Goal: Task Accomplishment & Management: Complete application form

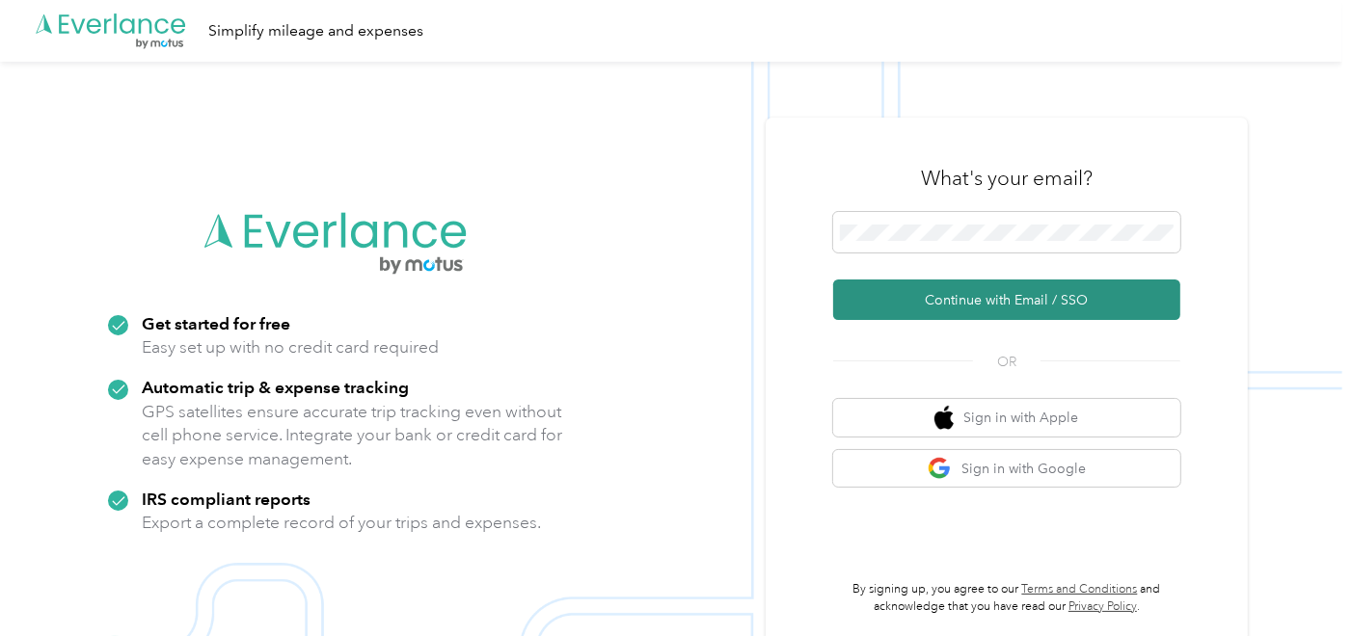
click at [1006, 310] on button "Continue with Email / SSO" at bounding box center [1006, 300] width 347 height 40
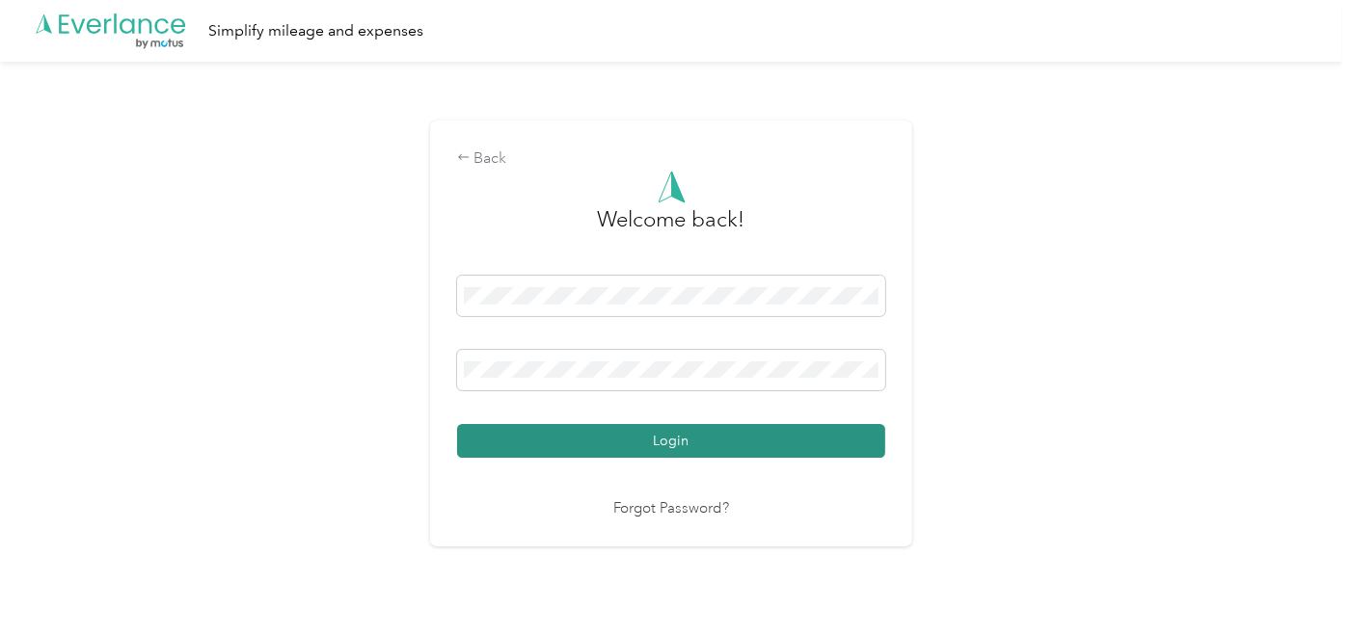
click at [576, 429] on button "Login" at bounding box center [671, 441] width 428 height 34
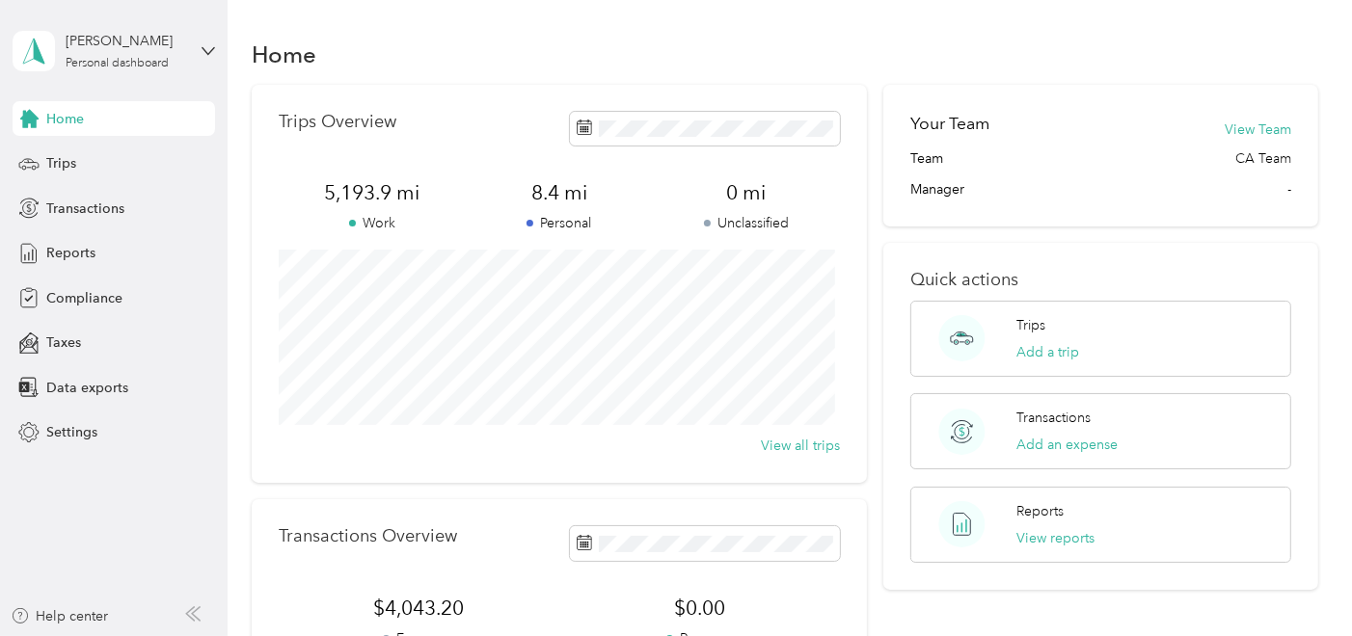
scroll to position [420, 0]
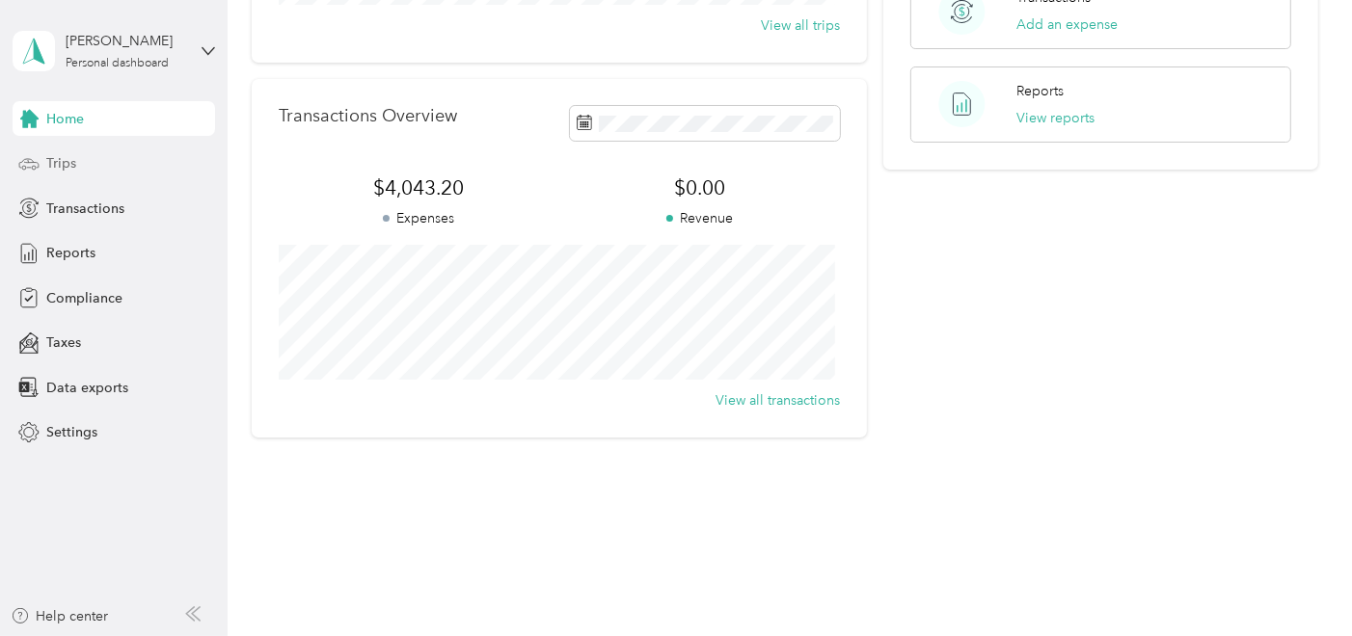
click at [120, 156] on div "Trips" at bounding box center [114, 164] width 202 height 35
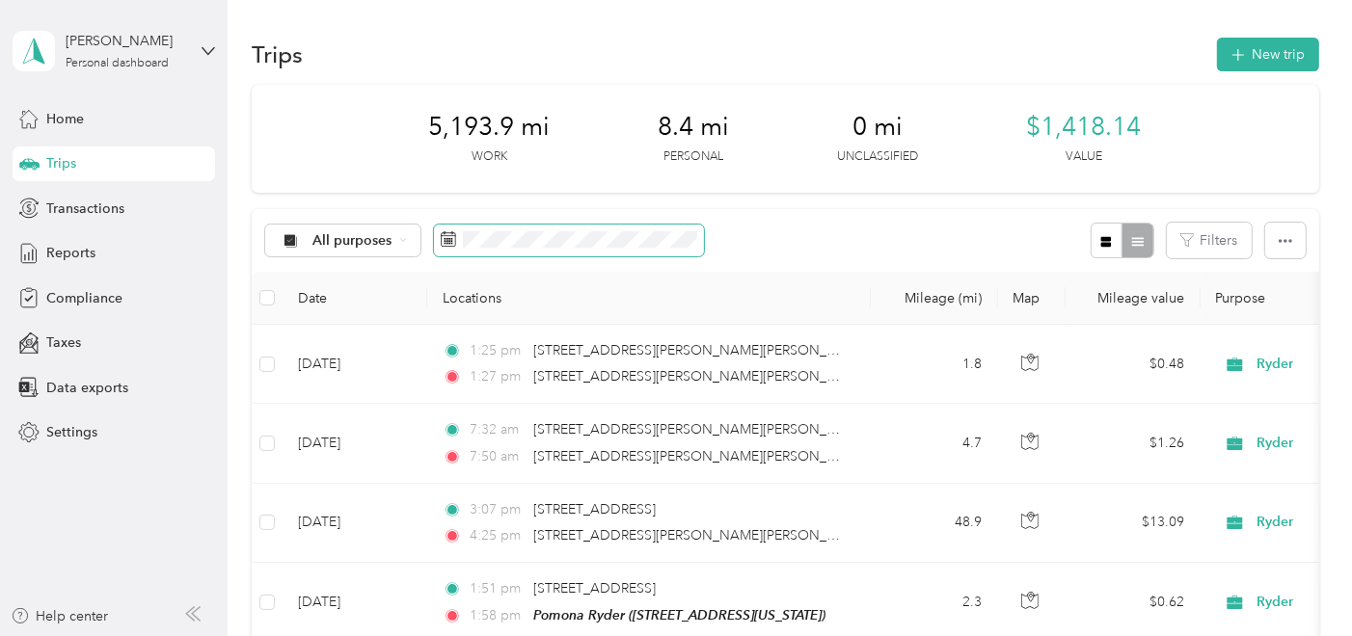
click at [569, 228] on span at bounding box center [569, 241] width 270 height 33
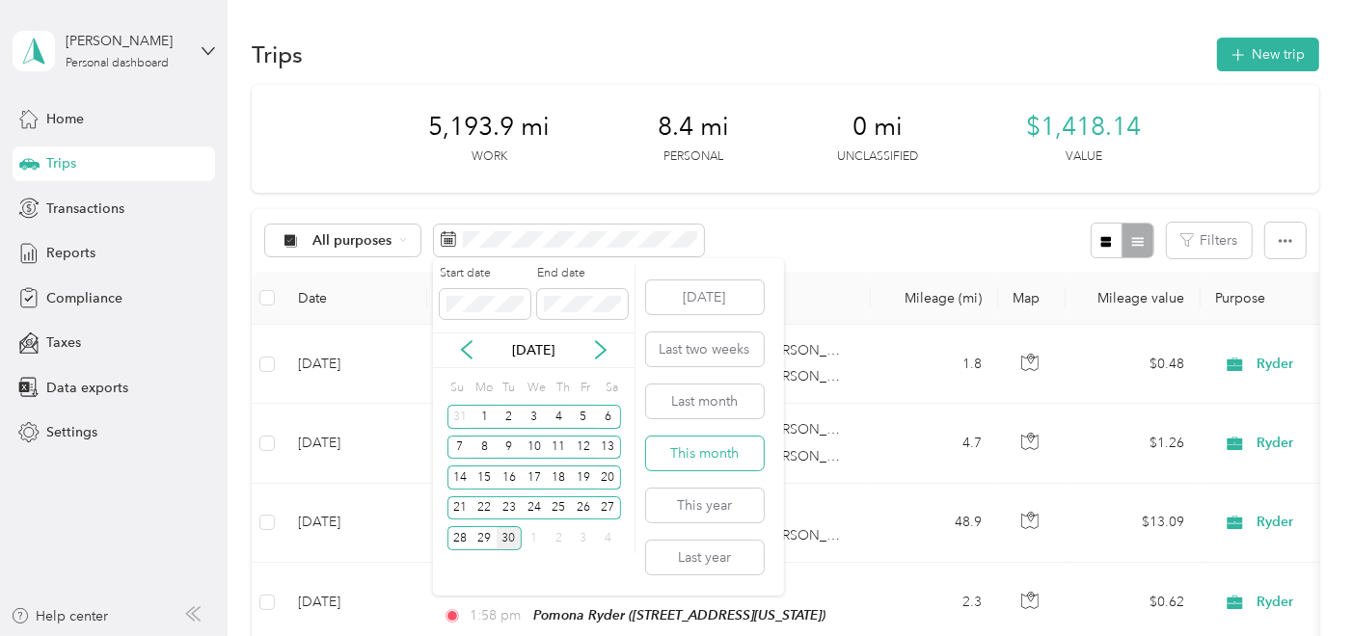
click at [704, 444] on button "This month" at bounding box center [705, 454] width 118 height 34
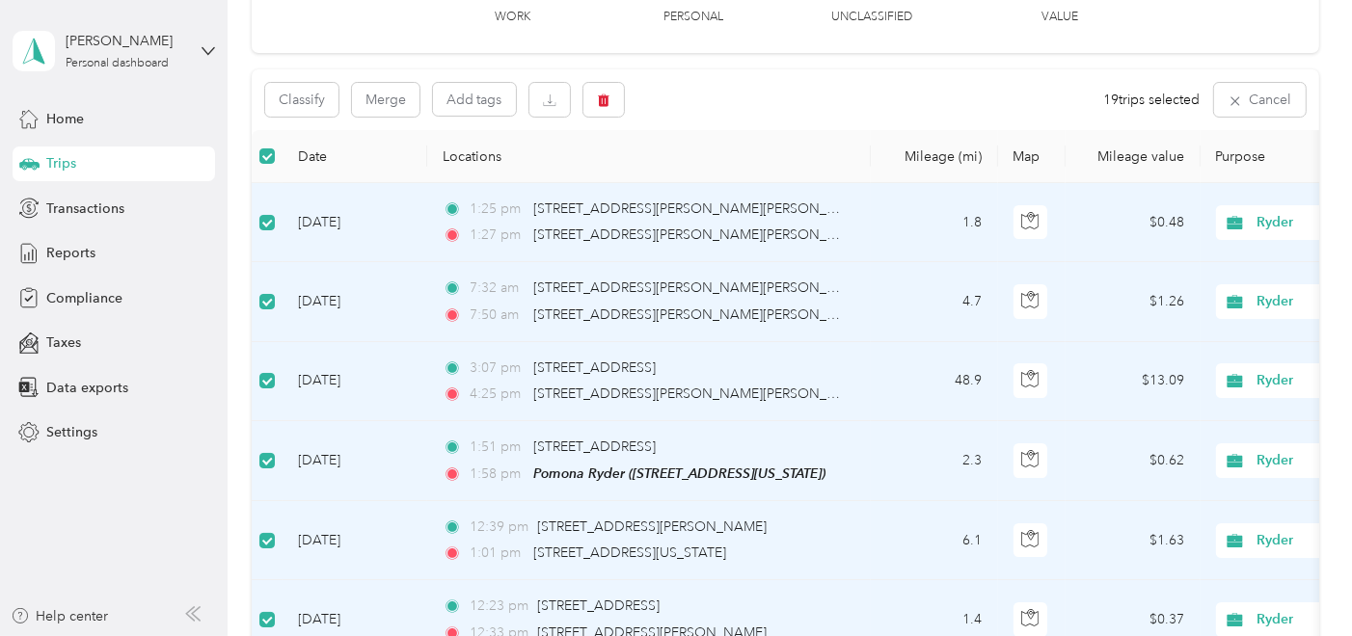
scroll to position [107, 0]
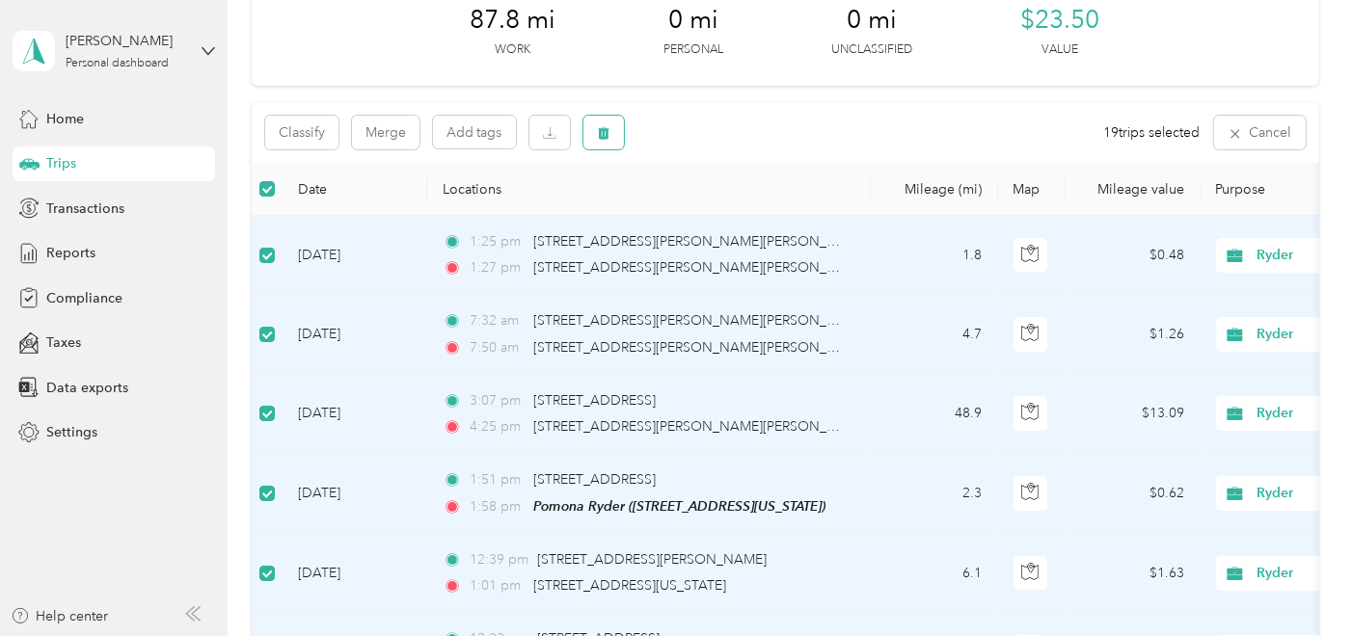
click at [600, 136] on icon "button" at bounding box center [604, 133] width 12 height 13
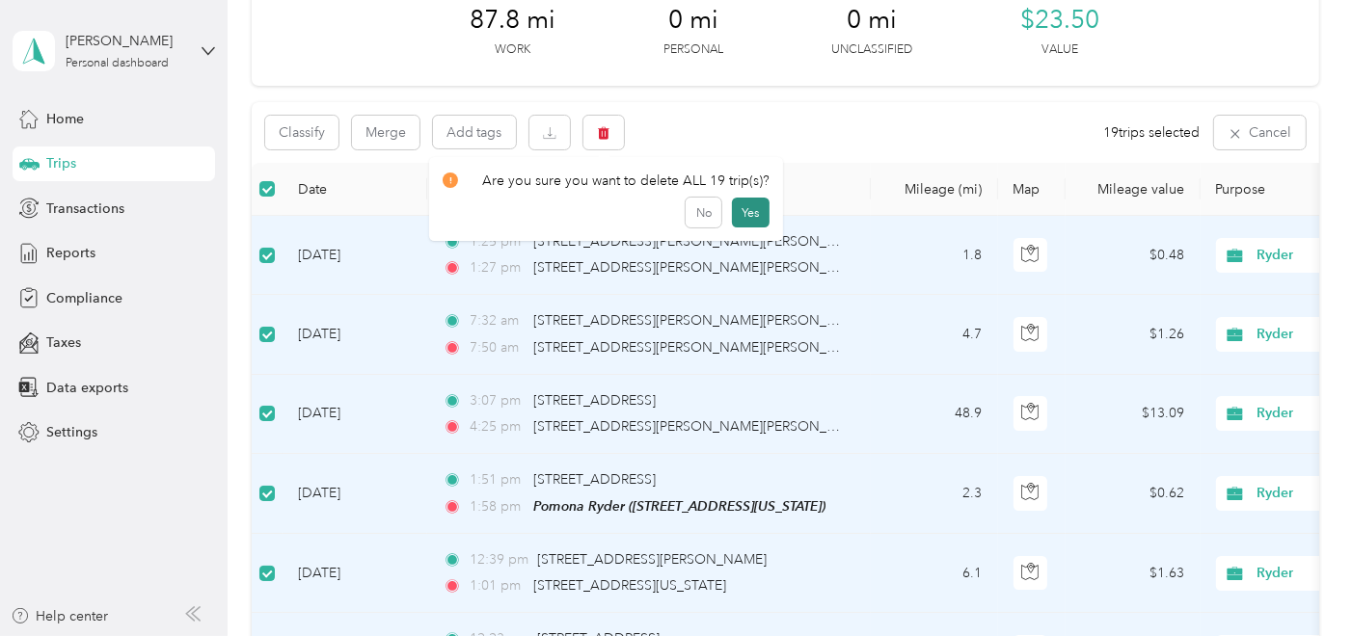
click at [762, 203] on button "Yes" at bounding box center [751, 213] width 38 height 31
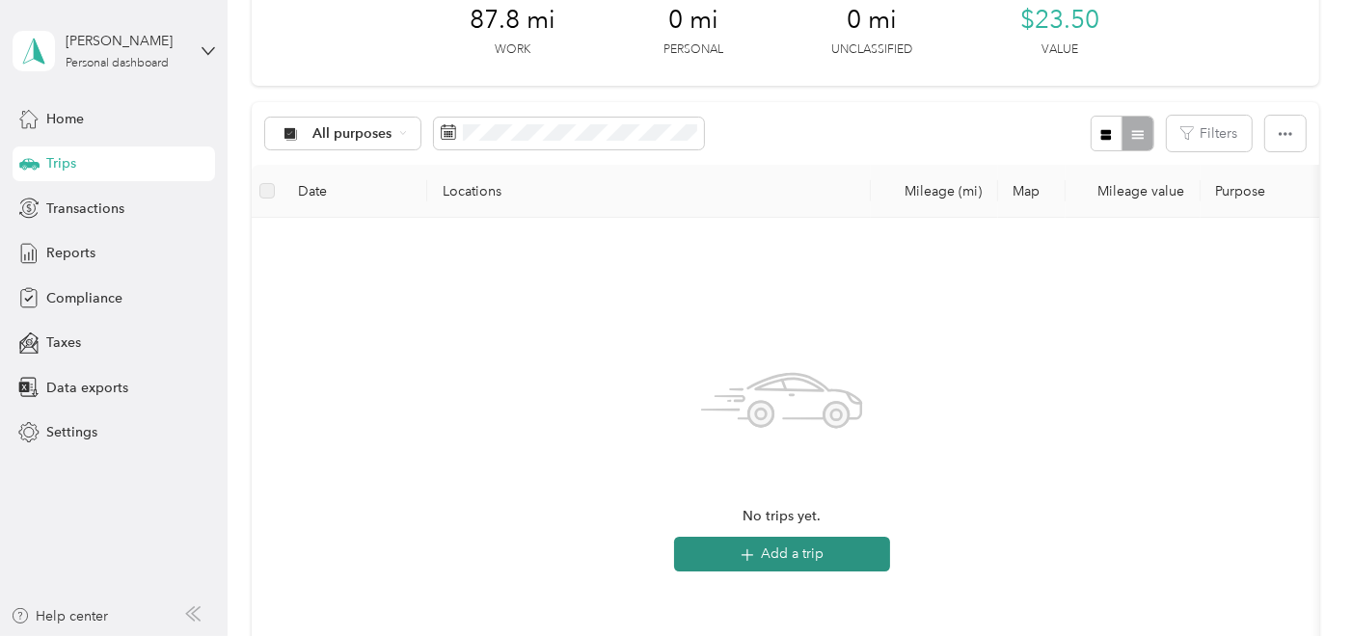
click at [756, 567] on button "Add a trip" at bounding box center [782, 554] width 216 height 35
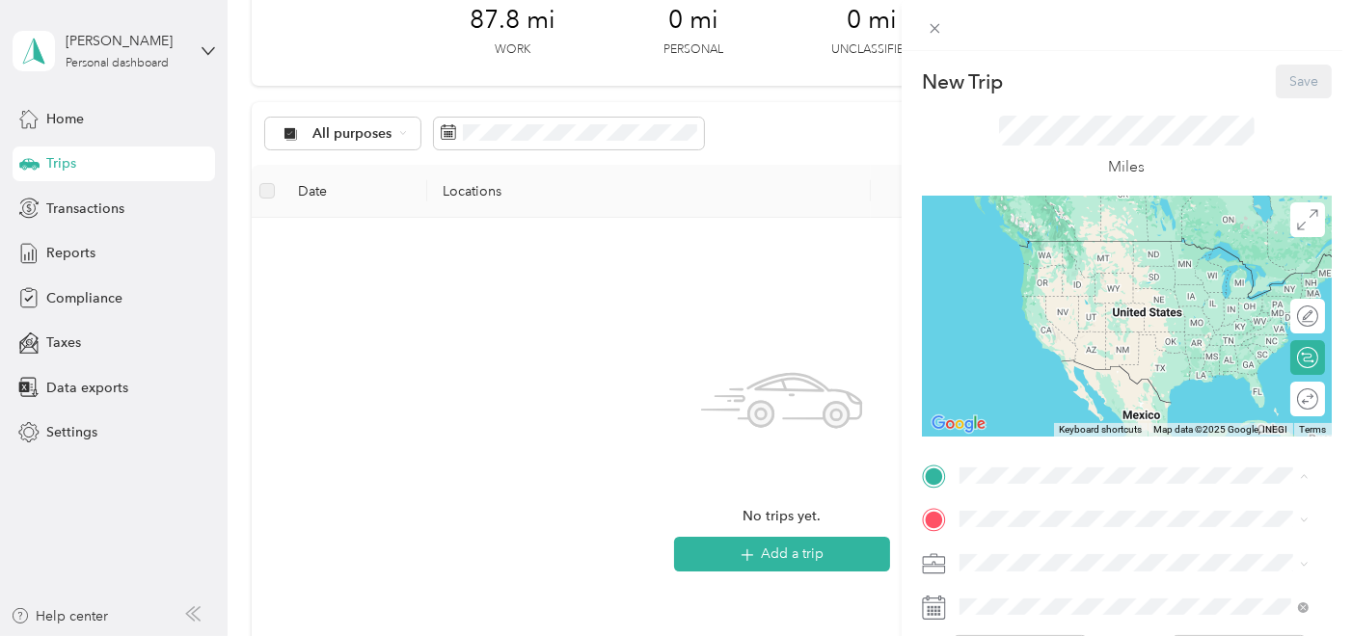
click at [1057, 261] on span "[STREET_ADDRESS][US_STATE]" at bounding box center [1091, 269] width 193 height 16
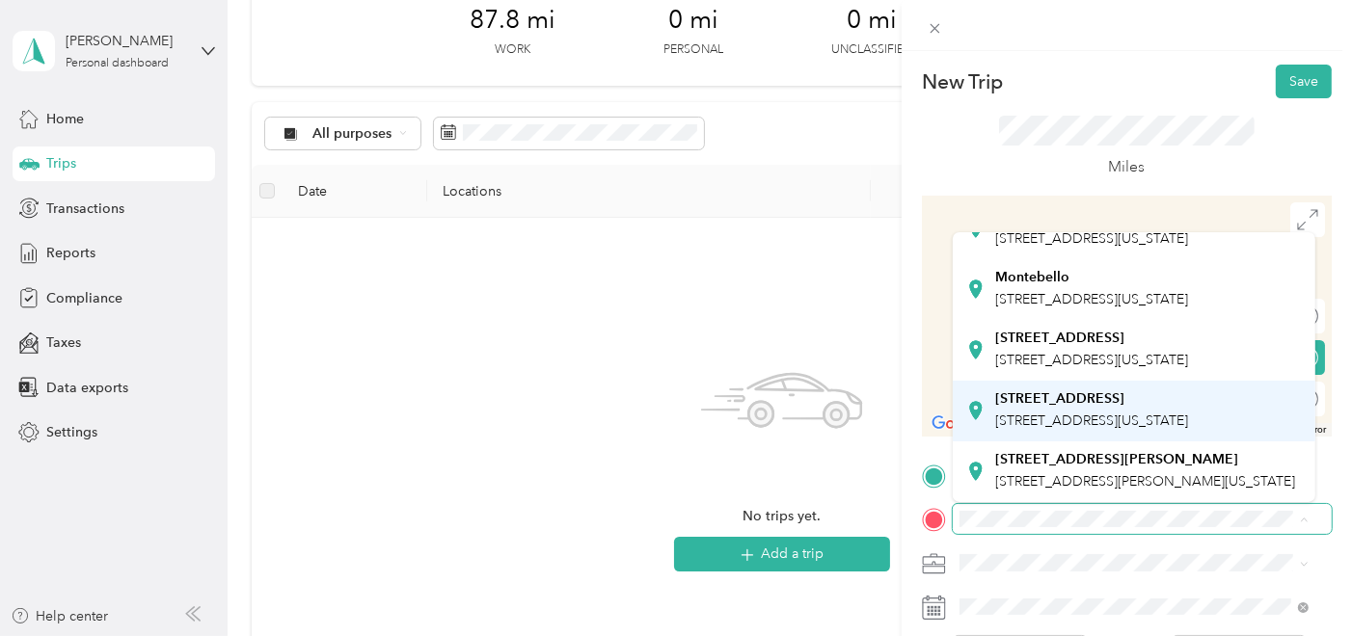
scroll to position [255, 0]
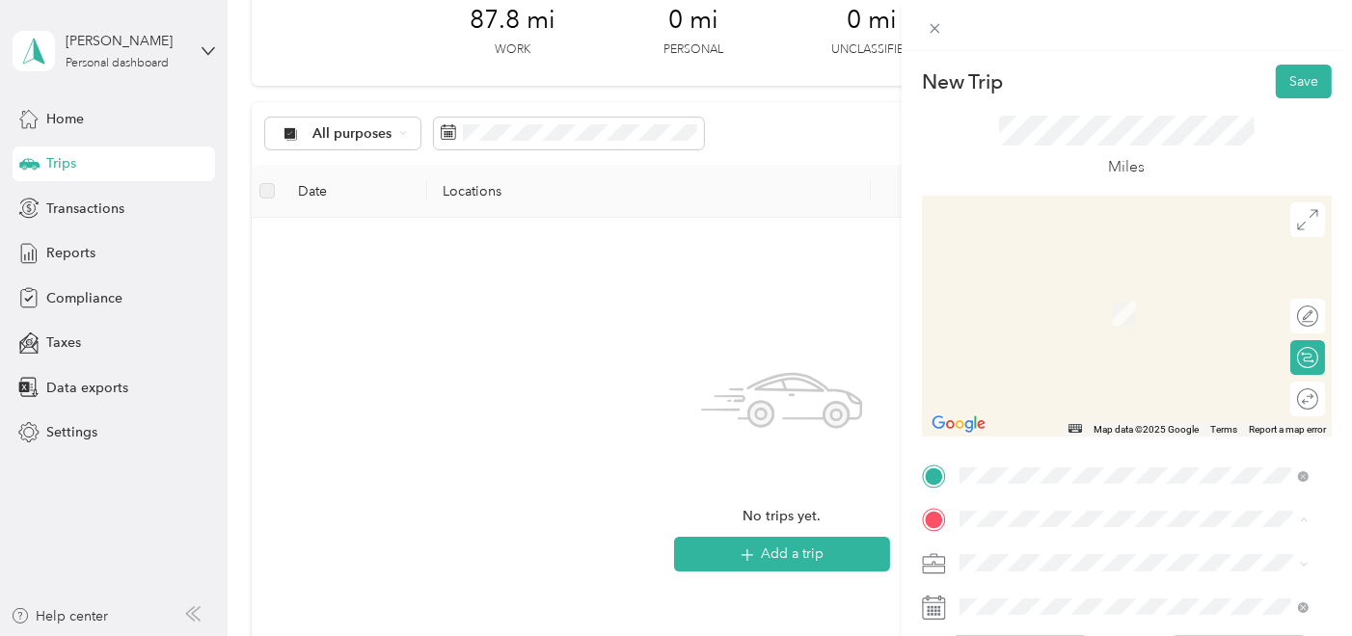
click at [1061, 451] on strong "[STREET_ADDRESS][PERSON_NAME]" at bounding box center [1116, 459] width 243 height 17
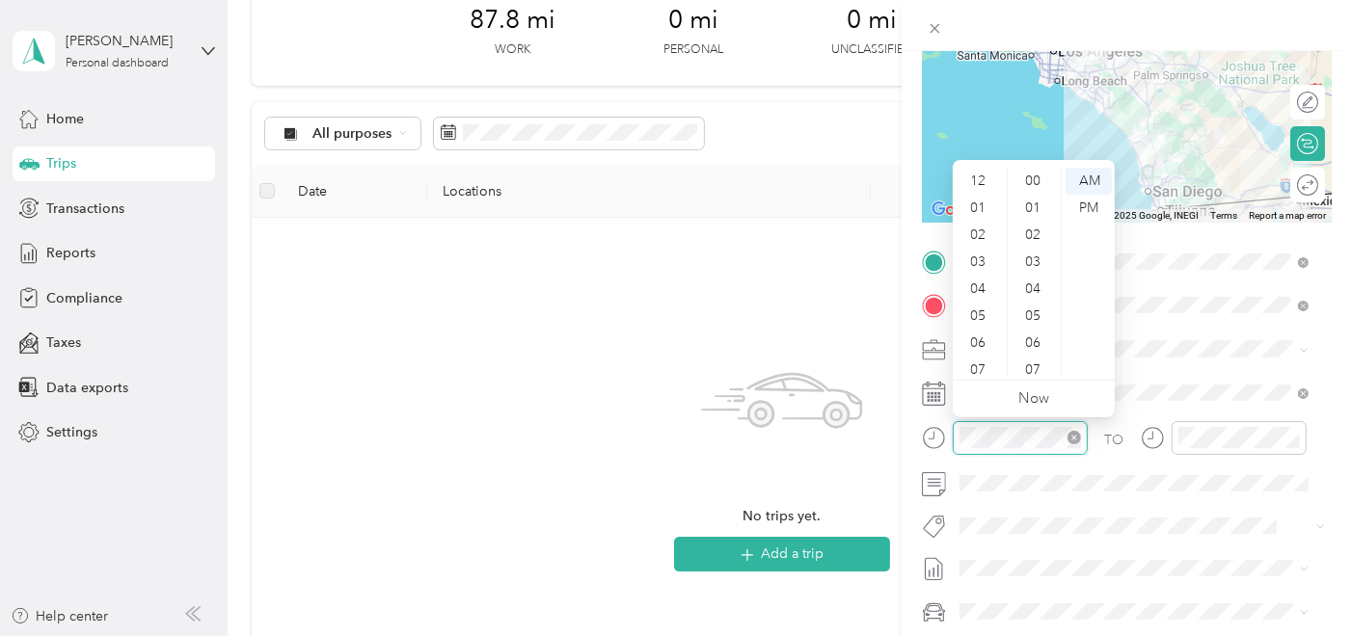
scroll to position [242, 0]
click at [980, 177] on div "04" at bounding box center [979, 173] width 46 height 27
click at [1026, 220] on div "30" at bounding box center [1034, 213] width 46 height 27
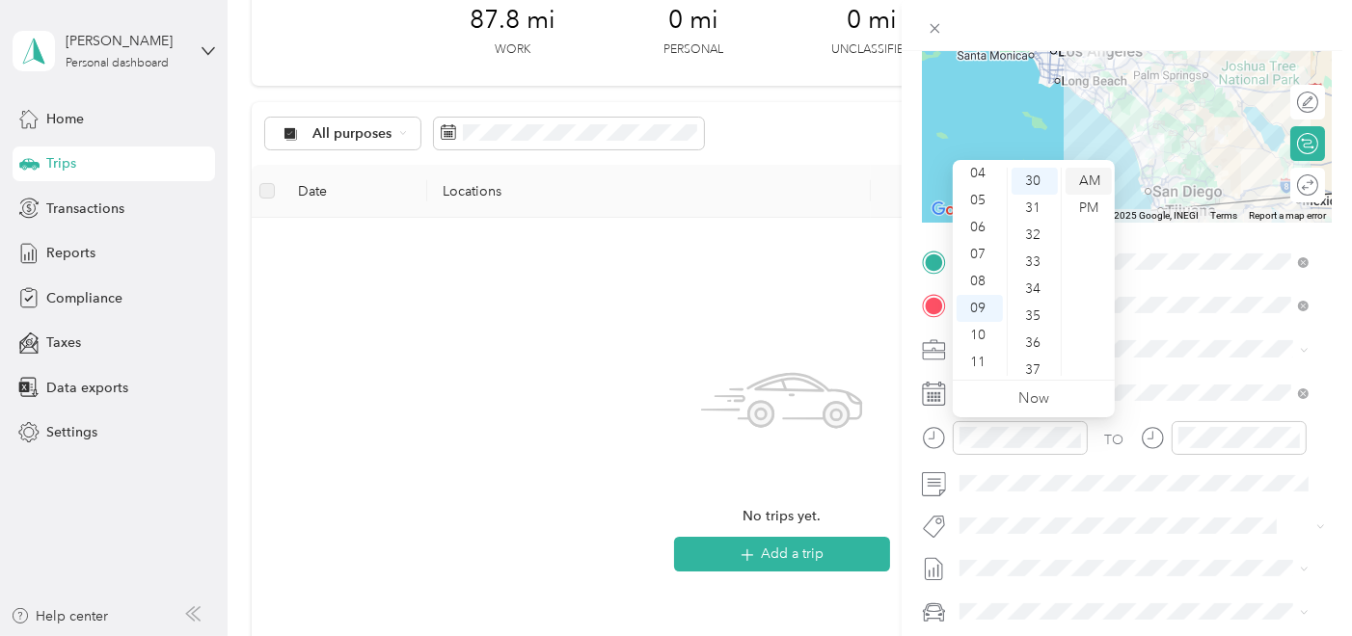
click at [1107, 181] on div "AM" at bounding box center [1088, 181] width 46 height 27
click at [976, 177] on div "04" at bounding box center [979, 173] width 46 height 27
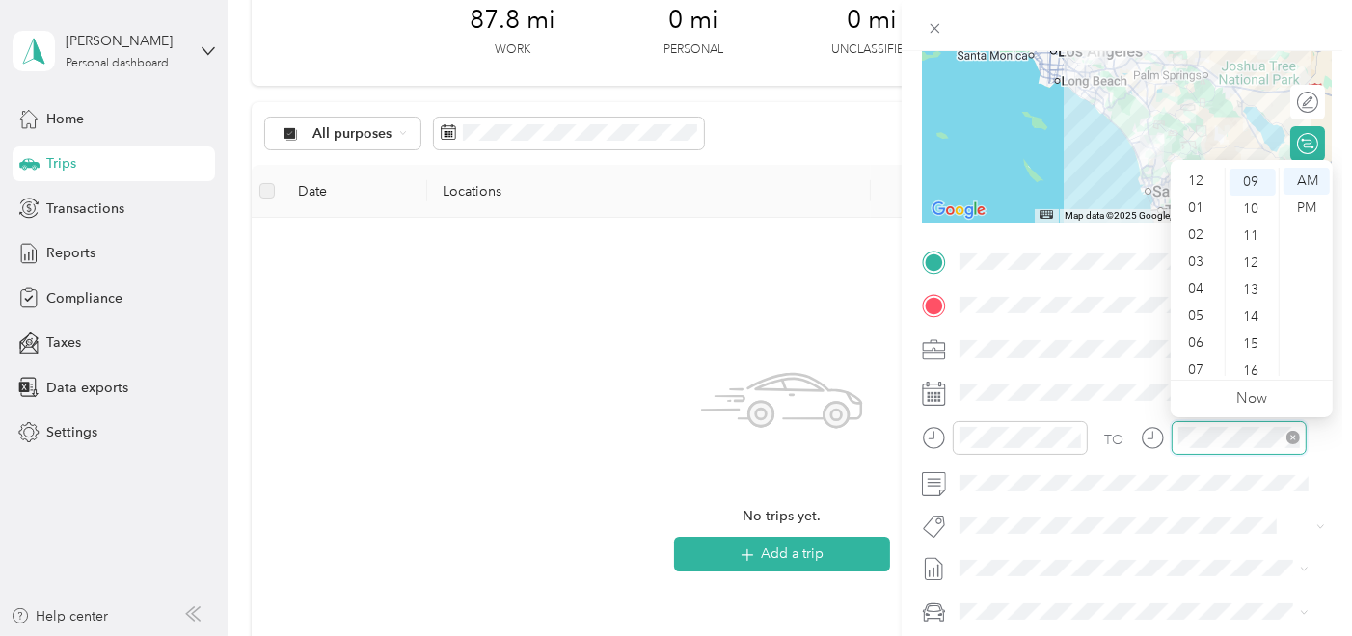
scroll to position [116, 0]
click at [1196, 226] on div "06" at bounding box center [1197, 227] width 46 height 27
click at [1250, 315] on div "30" at bounding box center [1252, 320] width 46 height 27
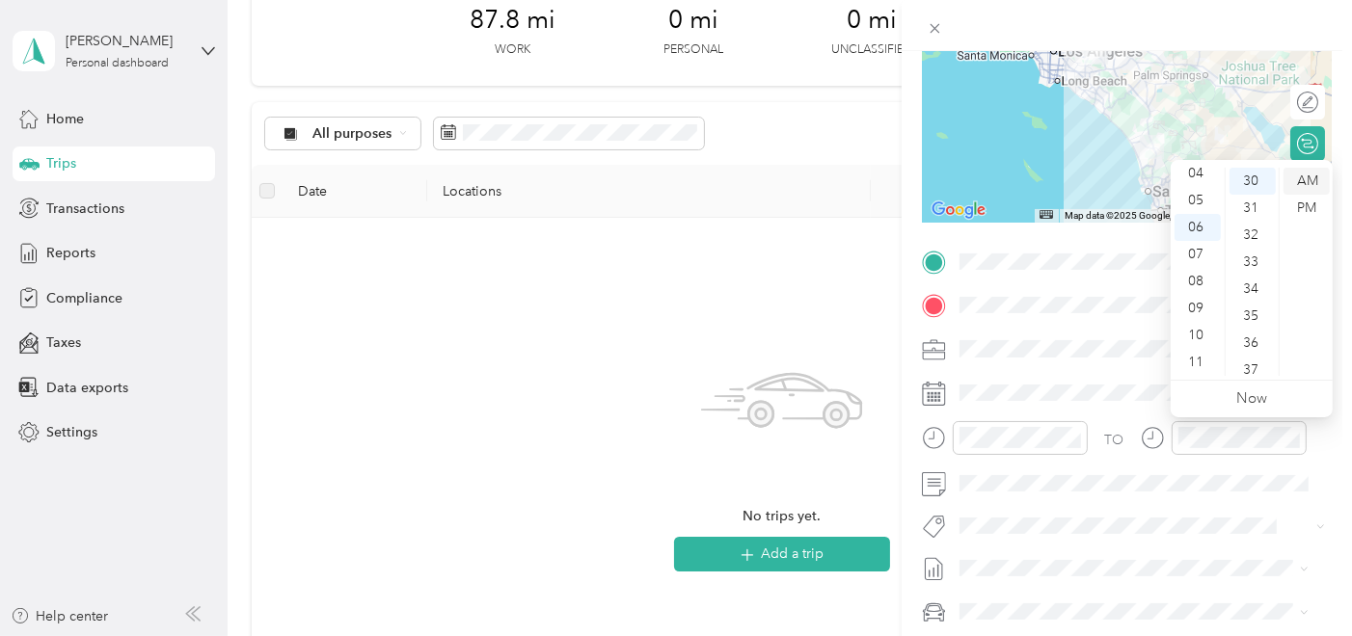
click at [1309, 174] on div "AM" at bounding box center [1306, 181] width 46 height 27
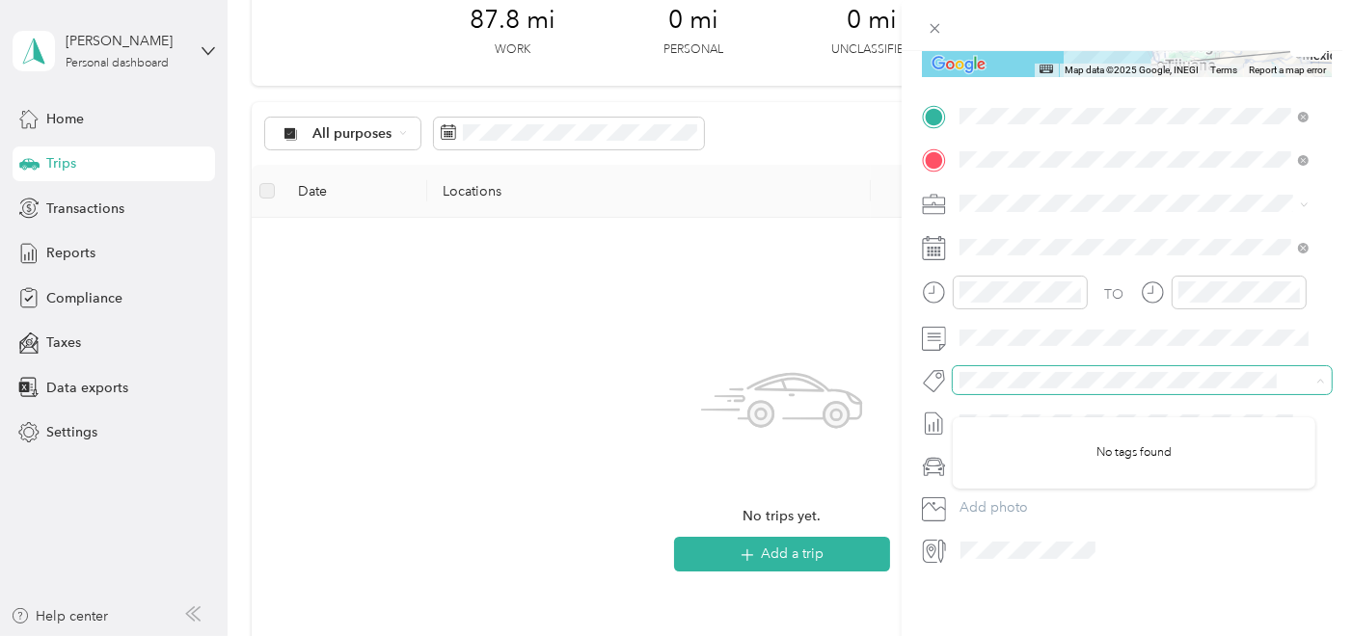
scroll to position [376, 0]
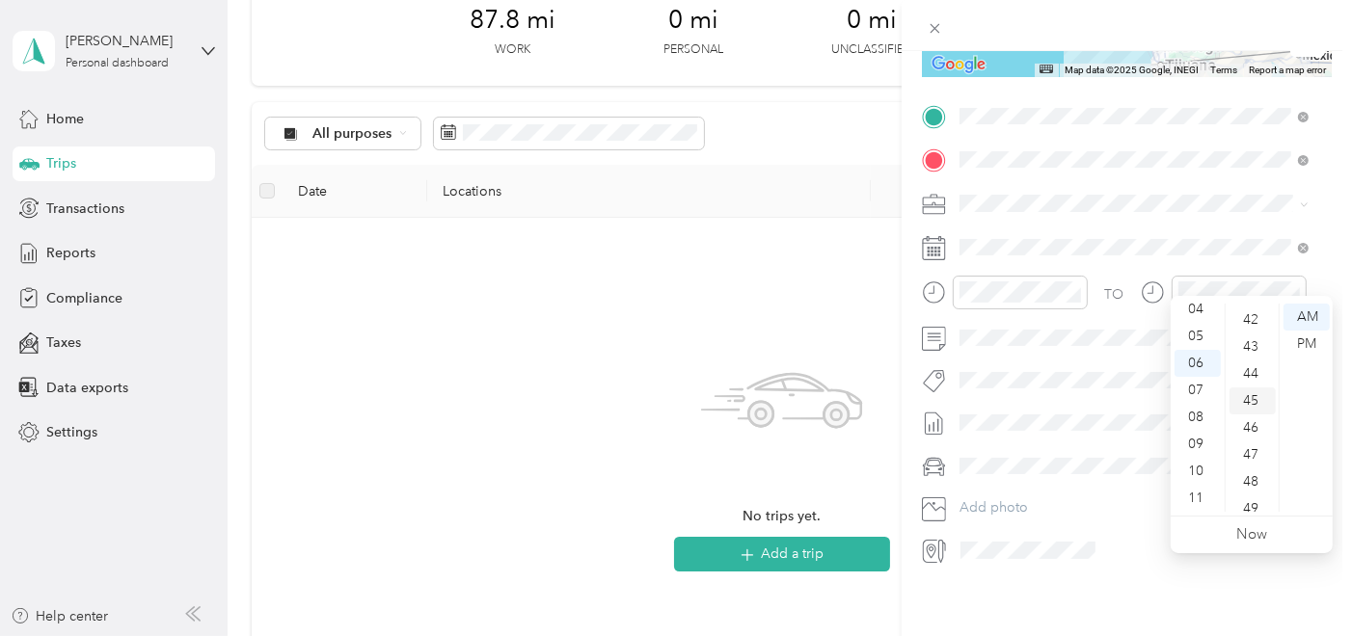
click at [1258, 403] on div "45" at bounding box center [1252, 401] width 46 height 27
click at [1097, 592] on div "New Trip Save This trip cannot be edited because it is either under review, app…" at bounding box center [1126, 369] width 450 height 636
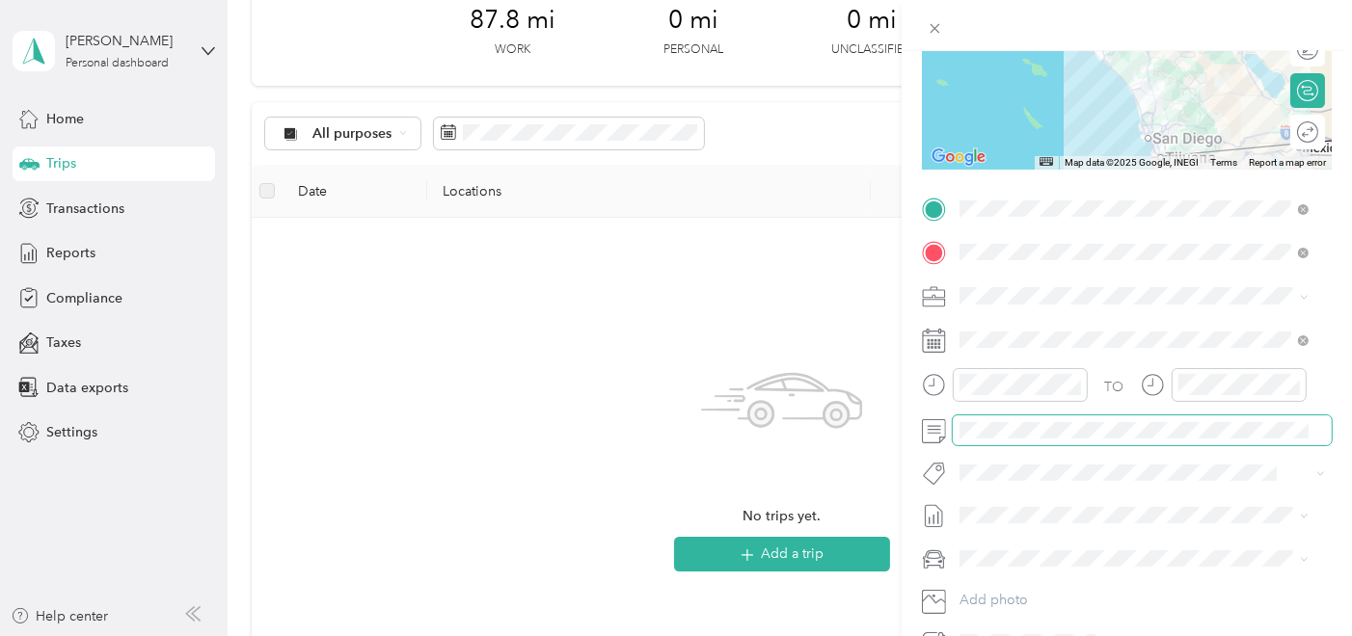
scroll to position [0, 0]
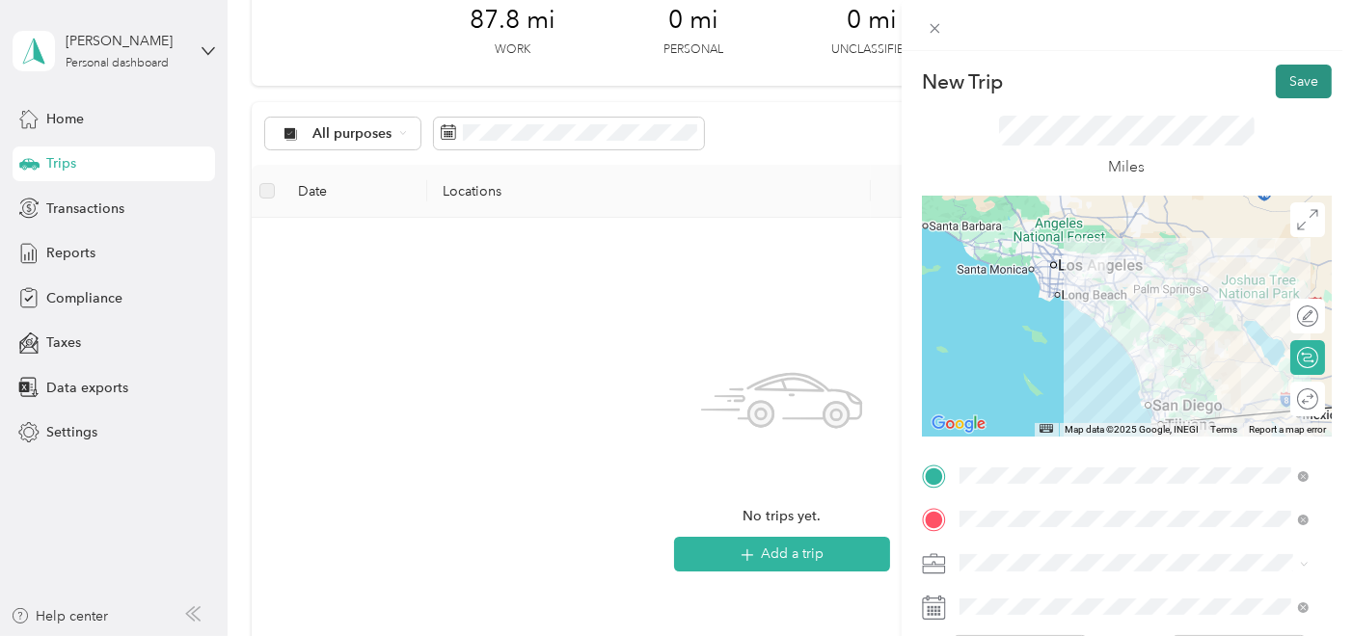
click at [1283, 74] on button "Save" at bounding box center [1304, 82] width 56 height 34
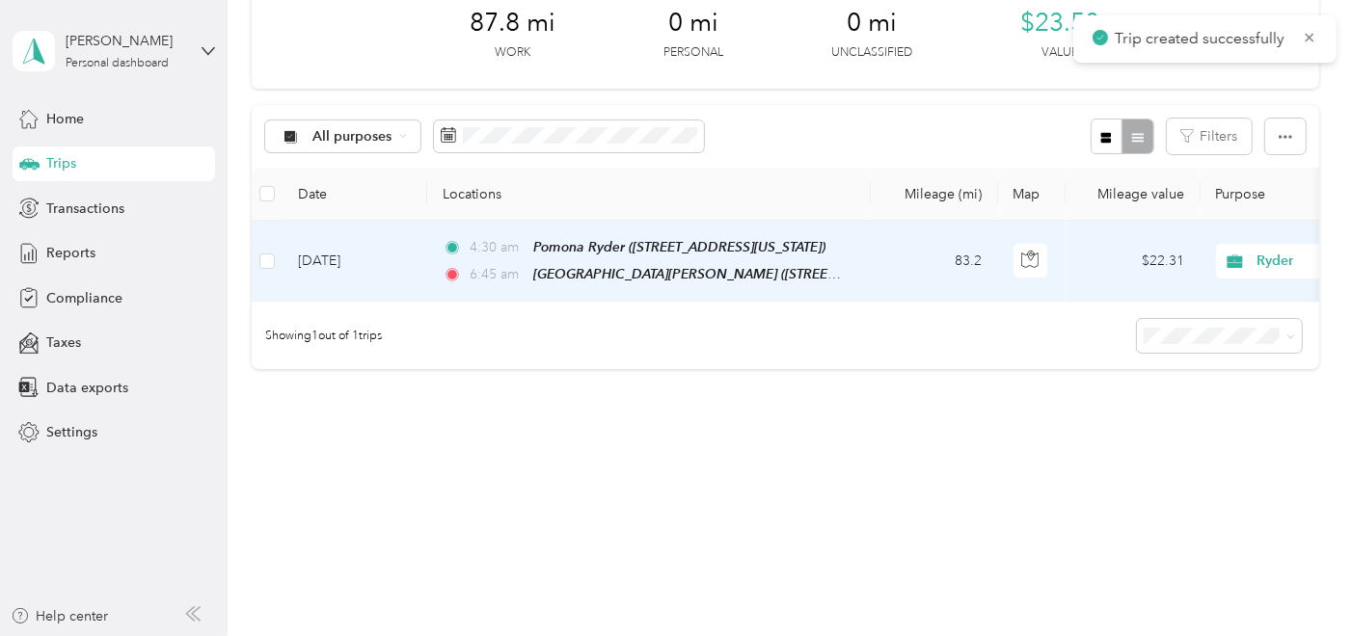
click at [380, 251] on td "[DATE]" at bounding box center [354, 261] width 145 height 81
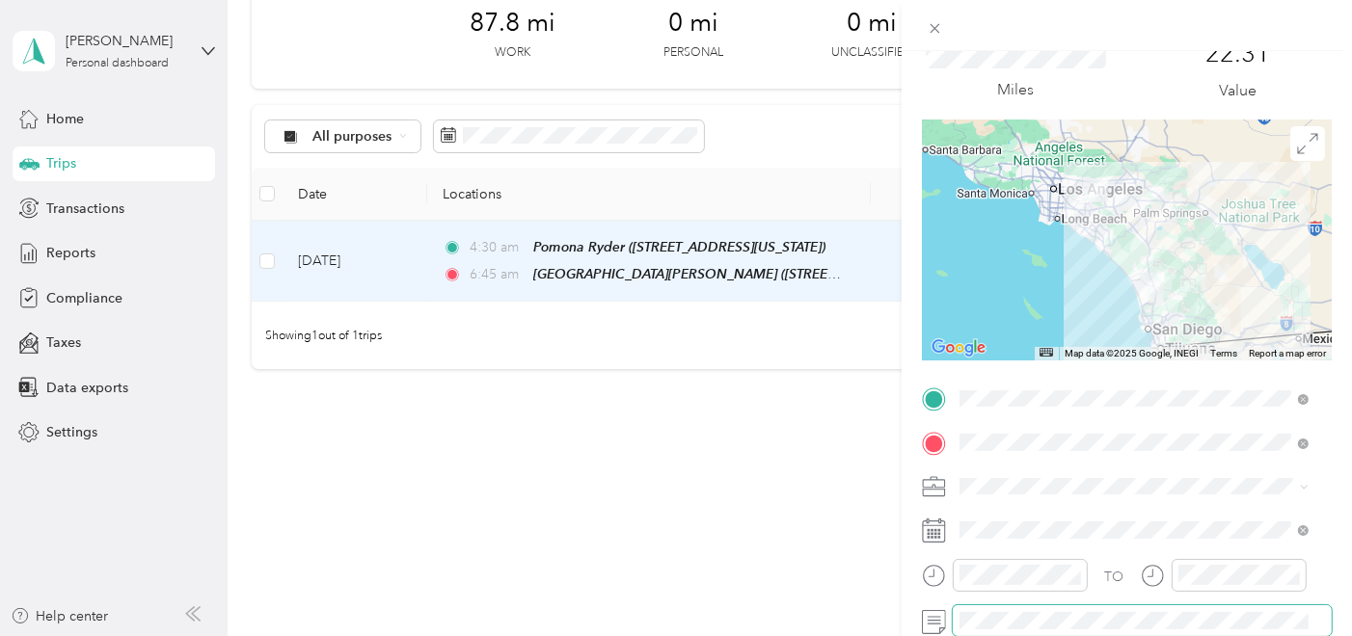
scroll to position [214, 0]
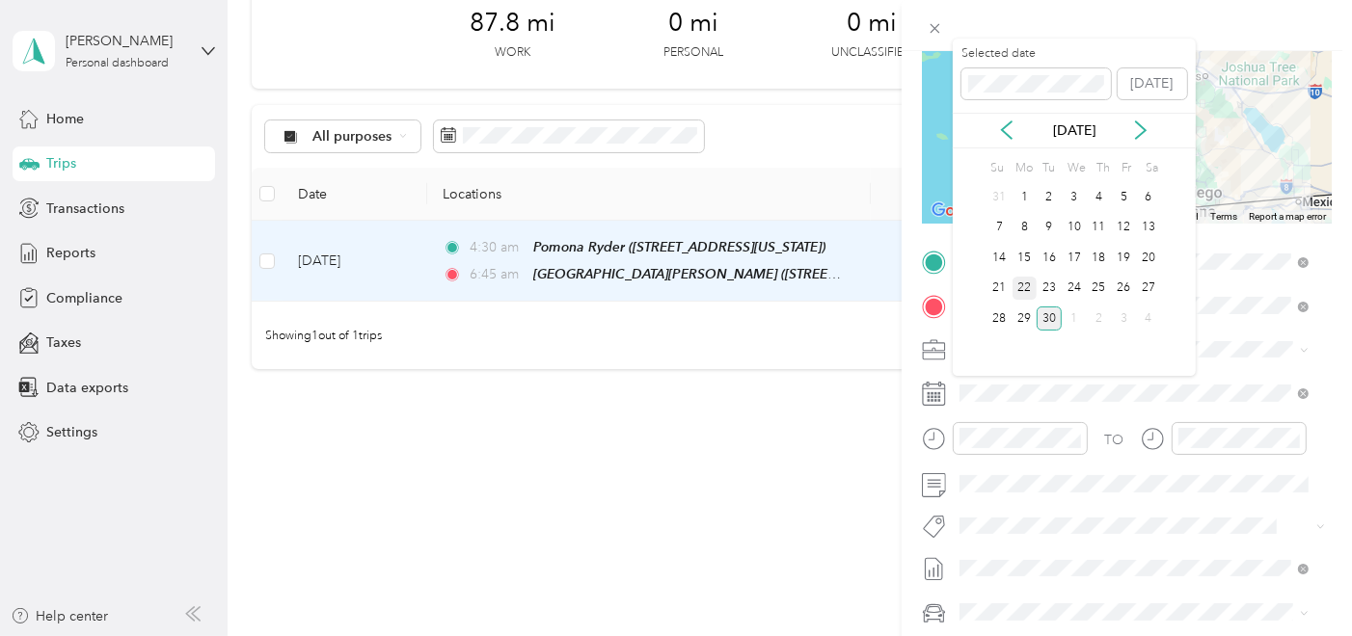
click at [1024, 279] on div "22" at bounding box center [1024, 289] width 25 height 24
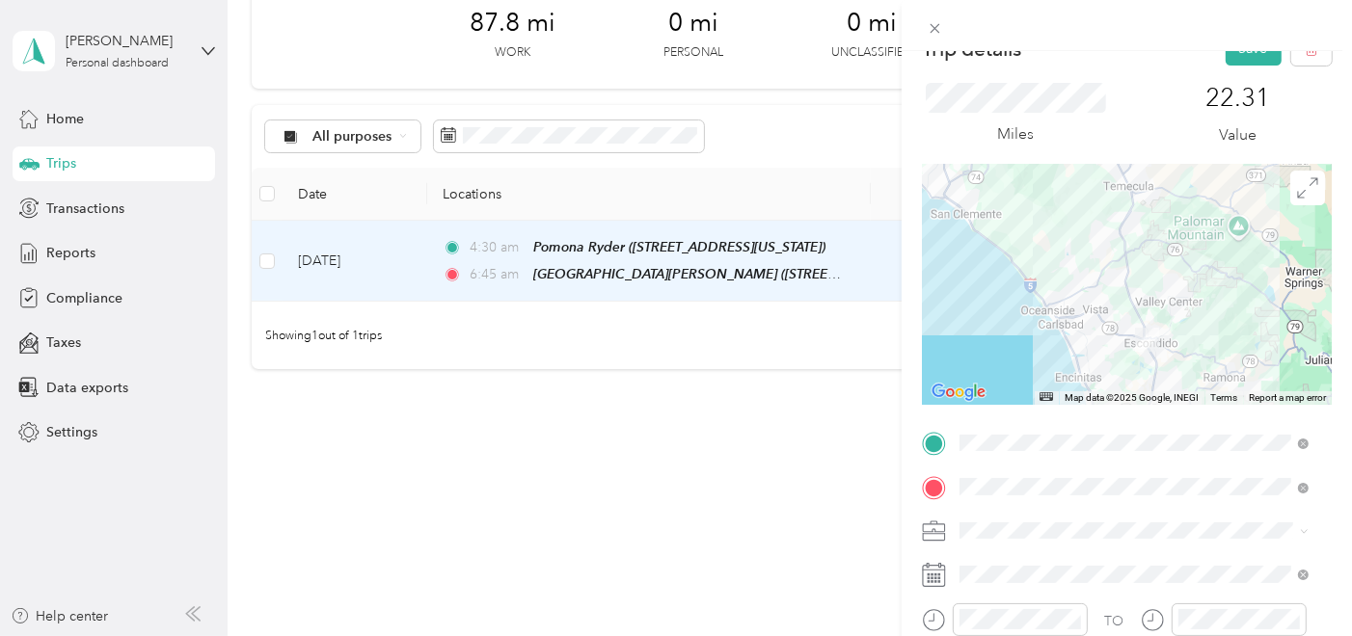
scroll to position [0, 0]
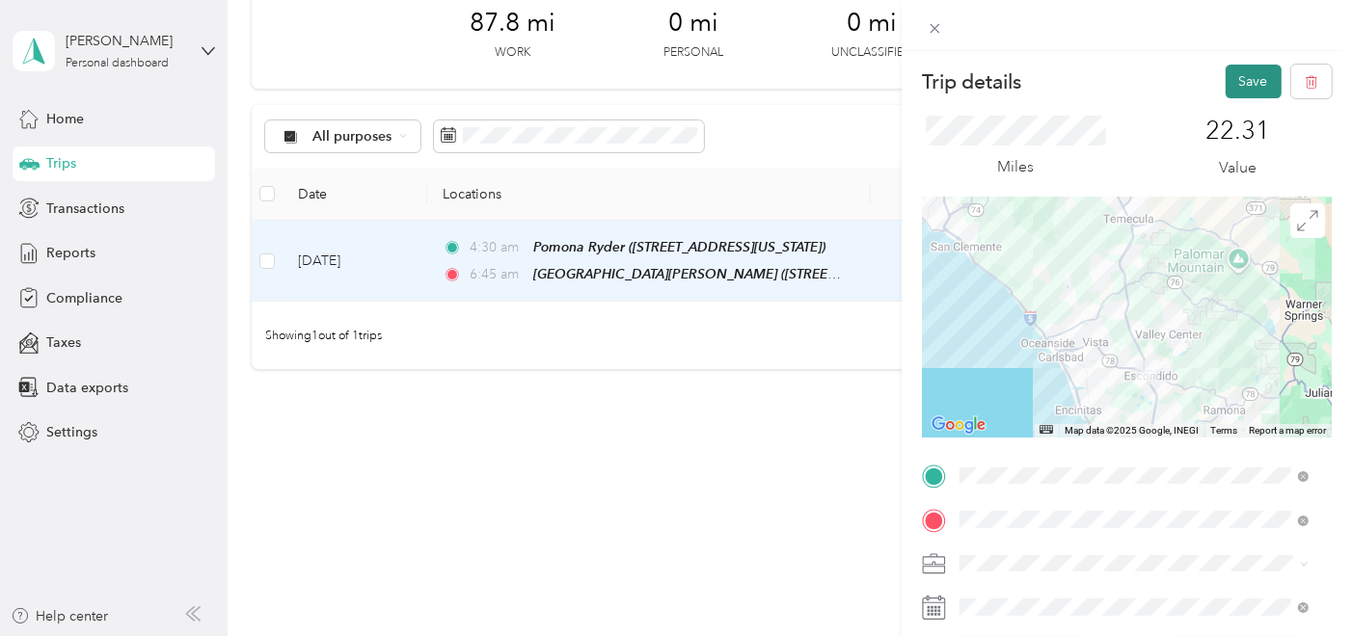
click at [1248, 86] on button "Save" at bounding box center [1253, 82] width 56 height 34
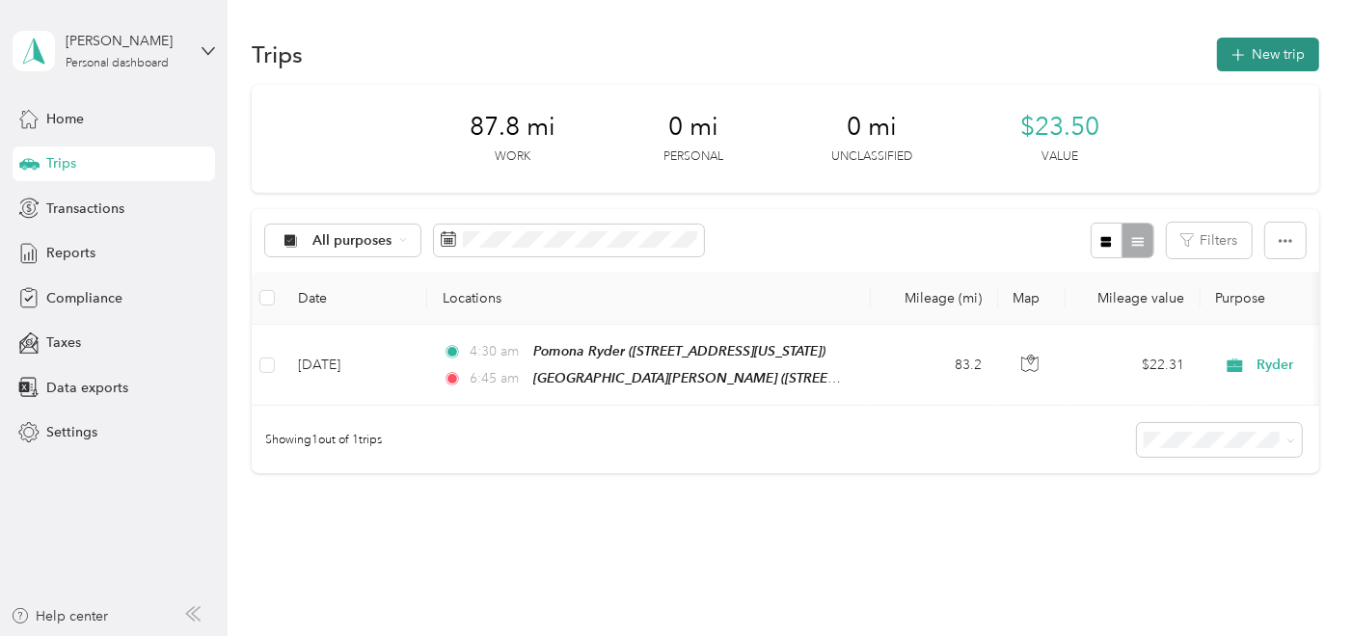
click at [1230, 58] on icon "button" at bounding box center [1237, 55] width 22 height 22
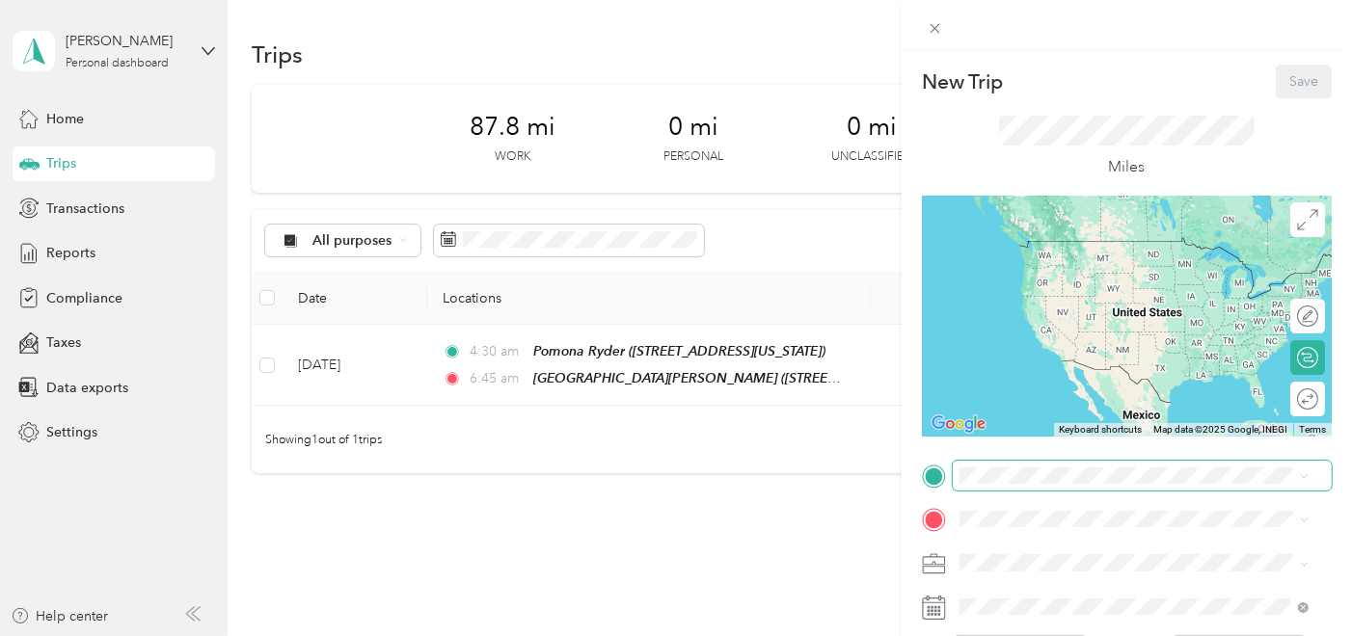
click at [1002, 465] on span at bounding box center [1142, 476] width 379 height 30
click at [1072, 252] on div "Pomona [PERSON_NAME] [STREET_ADDRESS][US_STATE]" at bounding box center [1091, 255] width 193 height 40
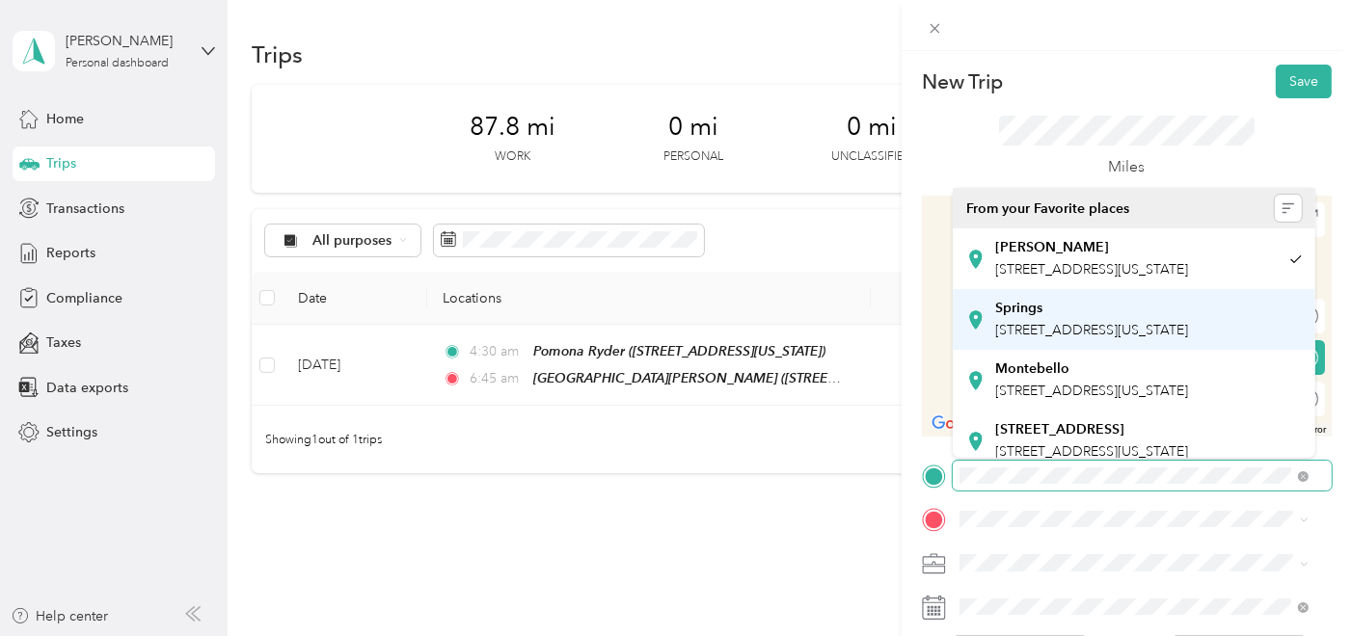
scroll to position [255, 0]
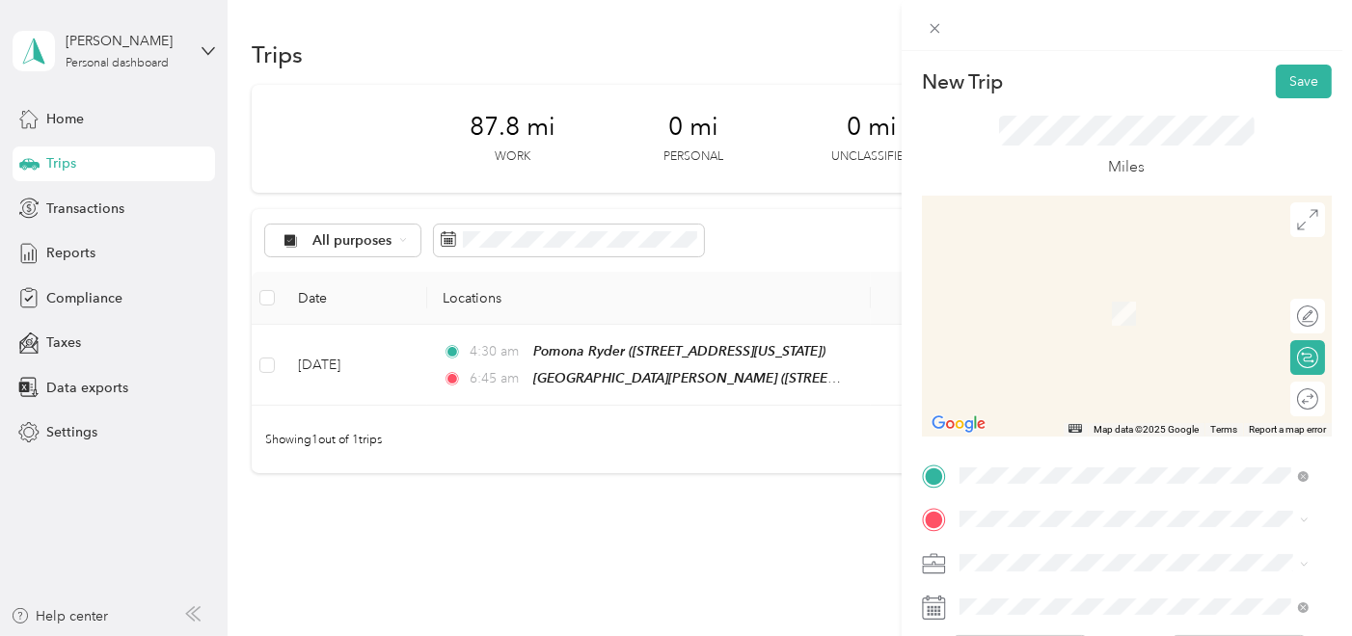
click at [1038, 408] on div "[GEOGRAPHIC_DATA][PERSON_NAME][STREET_ADDRESS][PERSON_NAME][US_STATE][GEOGRAPHI…" at bounding box center [1145, 428] width 300 height 40
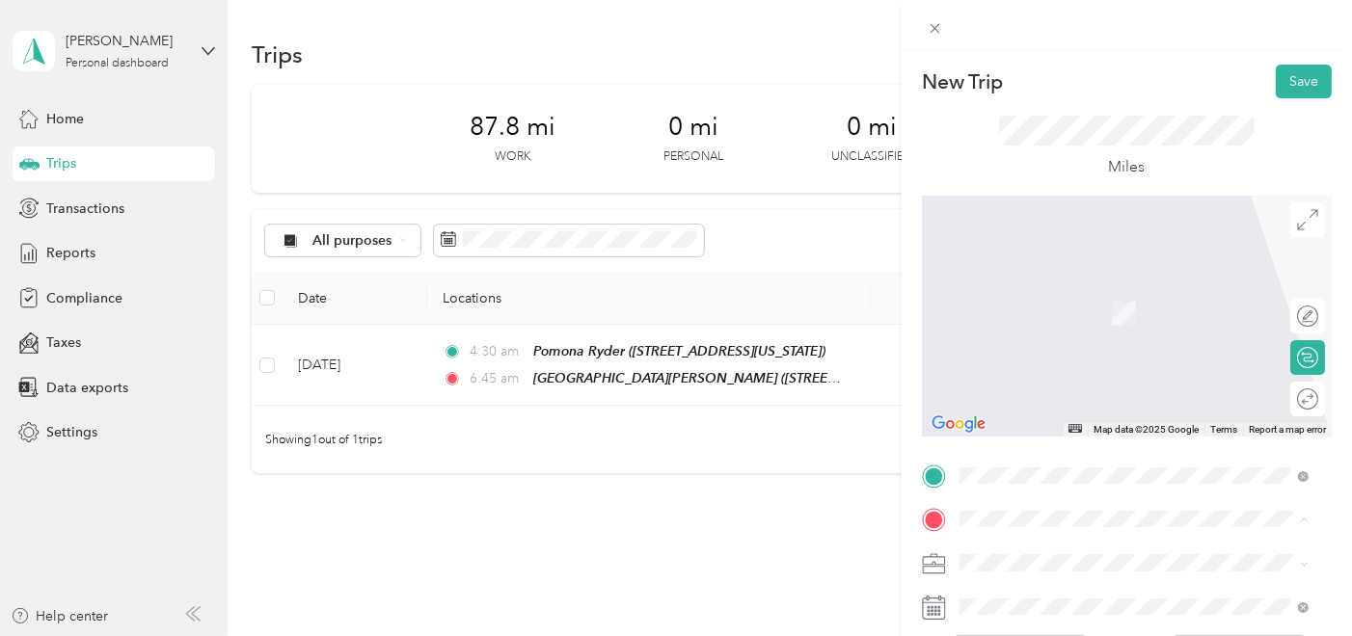
click at [1068, 309] on span "[STREET_ADDRESS][US_STATE]" at bounding box center [1091, 313] width 193 height 16
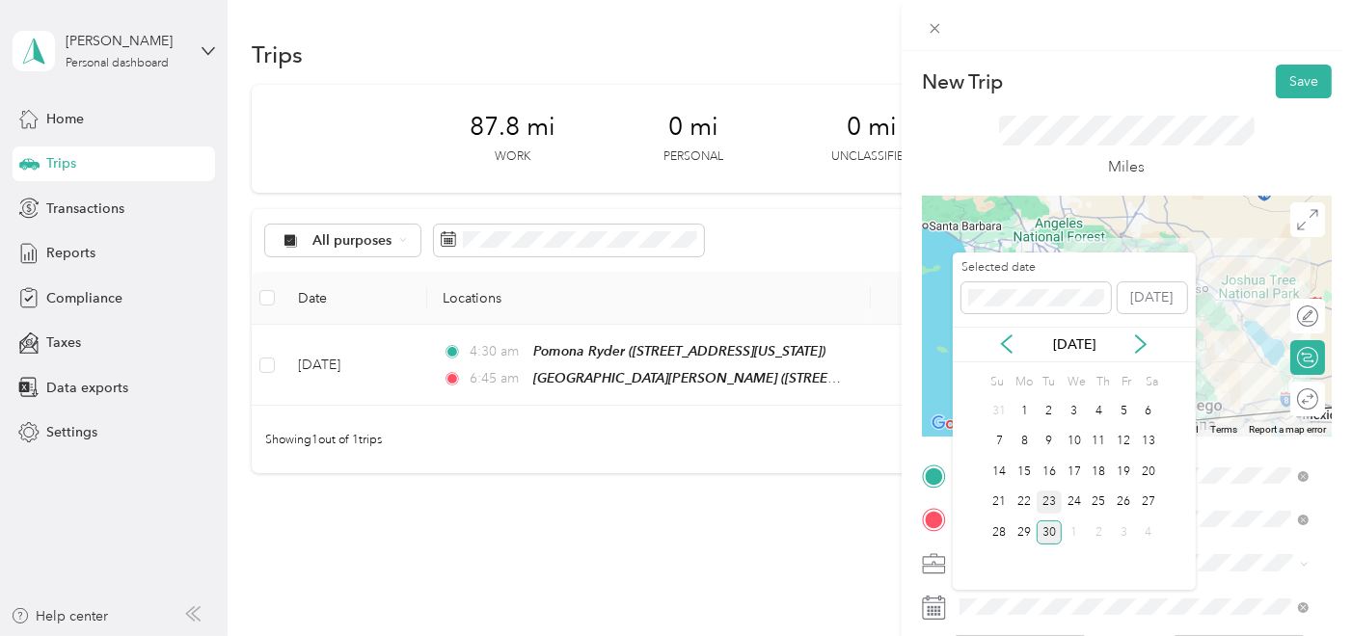
click at [1051, 507] on div "23" at bounding box center [1048, 503] width 25 height 24
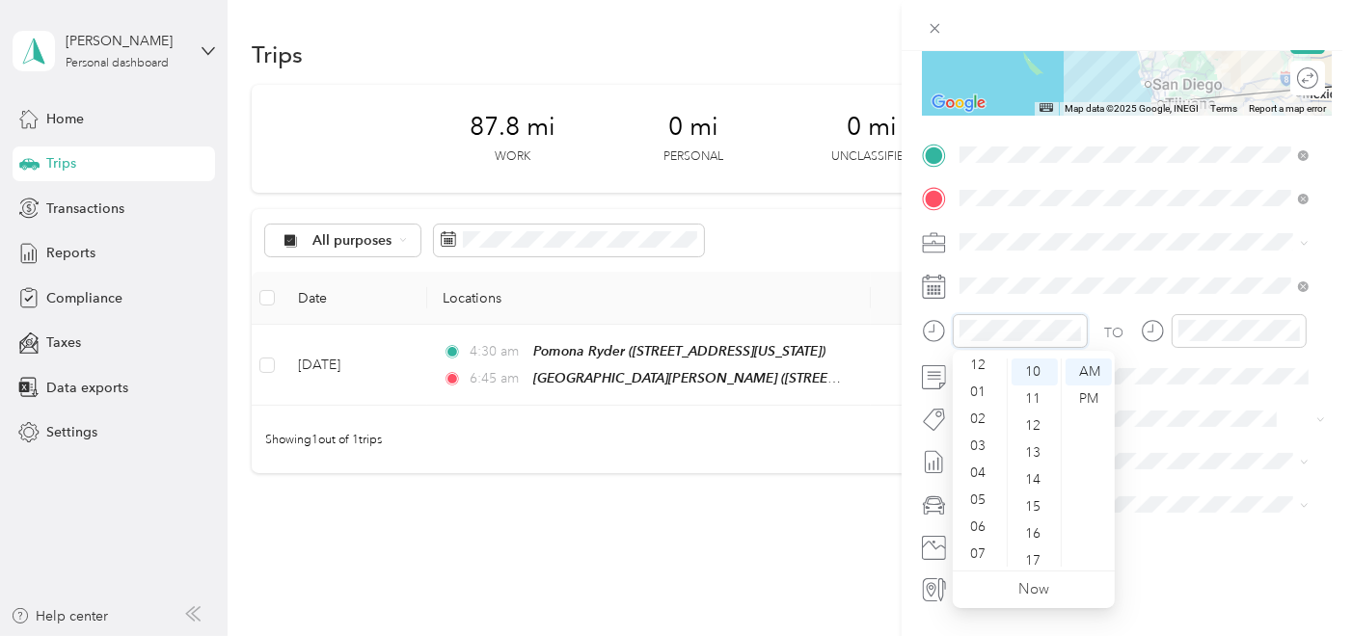
scroll to position [0, 0]
click at [984, 470] on div "04" at bounding box center [979, 480] width 46 height 27
click at [1040, 366] on div "00" at bounding box center [1034, 372] width 46 height 27
click at [1099, 402] on div "PM" at bounding box center [1088, 399] width 46 height 27
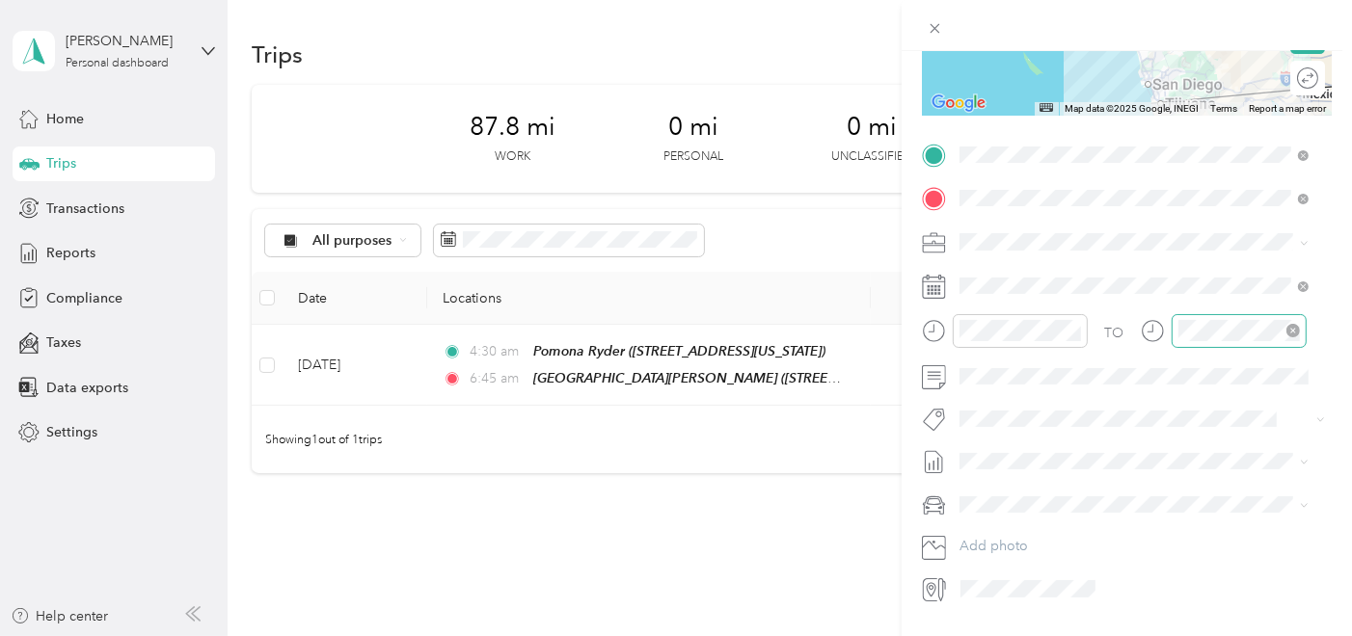
click at [1211, 341] on div at bounding box center [1238, 331] width 135 height 34
click at [1197, 440] on div "07" at bounding box center [1197, 445] width 46 height 27
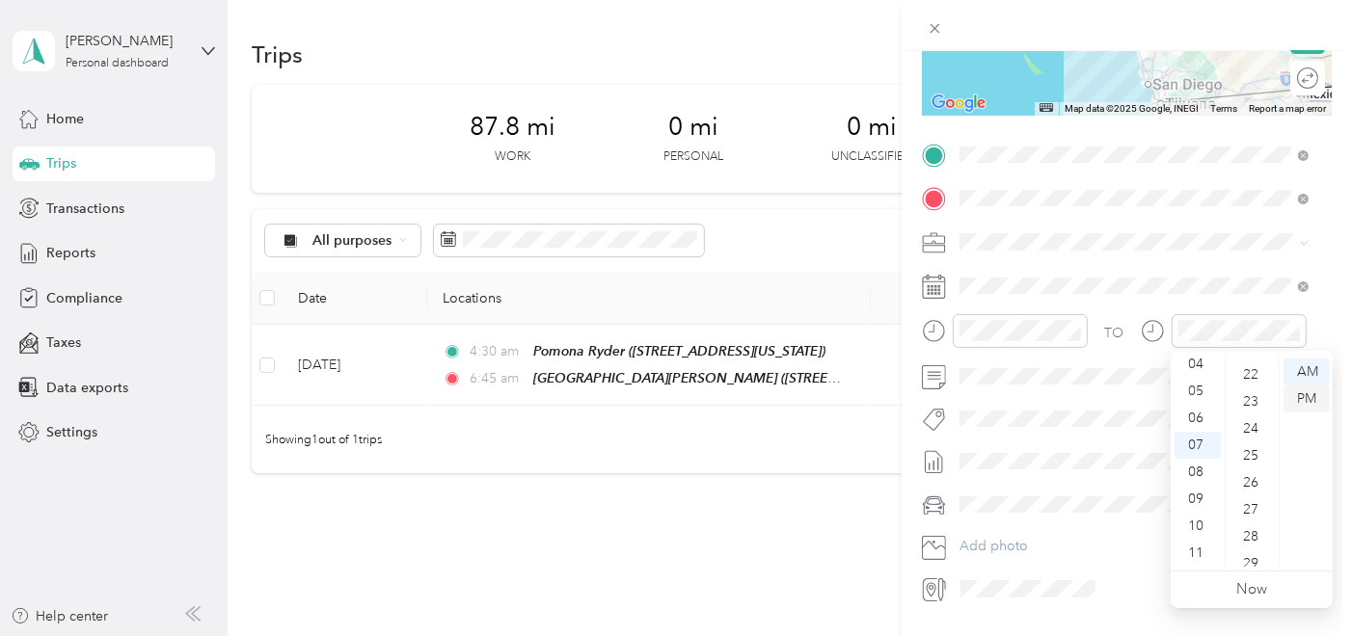
click at [1316, 394] on div "PM" at bounding box center [1306, 399] width 46 height 27
click at [1176, 574] on div at bounding box center [1143, 589] width 378 height 30
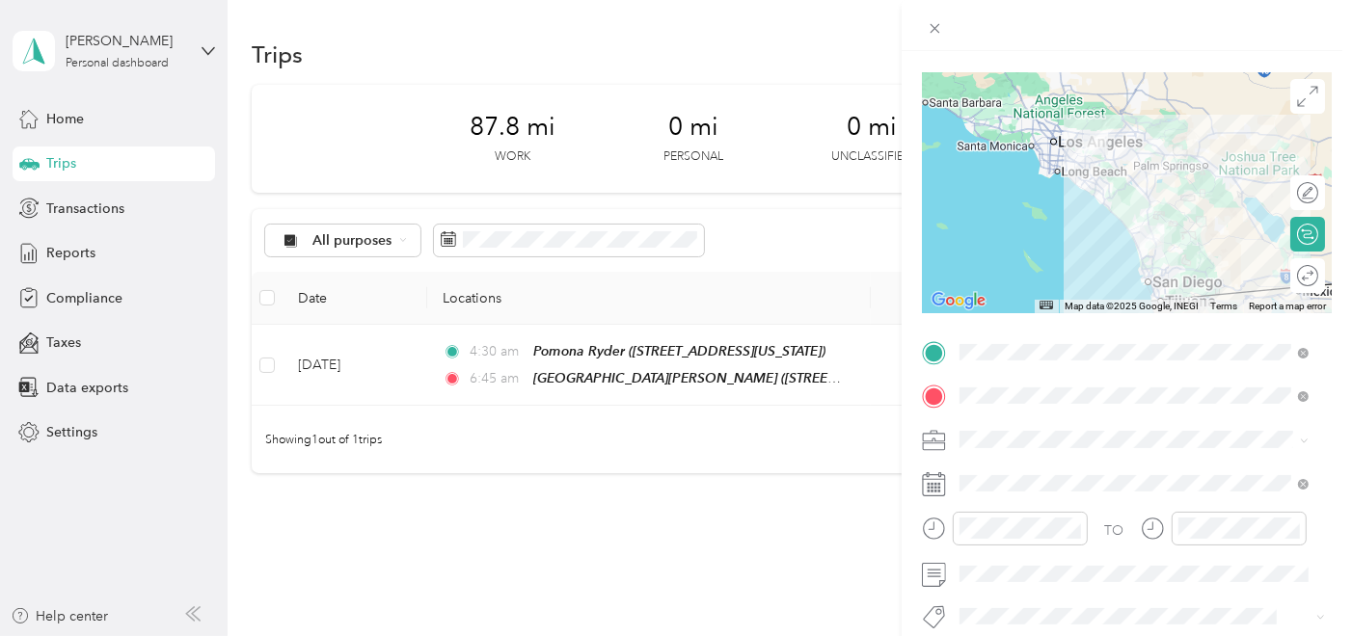
scroll to position [0, 0]
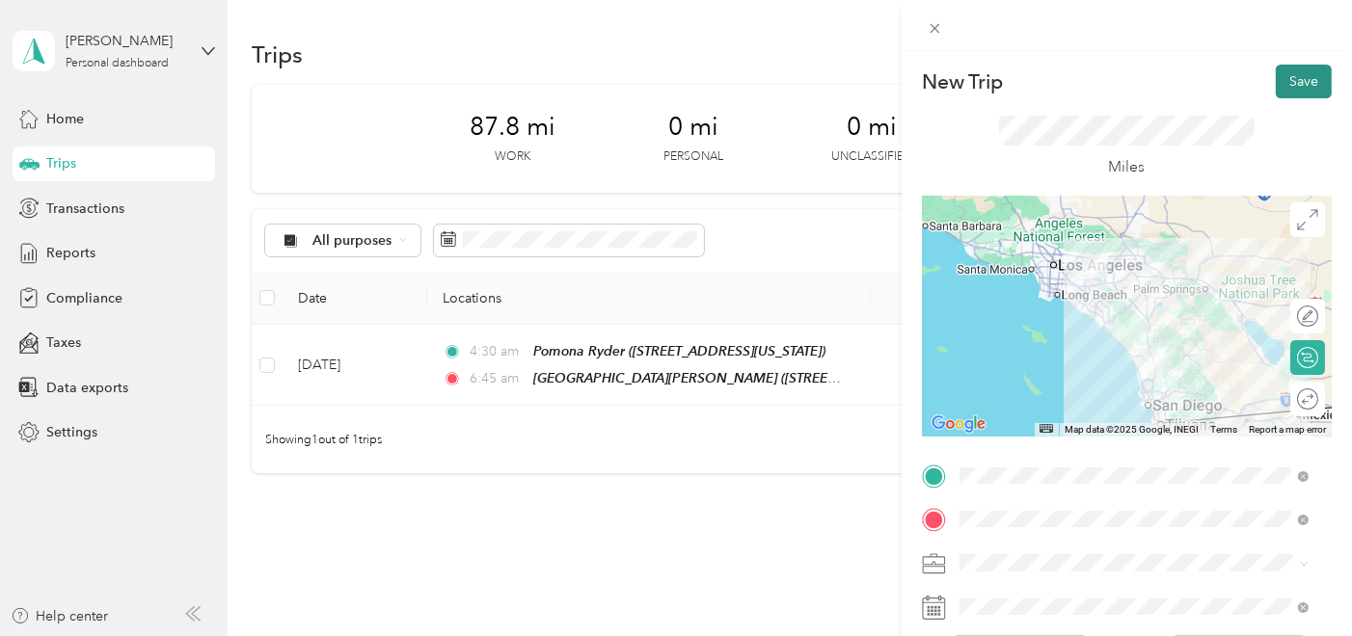
click at [1293, 85] on button "Save" at bounding box center [1304, 82] width 56 height 34
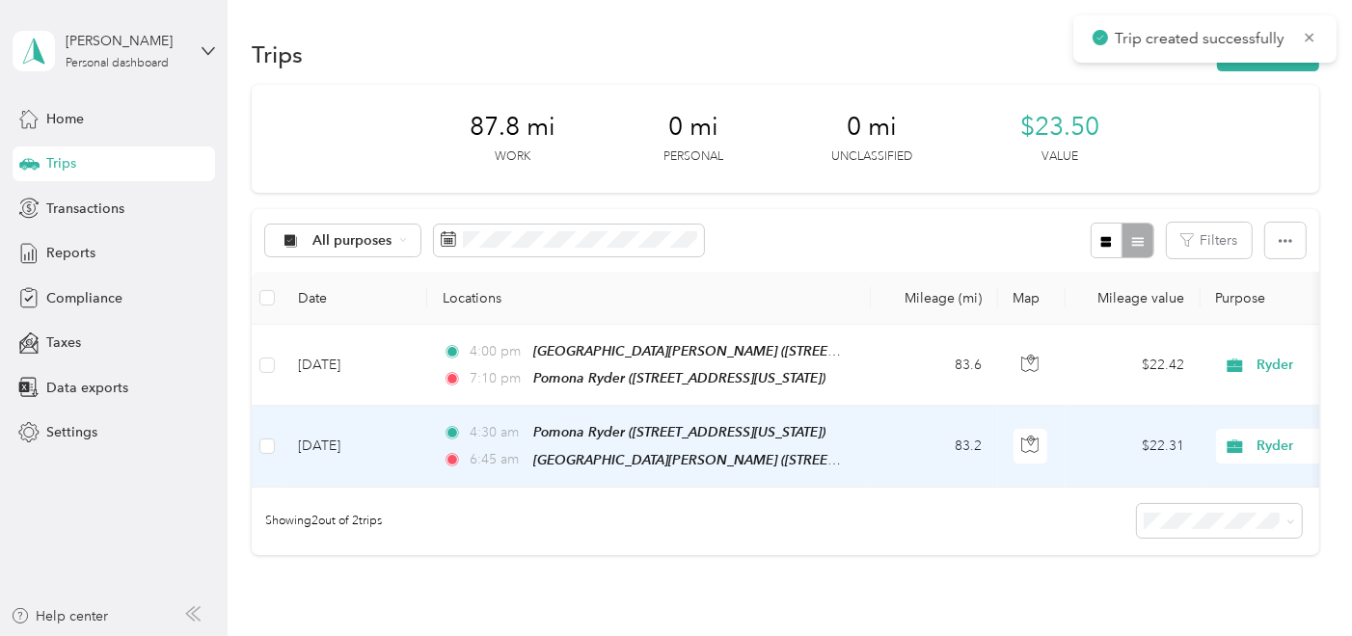
click at [383, 443] on td "[DATE]" at bounding box center [354, 446] width 145 height 81
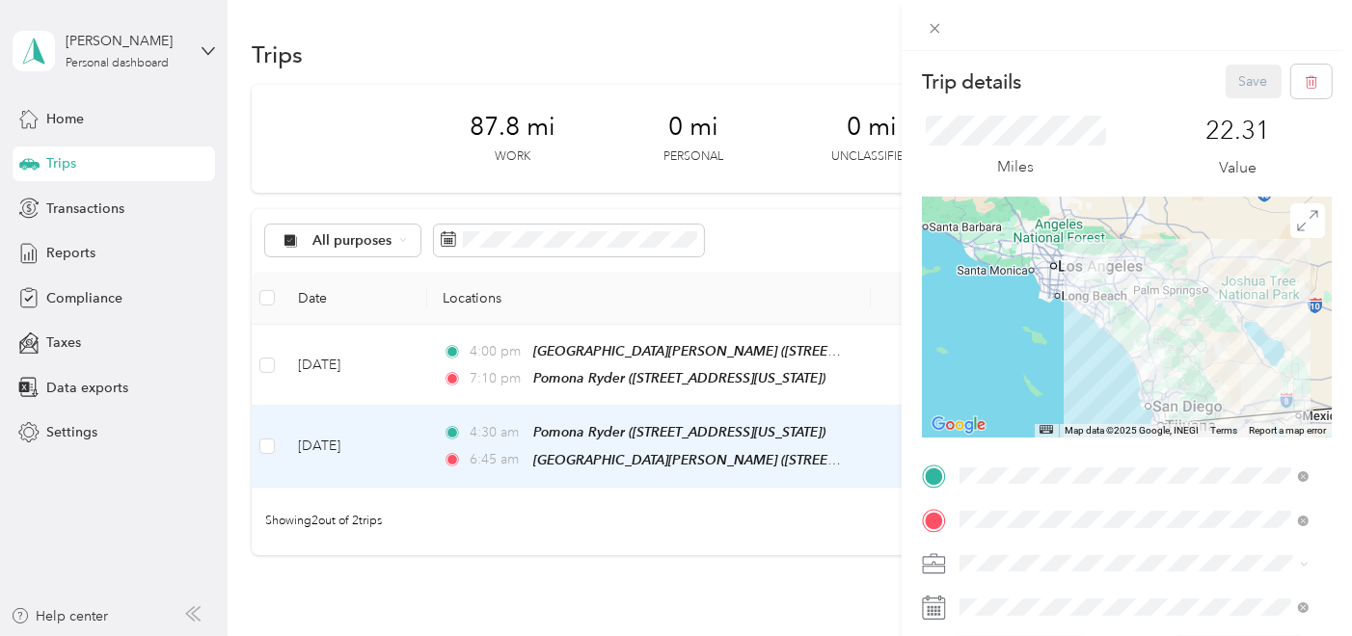
click at [711, 550] on div "Trip details Save This trip cannot be edited because it is either under review,…" at bounding box center [676, 318] width 1352 height 636
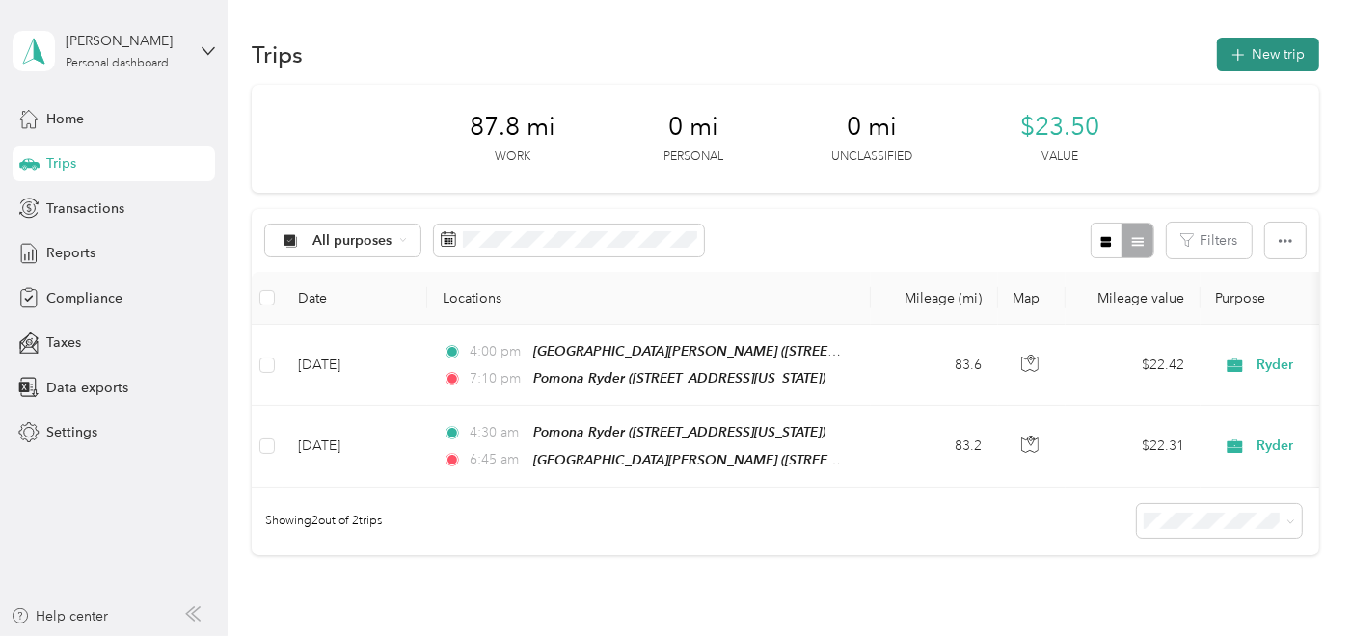
click at [1288, 66] on button "New trip" at bounding box center [1268, 55] width 102 height 34
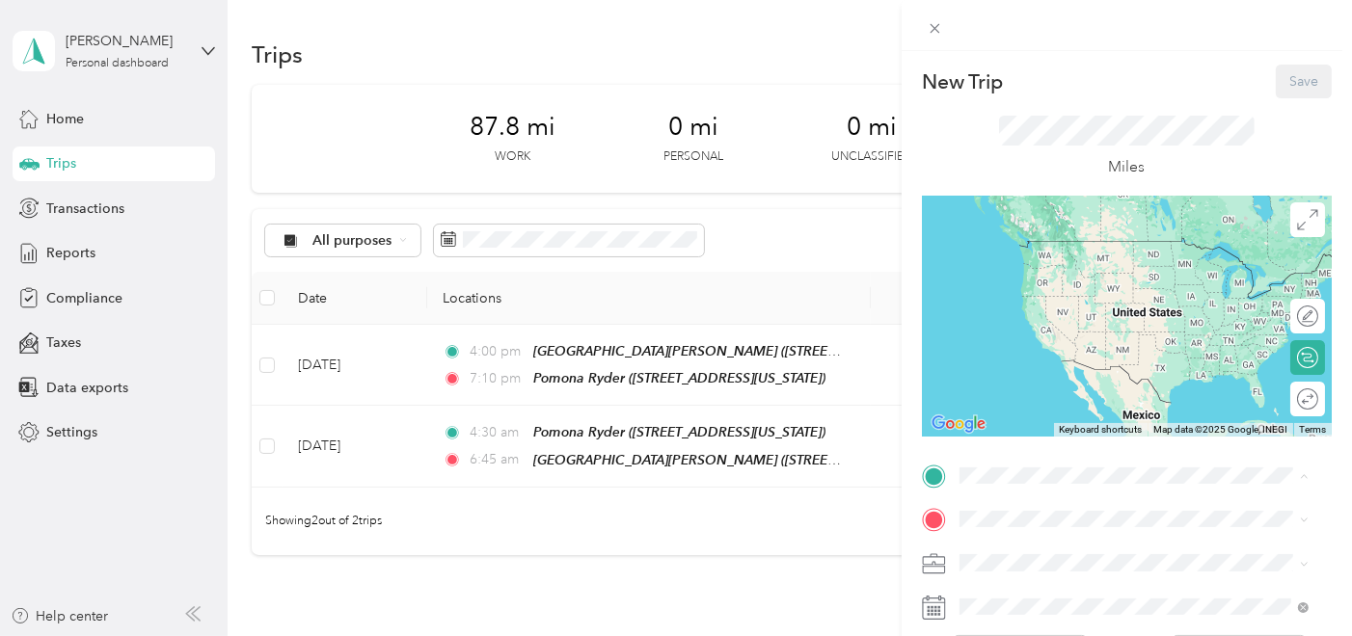
click at [1085, 268] on span "[STREET_ADDRESS][US_STATE]" at bounding box center [1091, 269] width 193 height 16
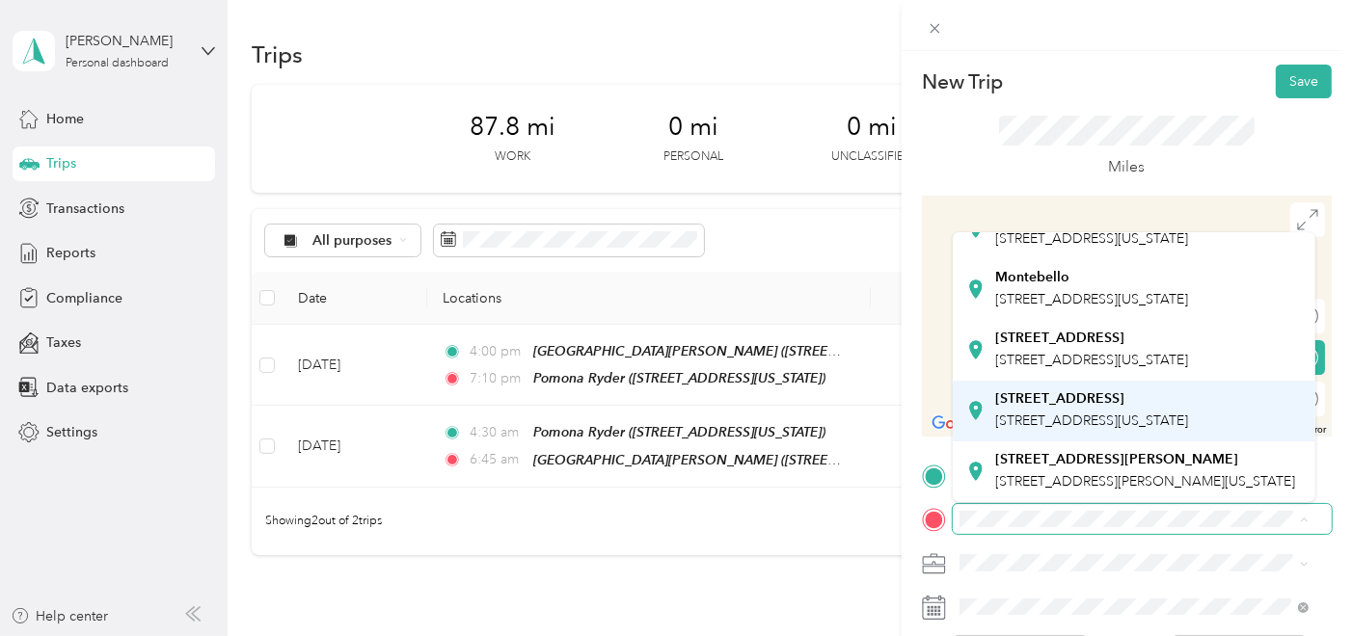
scroll to position [148, 0]
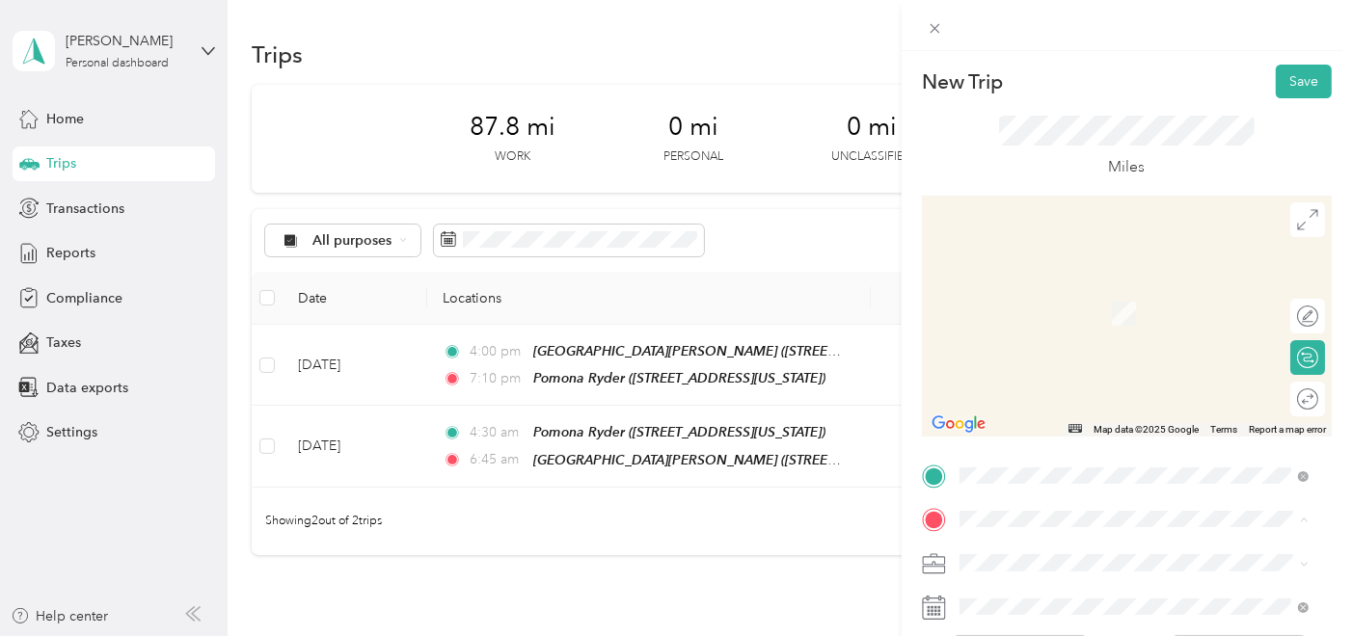
click at [1075, 374] on div "[STREET_ADDRESS][US_STATE]" at bounding box center [1134, 350] width 336 height 47
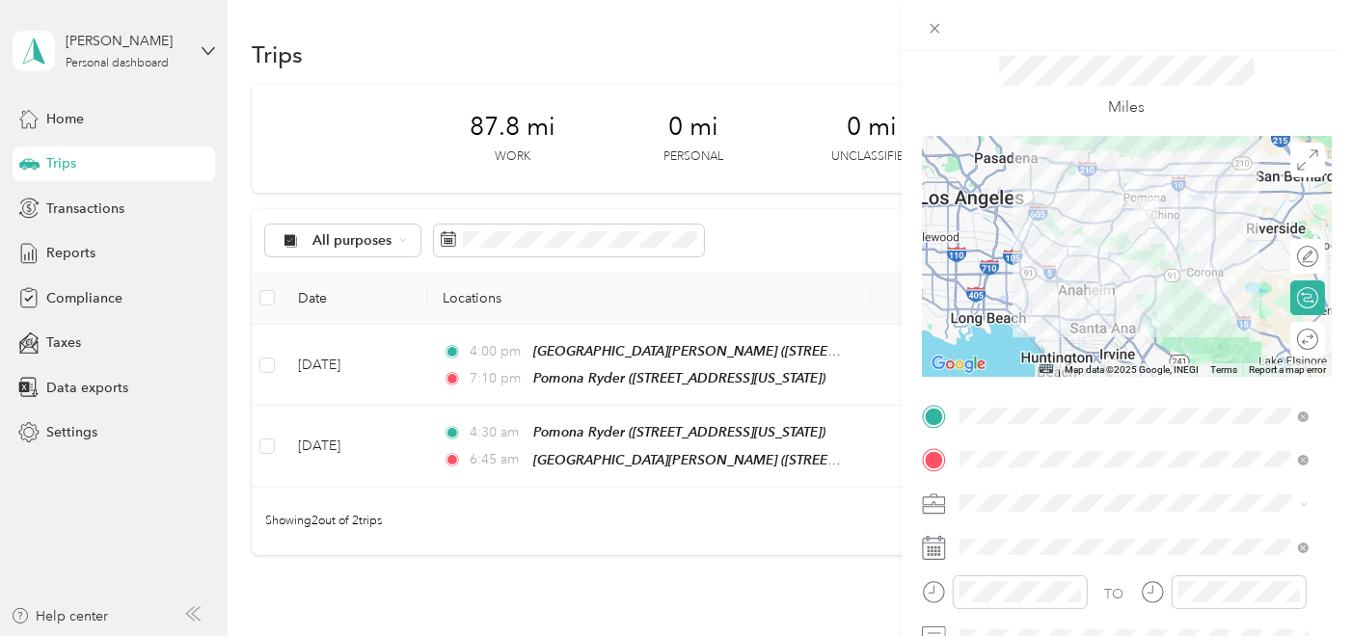
scroll to position [107, 0]
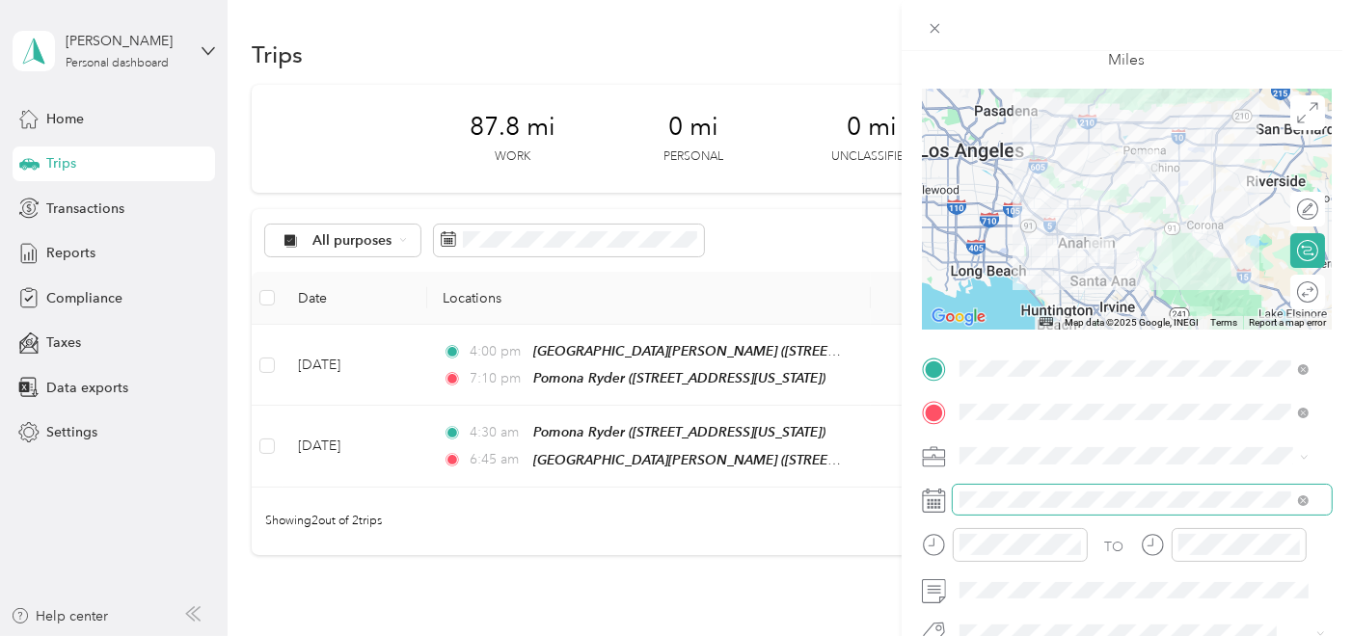
click at [1111, 511] on span at bounding box center [1142, 500] width 379 height 30
click at [1085, 509] on span at bounding box center [1142, 500] width 379 height 30
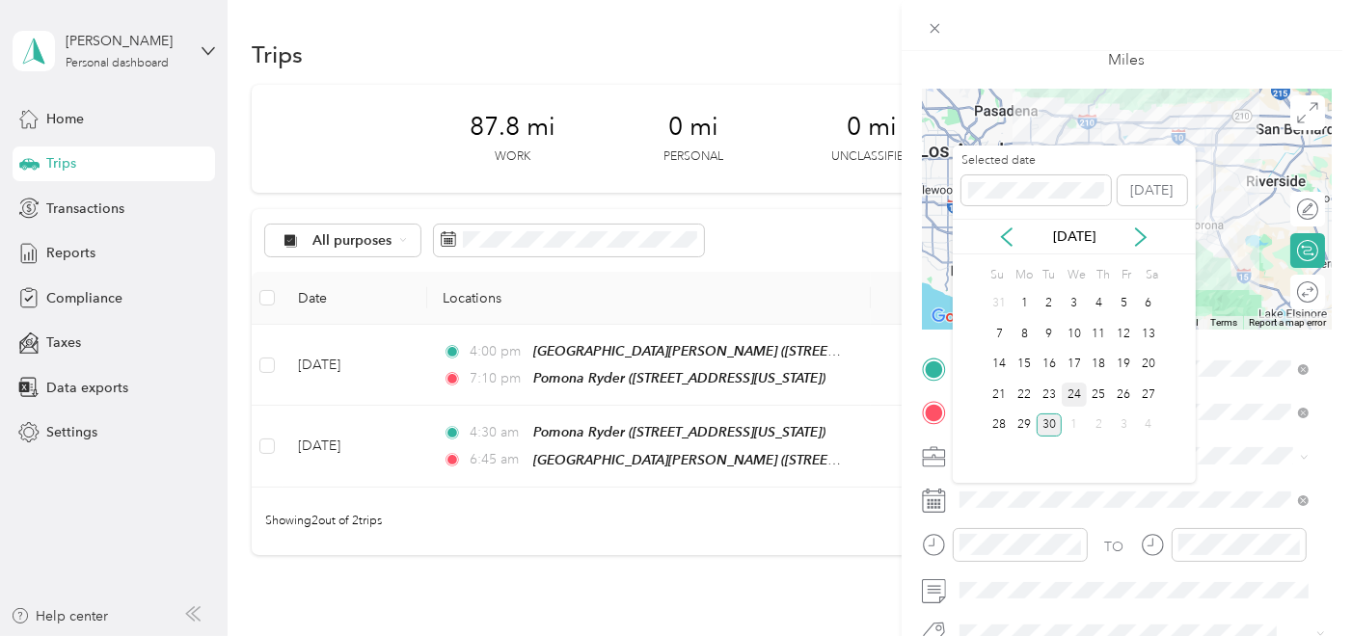
click at [1082, 388] on div "24" at bounding box center [1074, 395] width 25 height 24
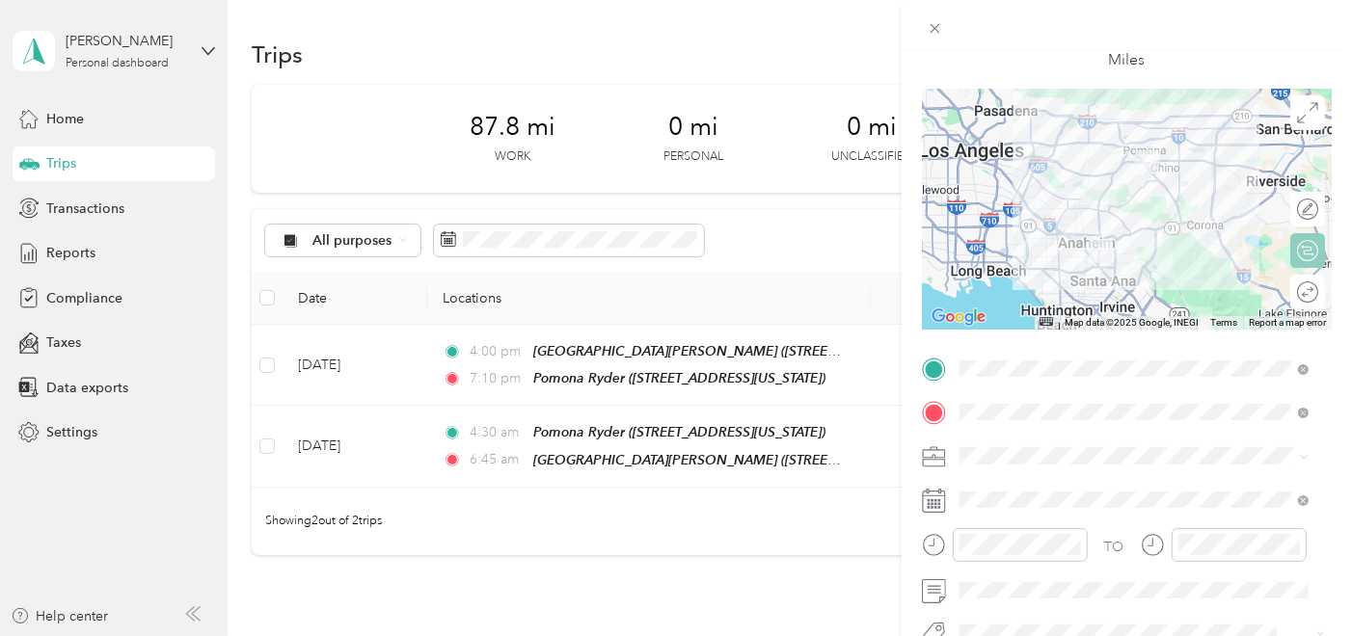
click at [1295, 290] on div "Round trip" at bounding box center [1307, 292] width 35 height 35
click at [1297, 291] on div at bounding box center [1297, 292] width 40 height 20
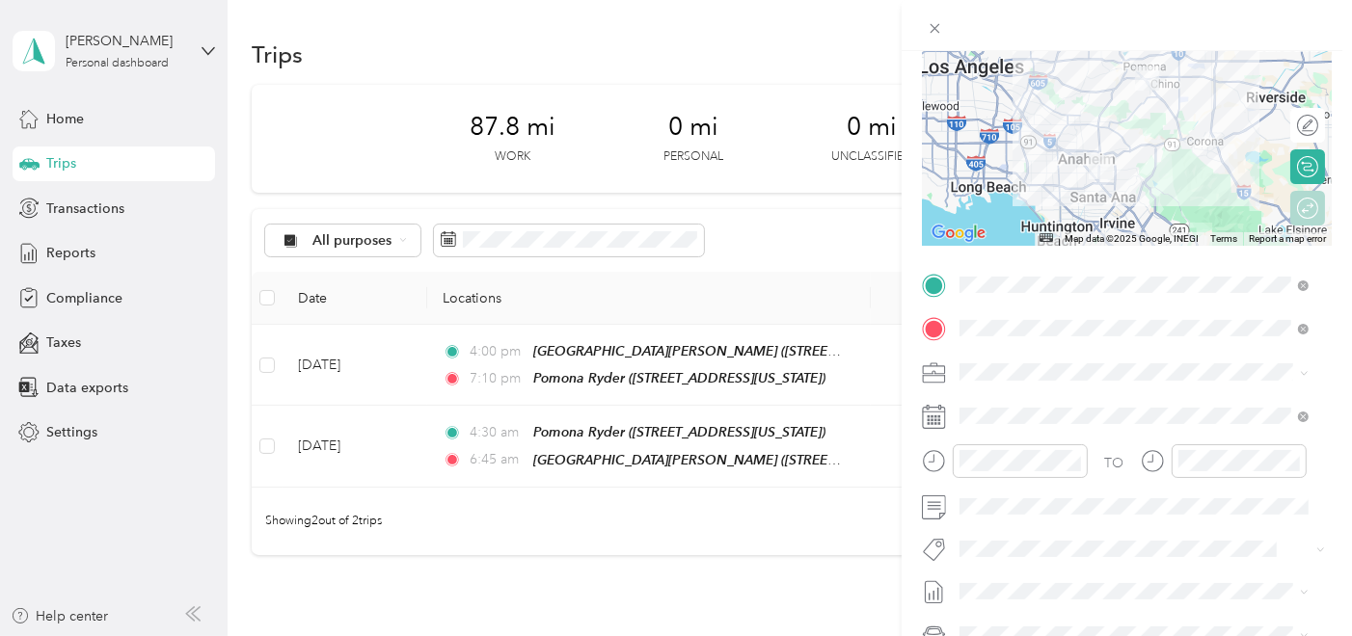
scroll to position [321, 0]
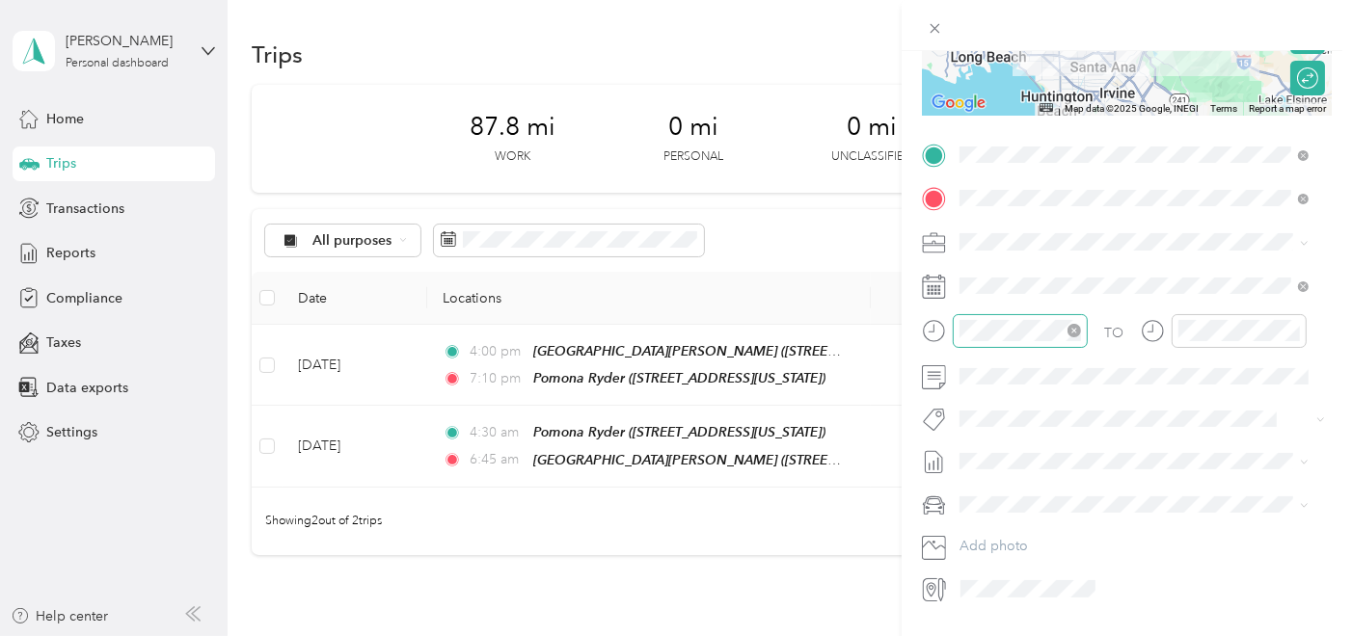
click at [1043, 344] on div at bounding box center [1020, 331] width 135 height 34
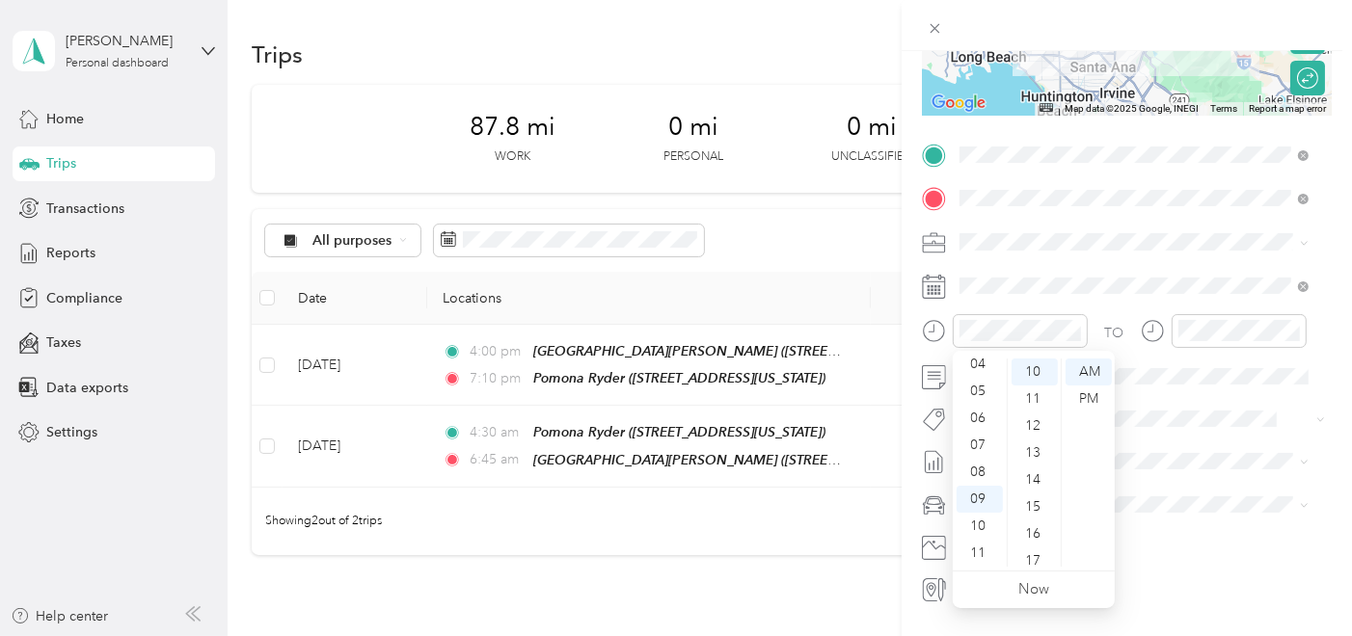
click at [985, 349] on div at bounding box center [1005, 337] width 166 height 47
click at [981, 358] on div at bounding box center [1005, 337] width 166 height 47
click at [978, 360] on div "04" at bounding box center [979, 364] width 46 height 27
click at [1046, 476] on div "30" at bounding box center [1034, 483] width 46 height 27
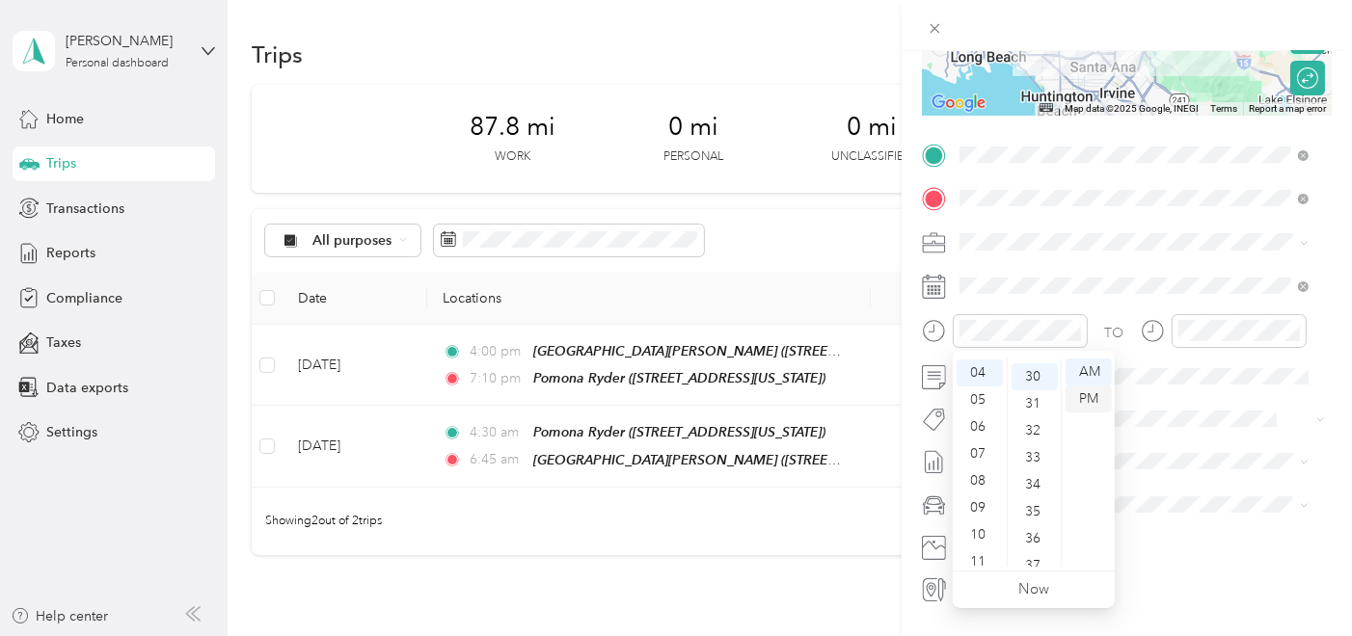
scroll to position [810, 0]
click at [1268, 314] on div at bounding box center [1238, 331] width 135 height 34
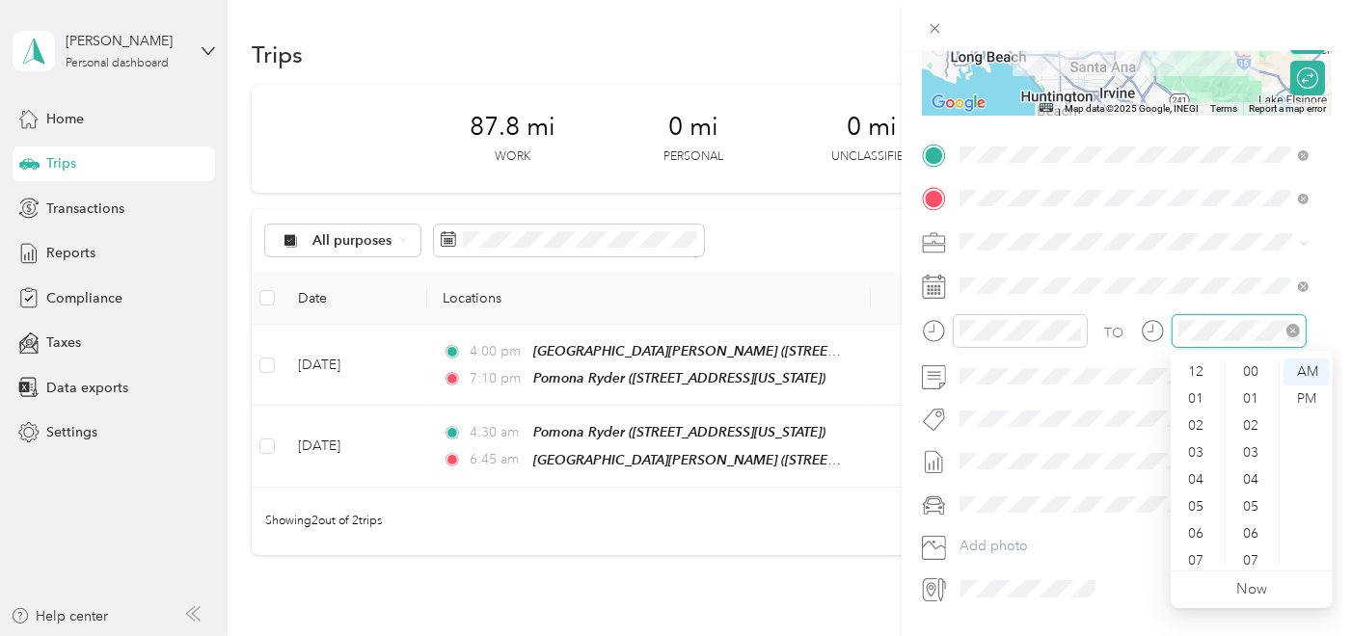
scroll to position [116, 0]
click at [1196, 474] on div "04" at bounding box center [1197, 472] width 46 height 27
click at [1253, 374] on div "00" at bounding box center [1252, 372] width 46 height 27
click at [1287, 395] on div "PM" at bounding box center [1306, 399] width 46 height 27
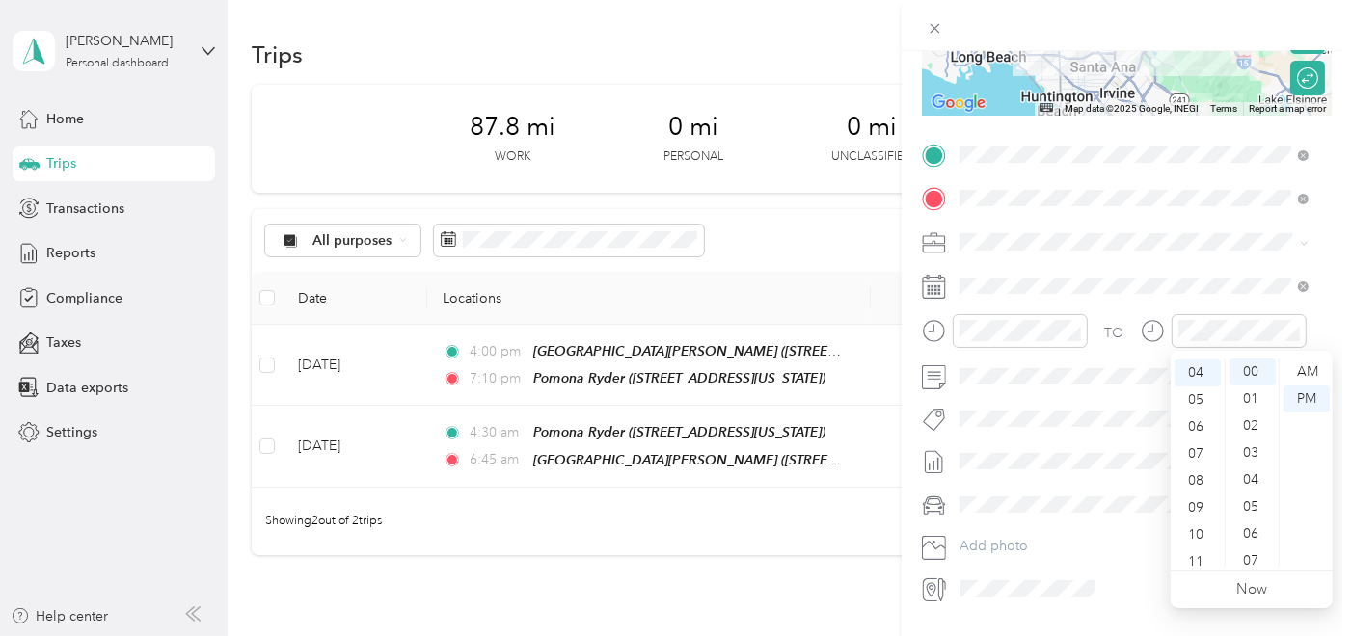
click at [1136, 621] on div "New Trip Save This trip cannot be edited because it is either under review, app…" at bounding box center [1126, 369] width 450 height 636
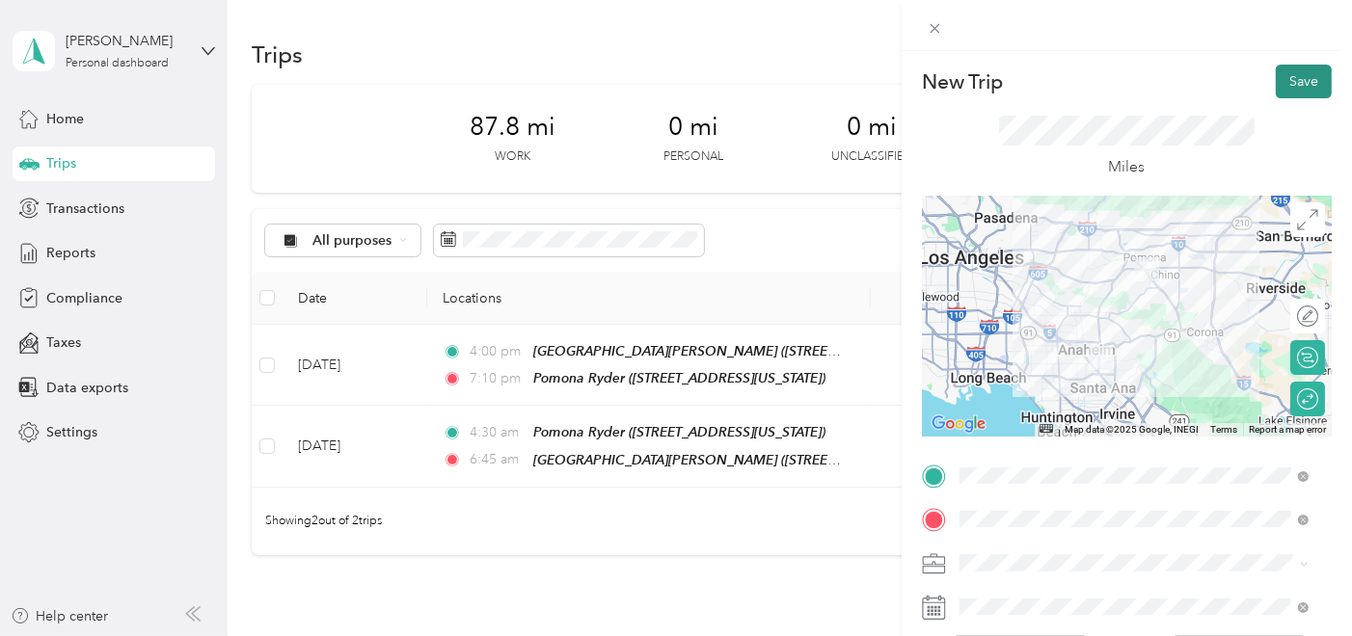
click at [1283, 89] on button "Save" at bounding box center [1304, 82] width 56 height 34
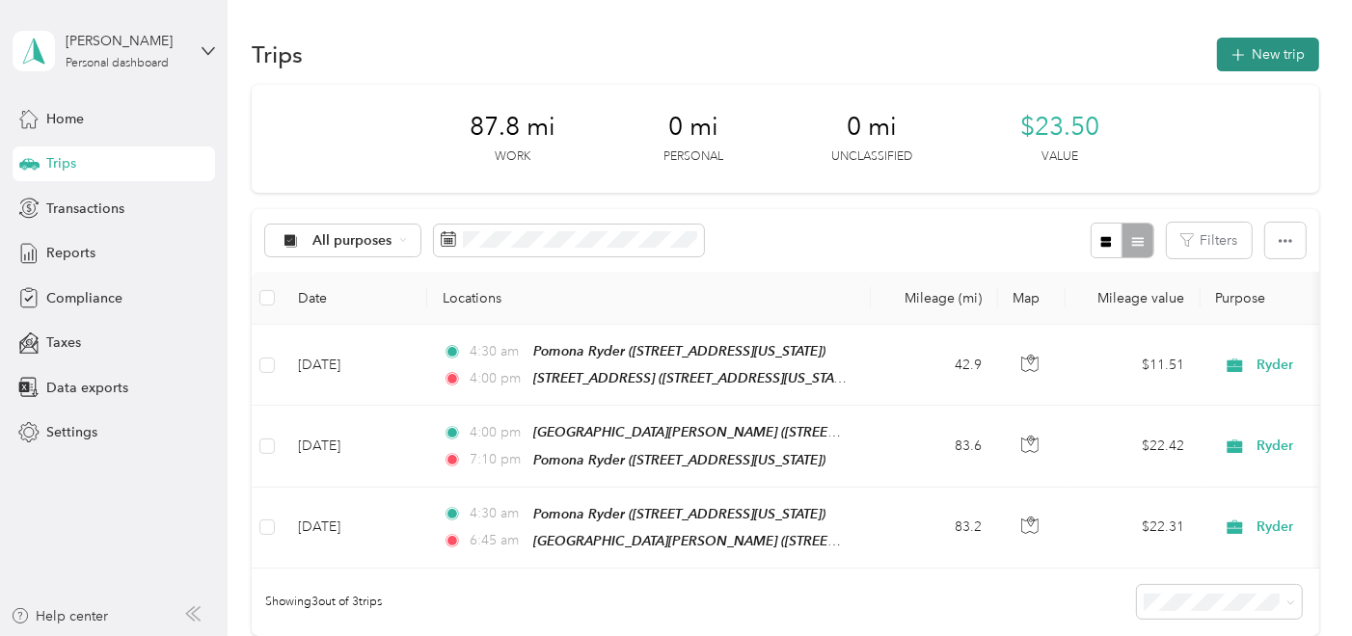
click at [1257, 45] on button "New trip" at bounding box center [1268, 55] width 102 height 34
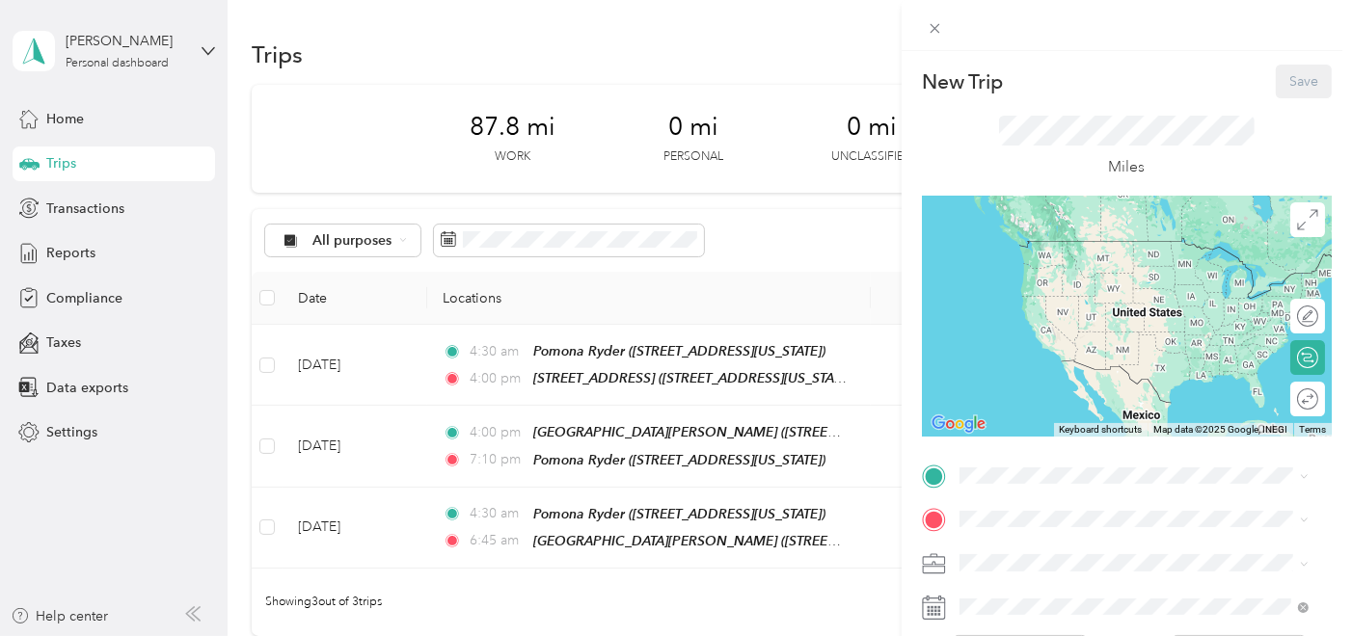
click at [1041, 274] on span "[STREET_ADDRESS][US_STATE]" at bounding box center [1091, 268] width 193 height 16
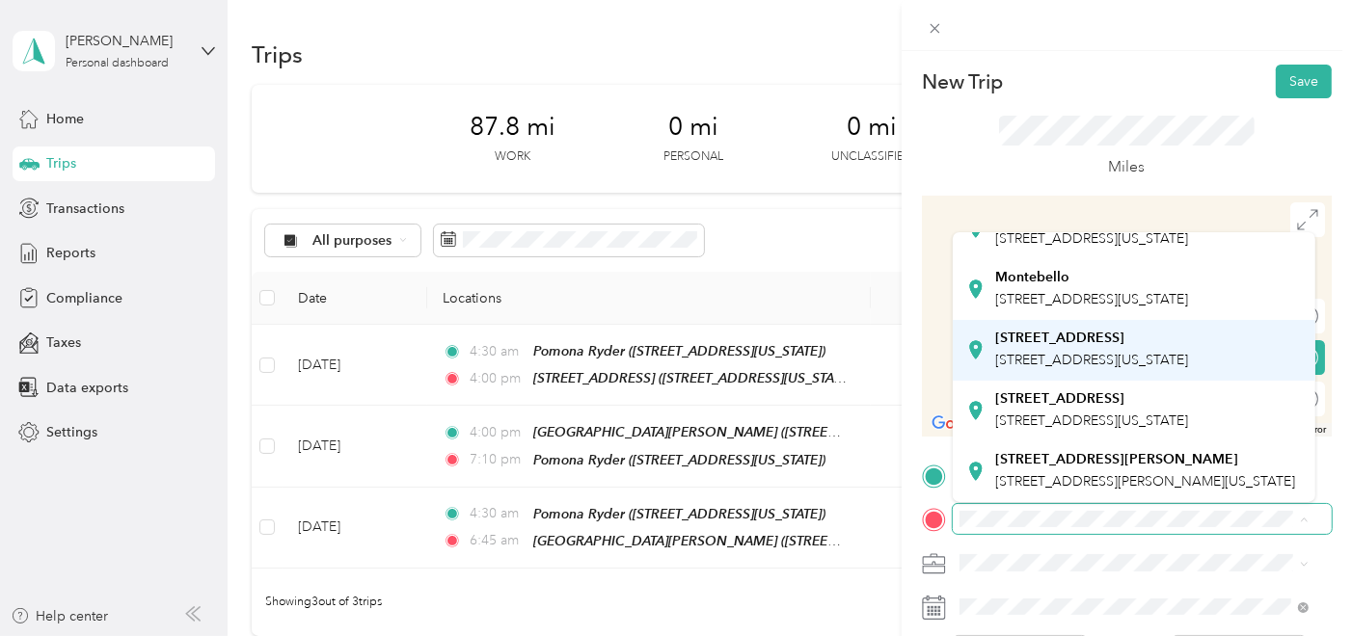
scroll to position [214, 0]
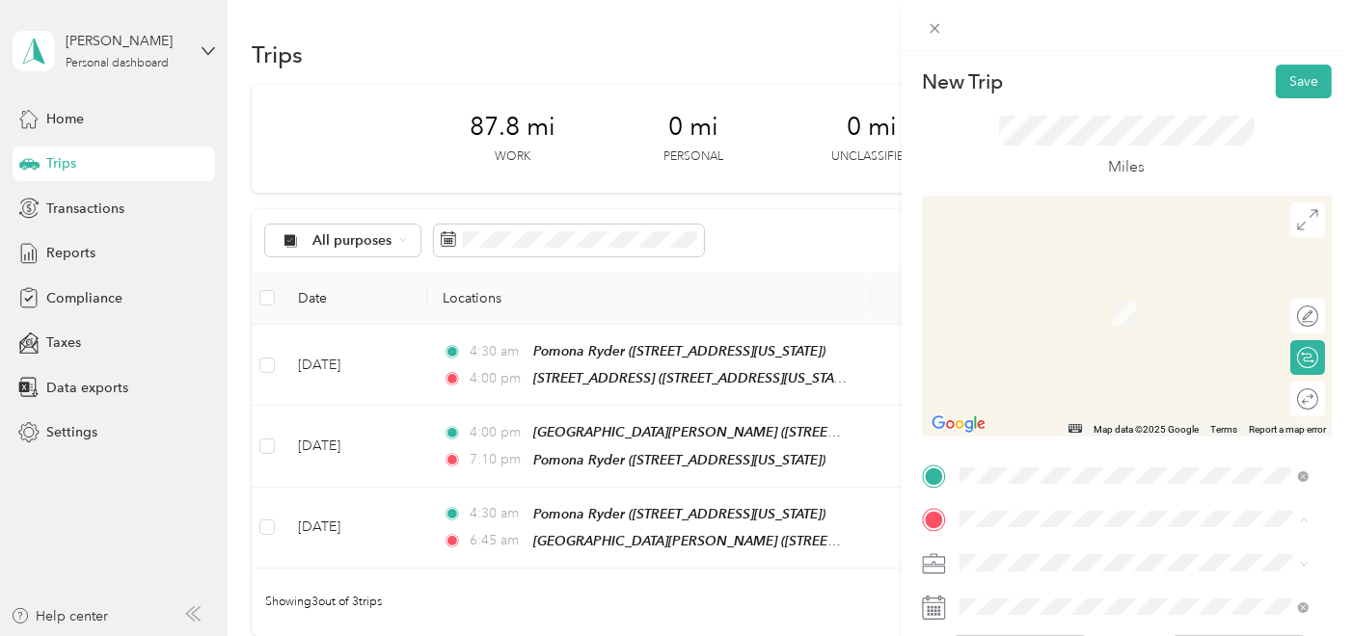
click at [1074, 363] on span "[STREET_ADDRESS][US_STATE]" at bounding box center [1091, 360] width 193 height 16
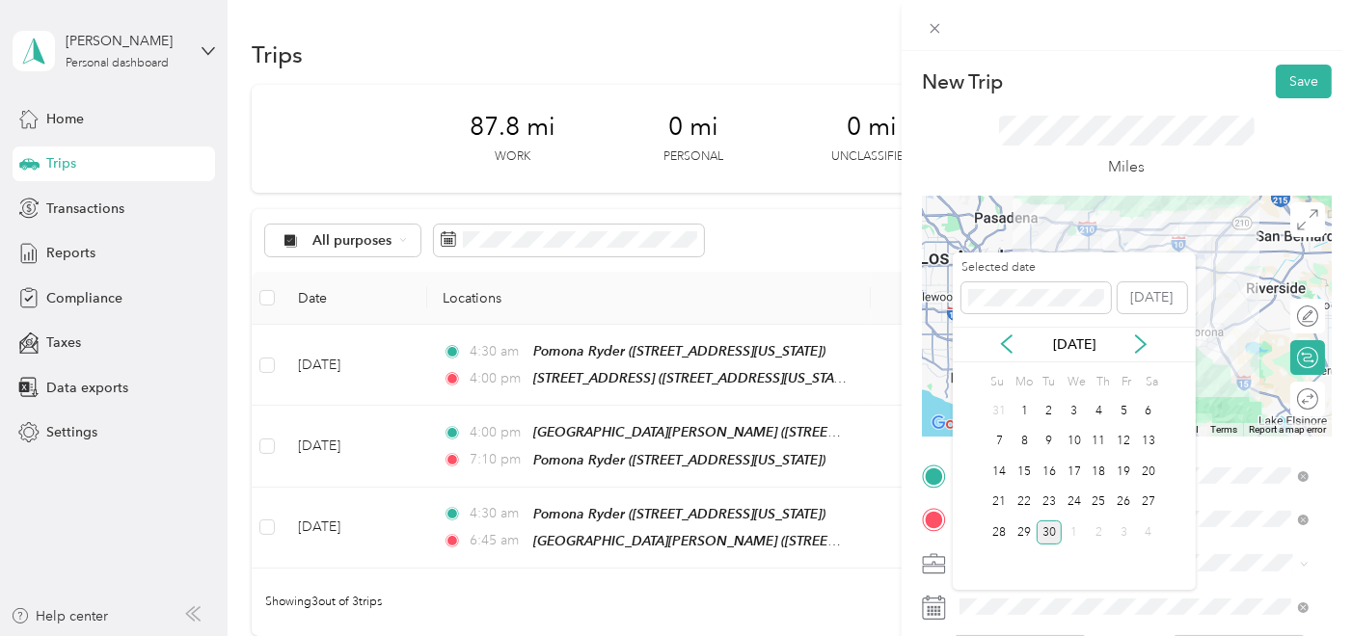
click at [1048, 527] on div "30" at bounding box center [1048, 533] width 25 height 24
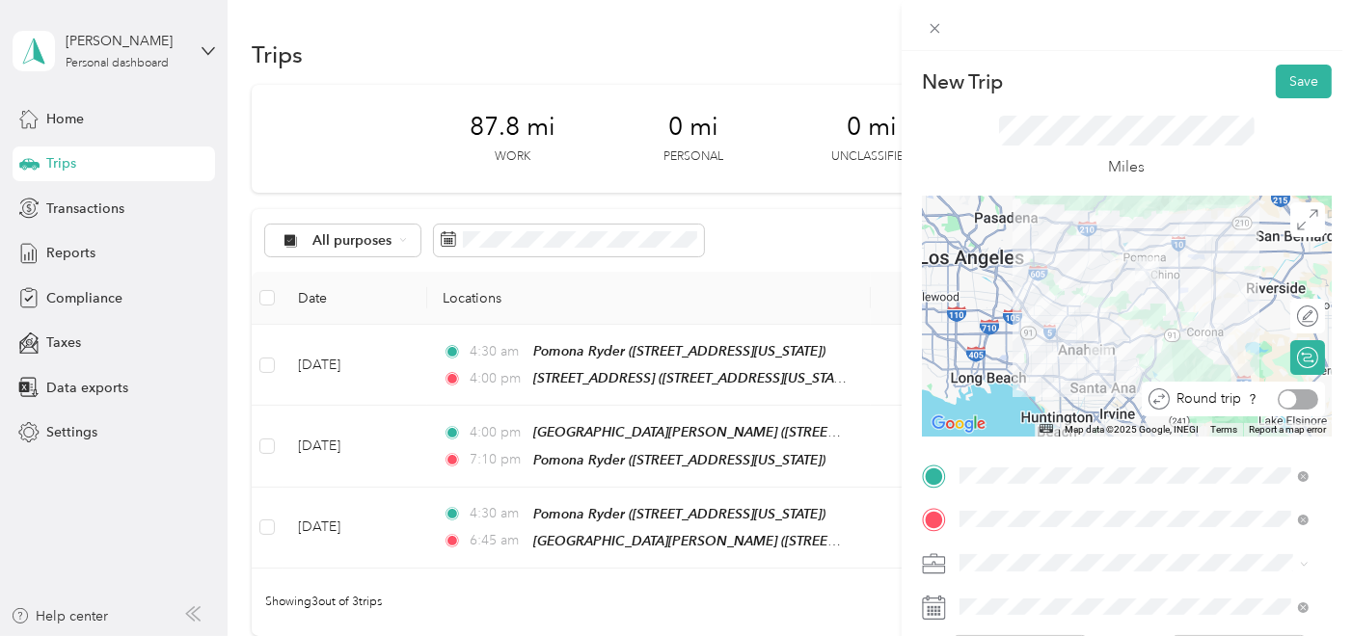
click at [1282, 397] on div at bounding box center [1297, 400] width 40 height 20
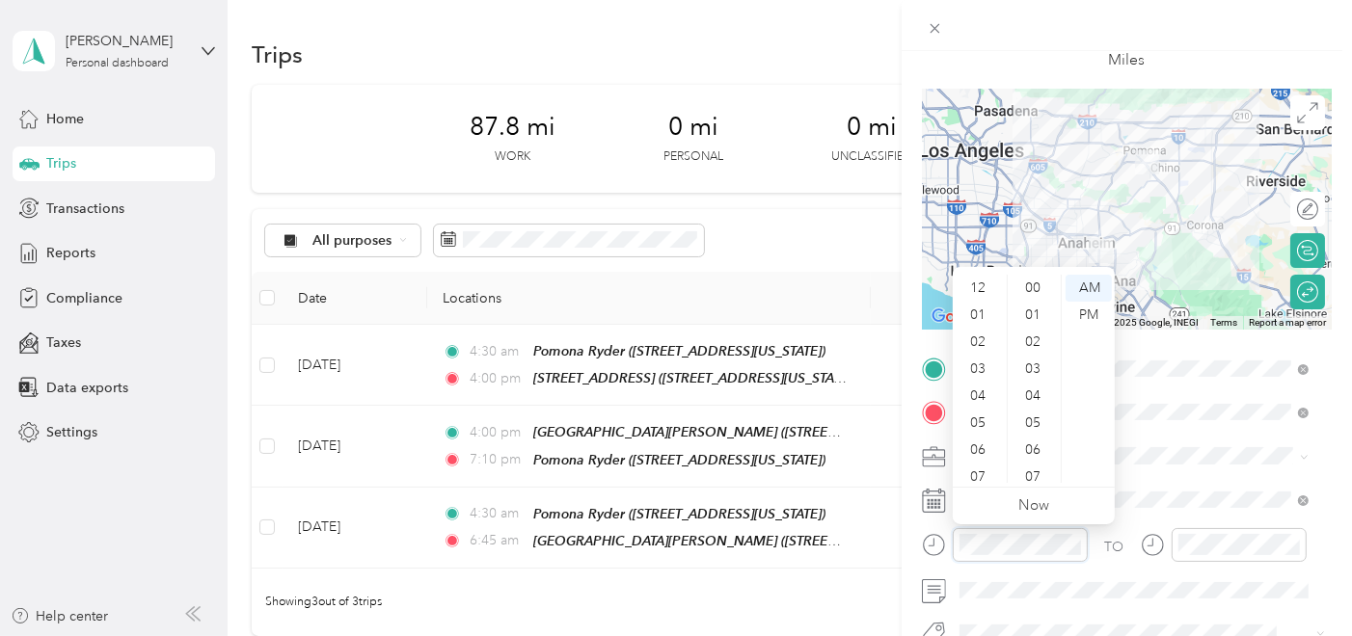
scroll to position [116, 0]
click at [986, 279] on div "04" at bounding box center [979, 280] width 46 height 27
click at [1040, 369] on div "30" at bounding box center [1034, 373] width 46 height 27
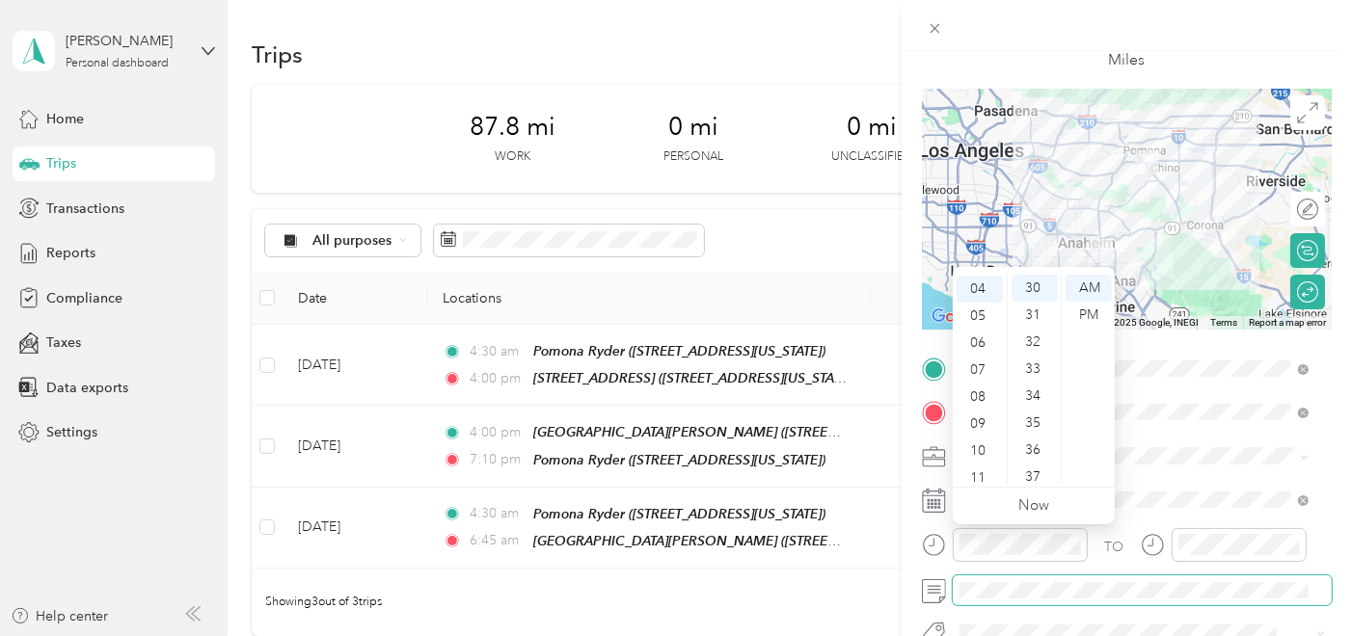
click at [1187, 577] on span at bounding box center [1142, 591] width 379 height 30
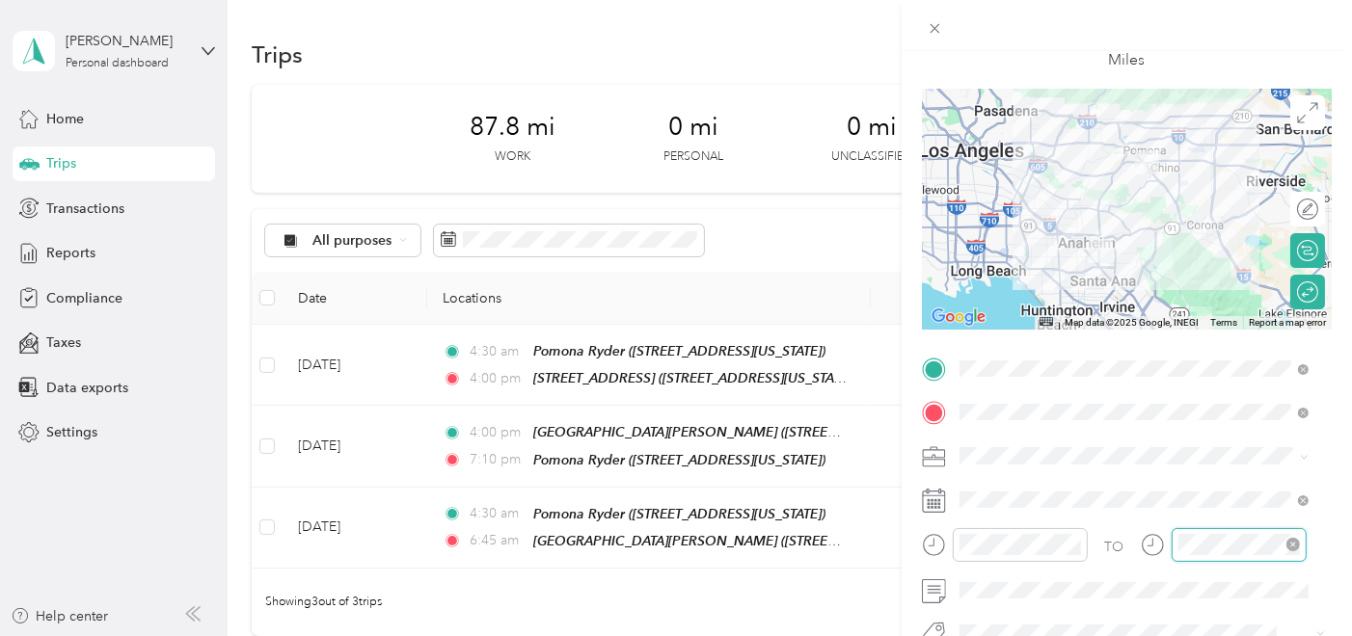
scroll to position [297, 0]
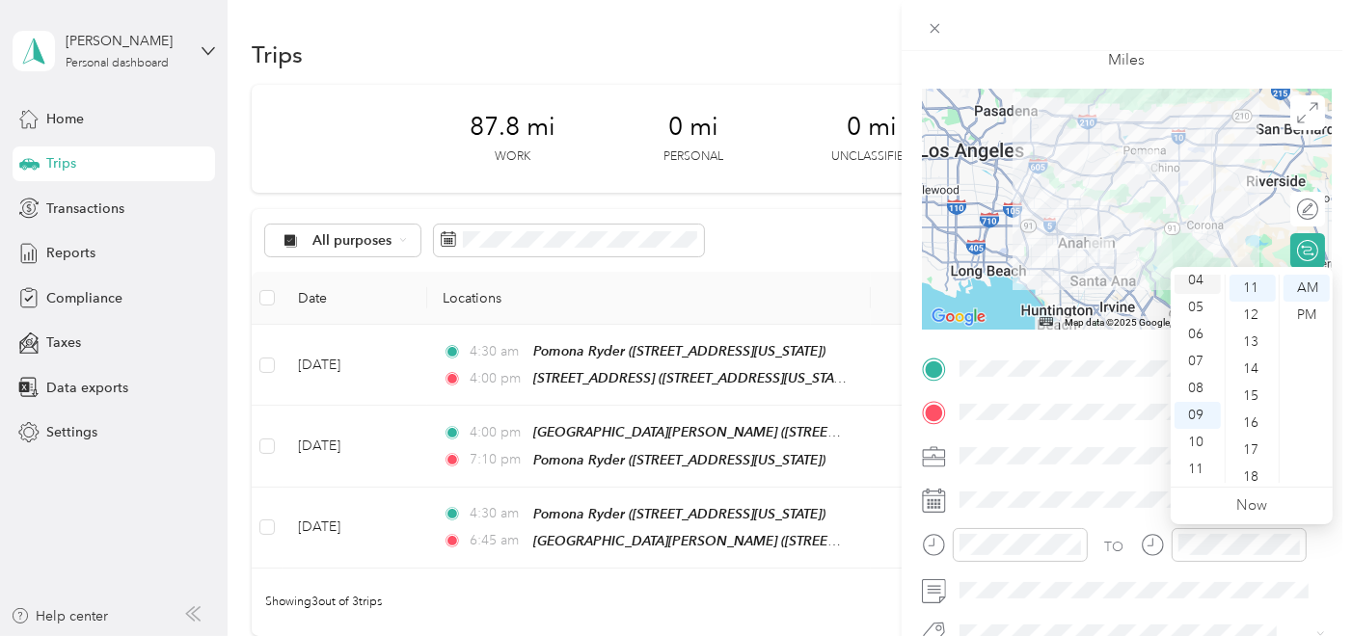
click at [1187, 288] on div "04" at bounding box center [1197, 280] width 46 height 27
click at [1248, 294] on div "00" at bounding box center [1252, 288] width 46 height 27
click at [1319, 309] on div "PM" at bounding box center [1306, 315] width 46 height 27
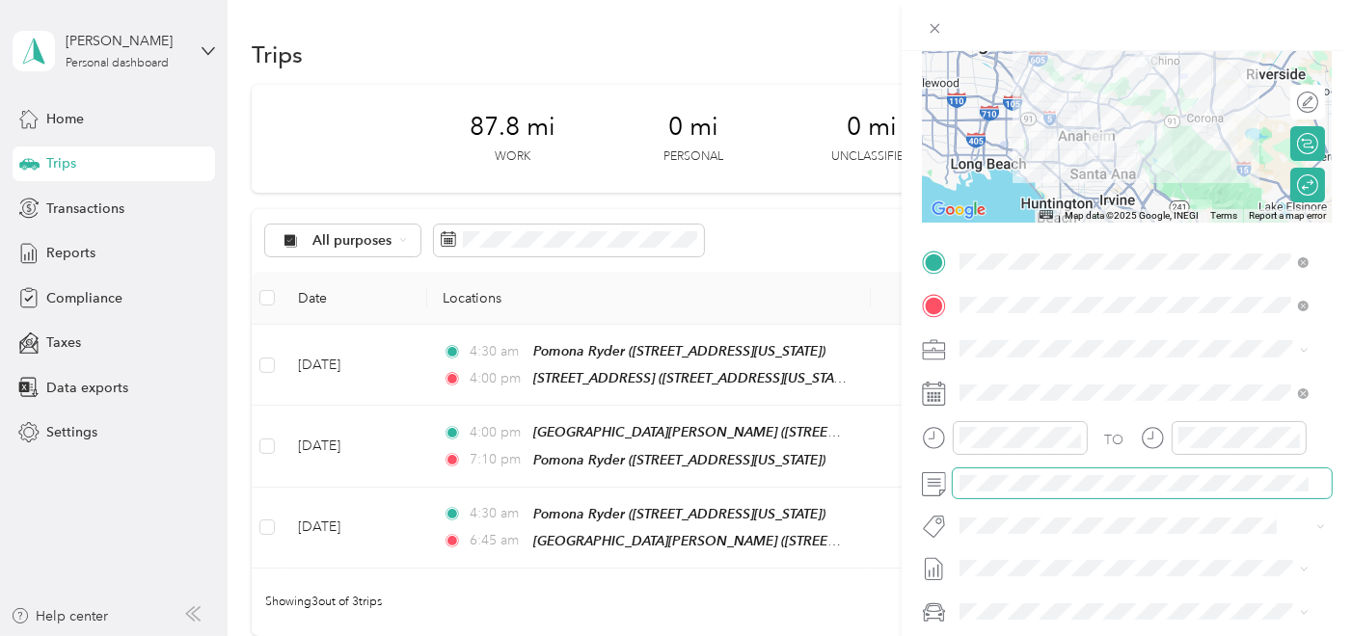
scroll to position [78, 0]
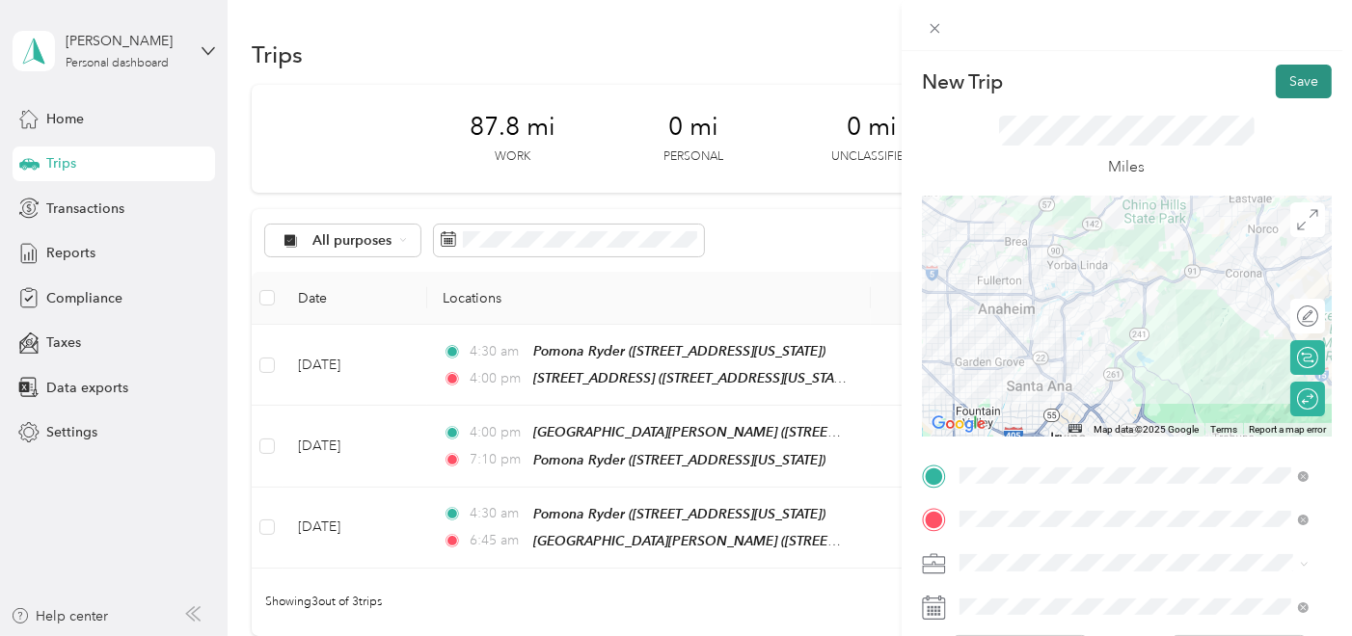
click at [1292, 67] on button "Save" at bounding box center [1304, 82] width 56 height 34
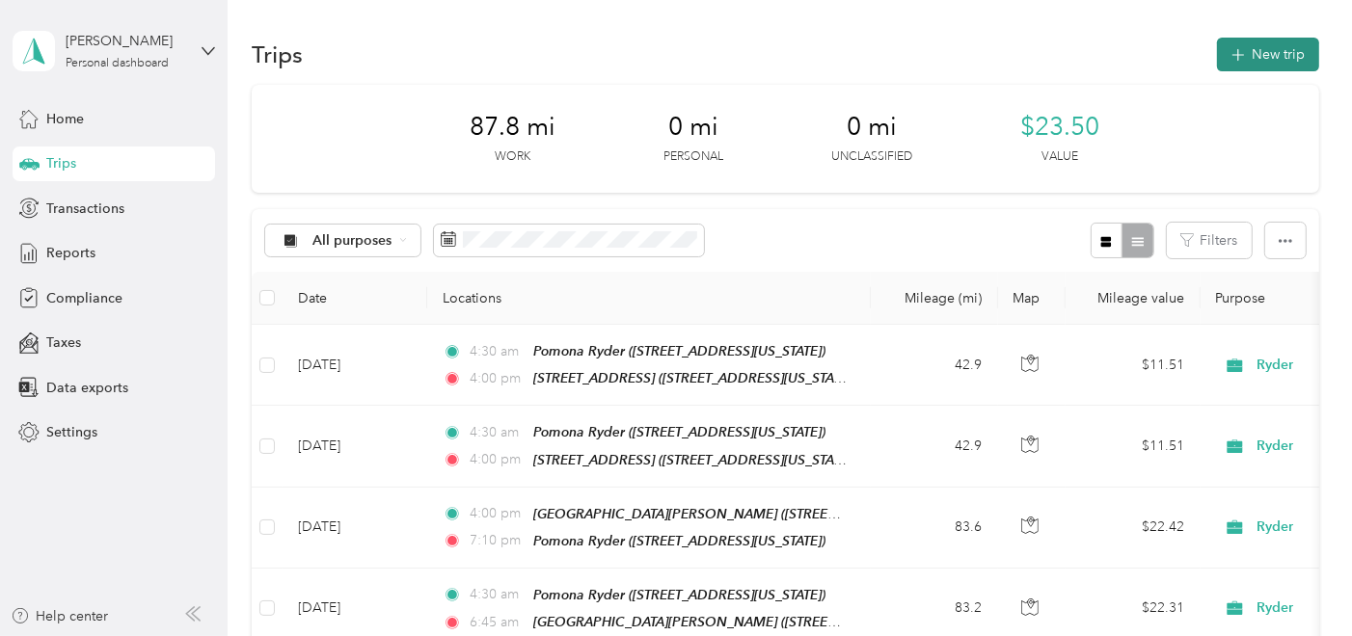
click at [1255, 44] on button "New trip" at bounding box center [1268, 55] width 102 height 34
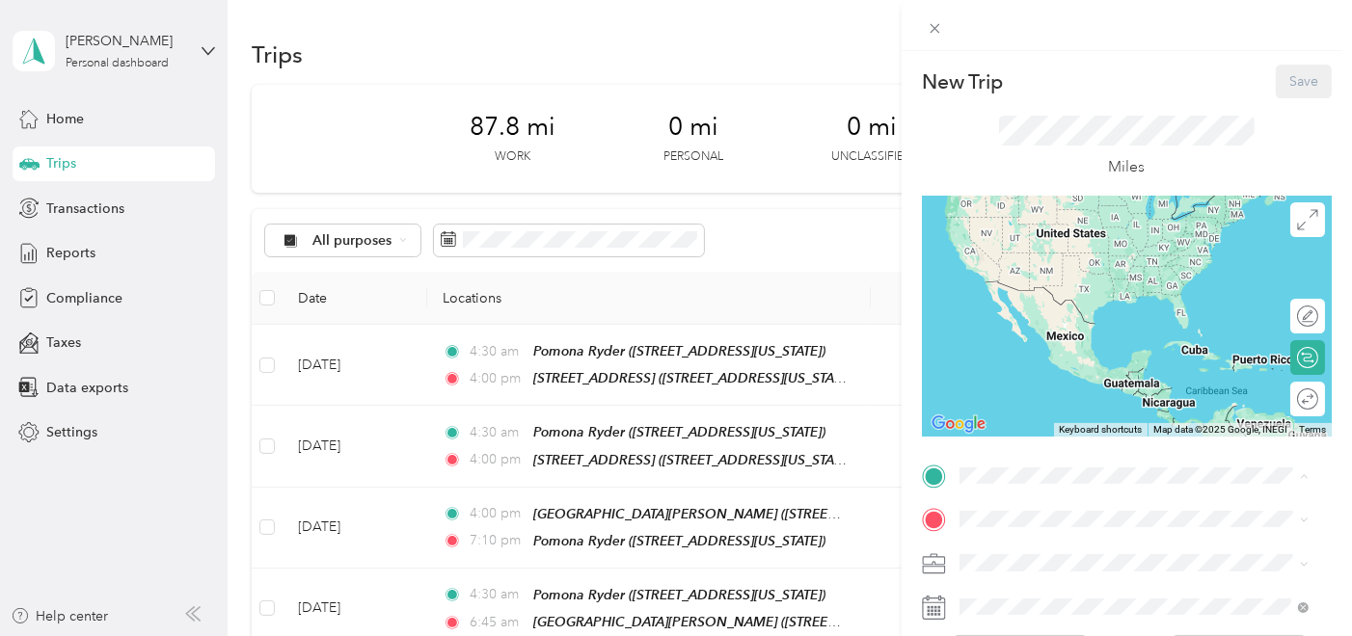
click at [1086, 278] on div "Pomona [PERSON_NAME] [STREET_ADDRESS][US_STATE]" at bounding box center [1091, 259] width 193 height 40
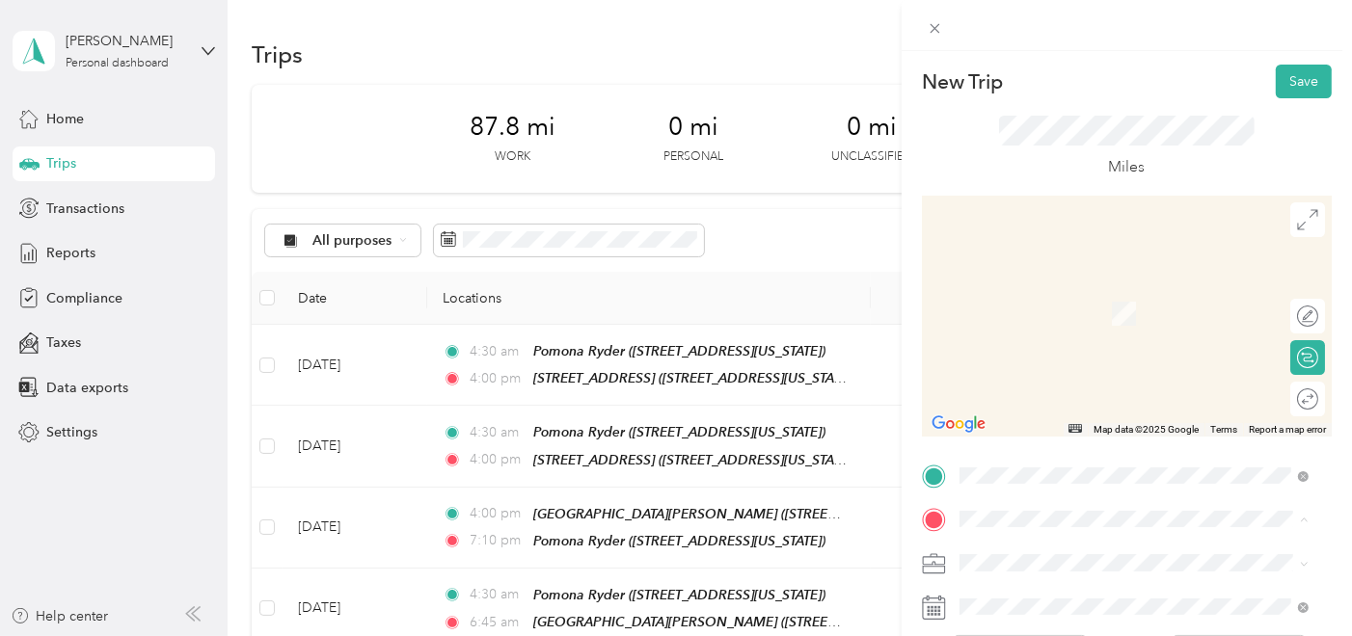
click at [1088, 361] on div "Springs" at bounding box center [1091, 351] width 193 height 17
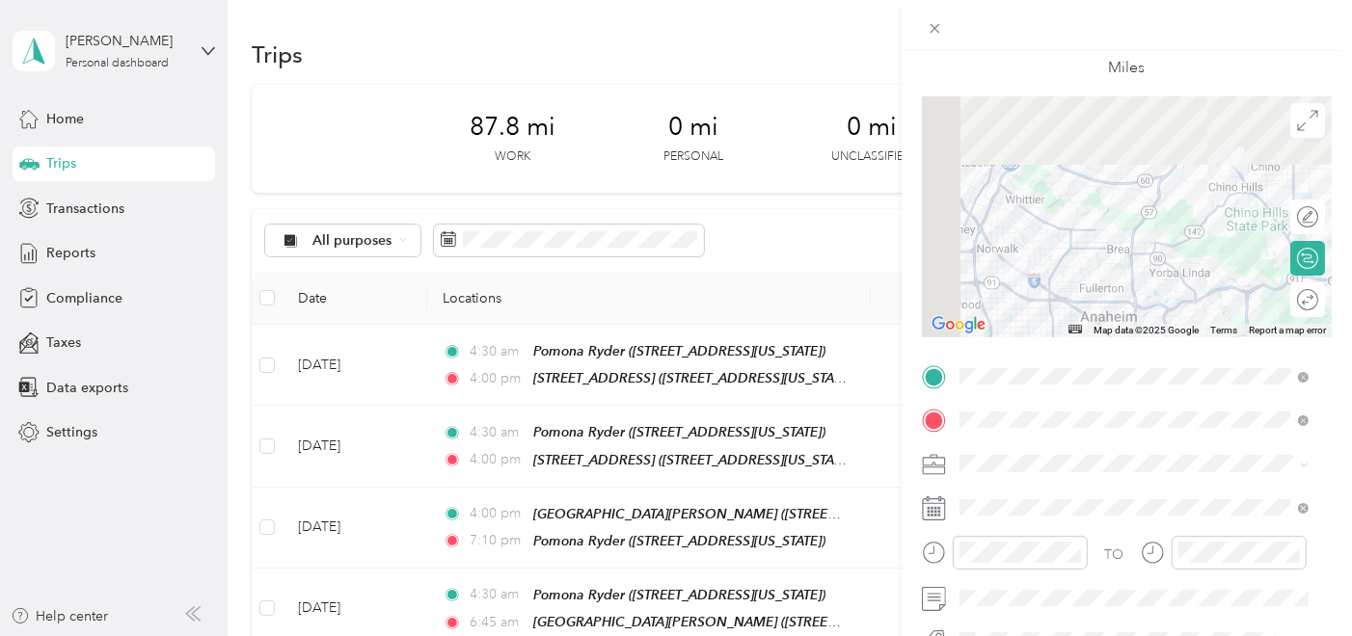
scroll to position [214, 0]
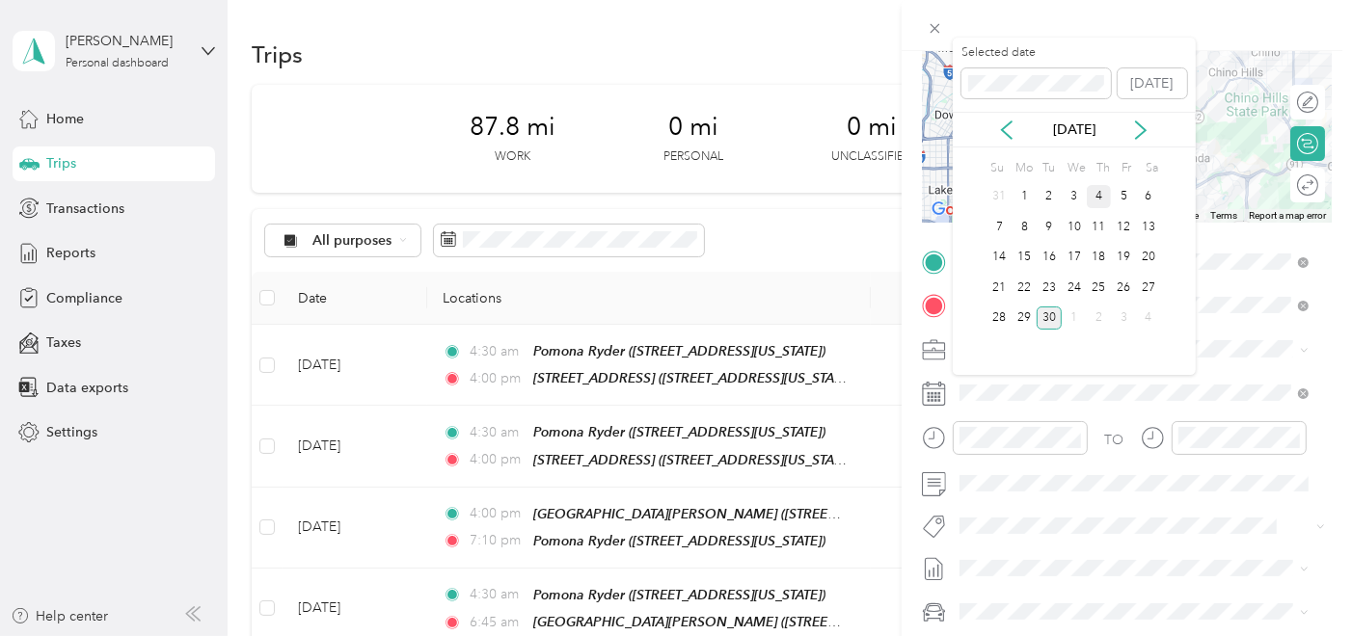
click at [1097, 191] on div "4" at bounding box center [1099, 197] width 25 height 24
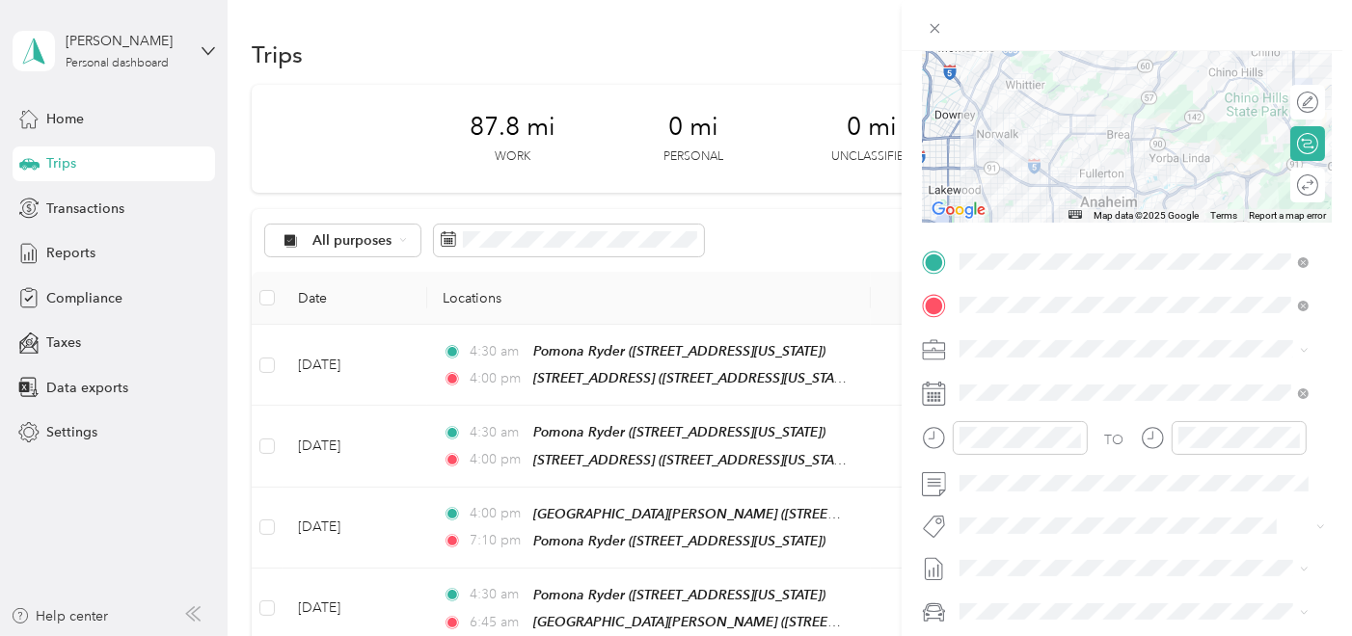
click at [1292, 186] on div "Round trip" at bounding box center [1307, 185] width 35 height 35
click at [1279, 184] on div at bounding box center [1287, 184] width 17 height 17
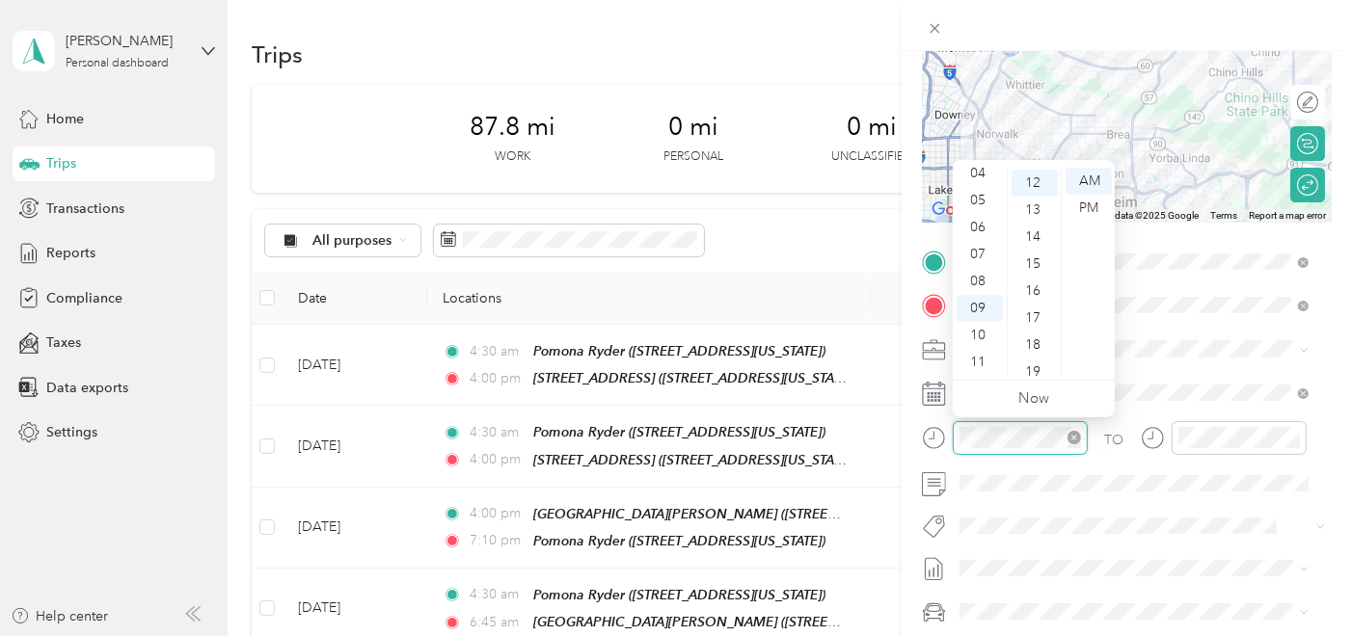
scroll to position [324, 0]
click at [981, 173] on div "04" at bounding box center [979, 173] width 46 height 27
click at [1030, 317] on div "45" at bounding box center [1034, 322] width 46 height 27
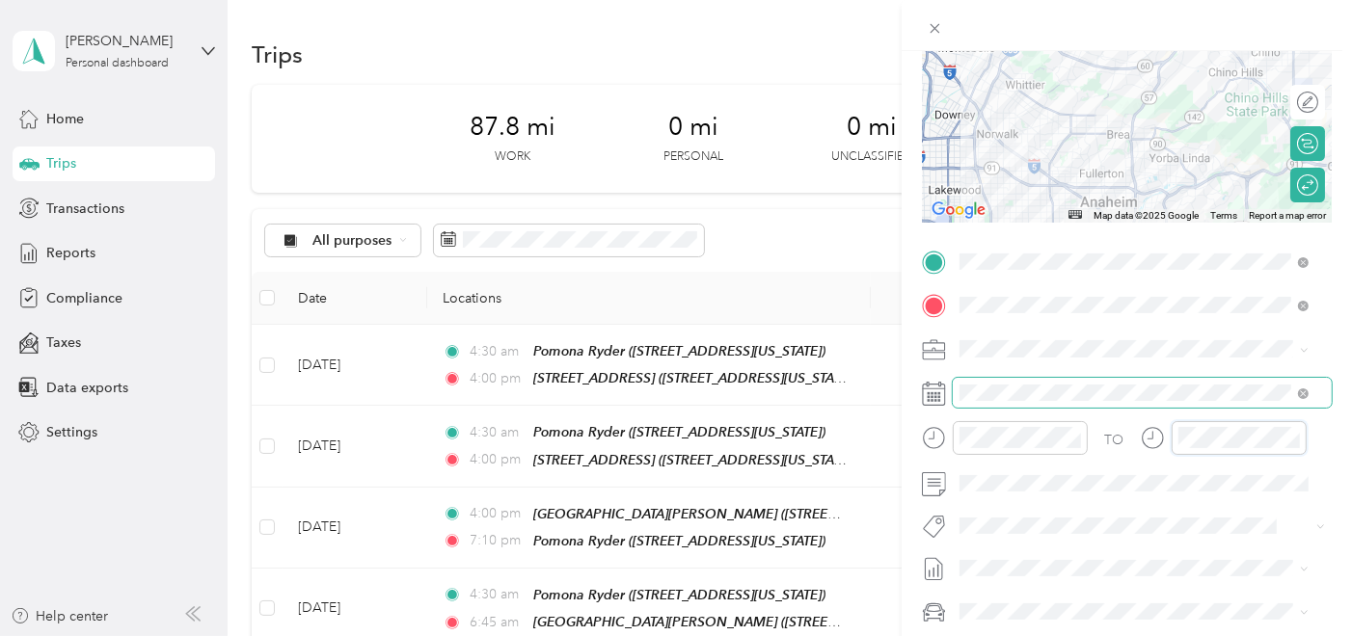
scroll to position [324, 0]
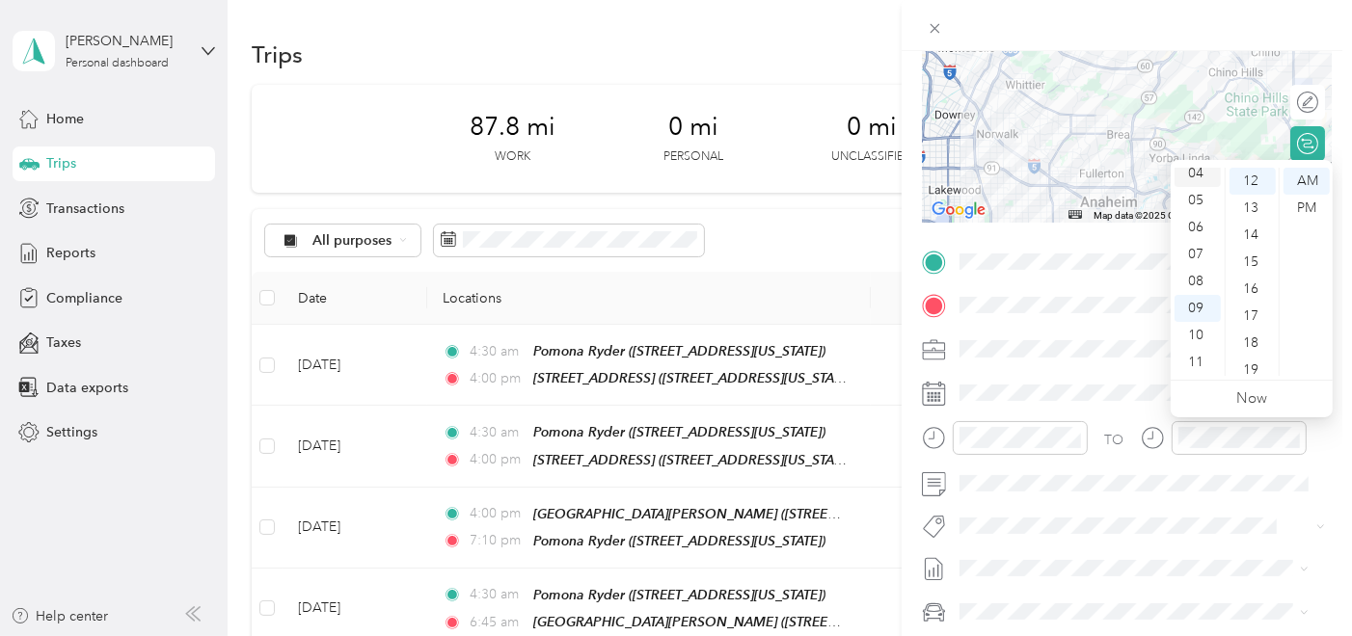
click at [1198, 169] on div "04" at bounding box center [1197, 173] width 46 height 27
click at [1255, 167] on div "00" at bounding box center [1252, 179] width 46 height 27
click at [1309, 202] on div "PM" at bounding box center [1306, 208] width 46 height 27
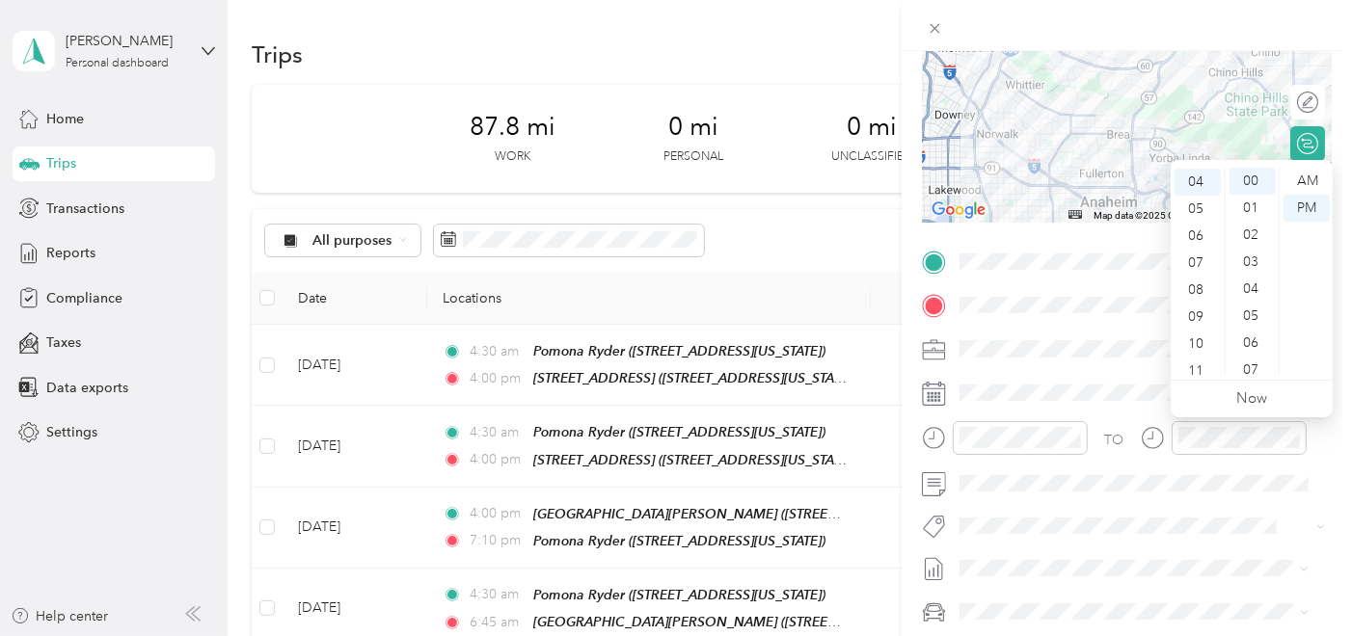
click at [1193, 542] on div "TO Add photo" at bounding box center [1127, 479] width 410 height 465
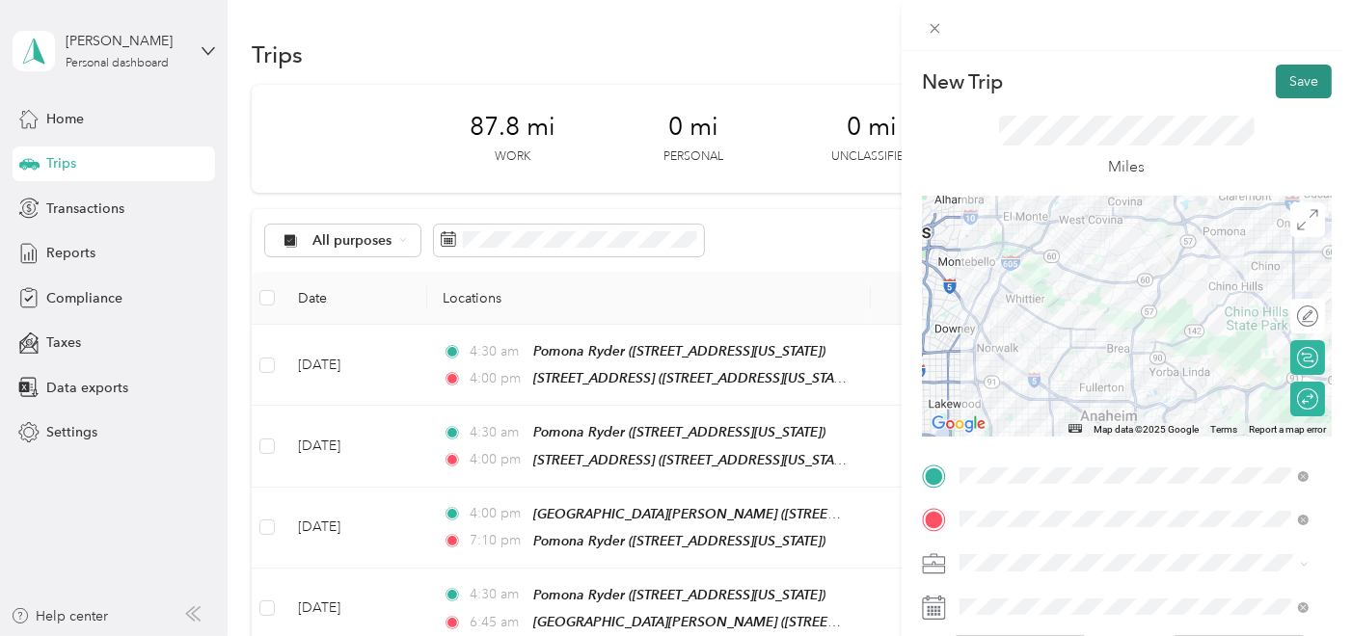
click at [1305, 79] on button "Save" at bounding box center [1304, 82] width 56 height 34
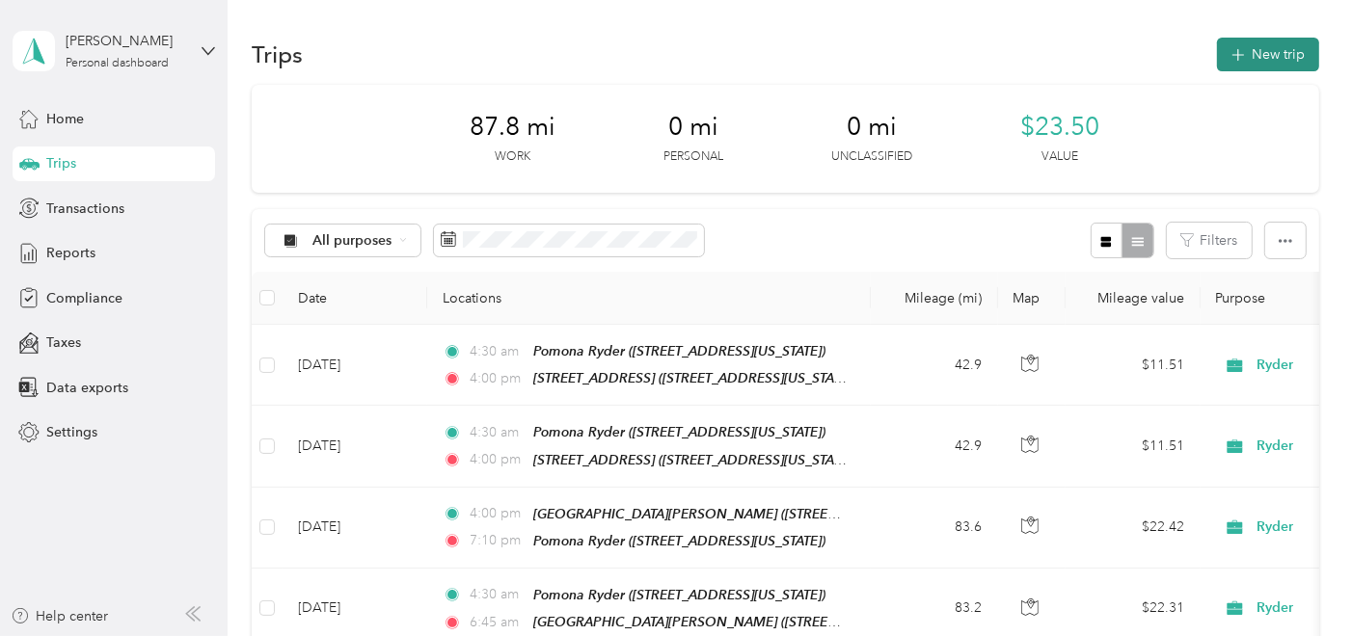
click at [1248, 58] on button "New trip" at bounding box center [1268, 55] width 102 height 34
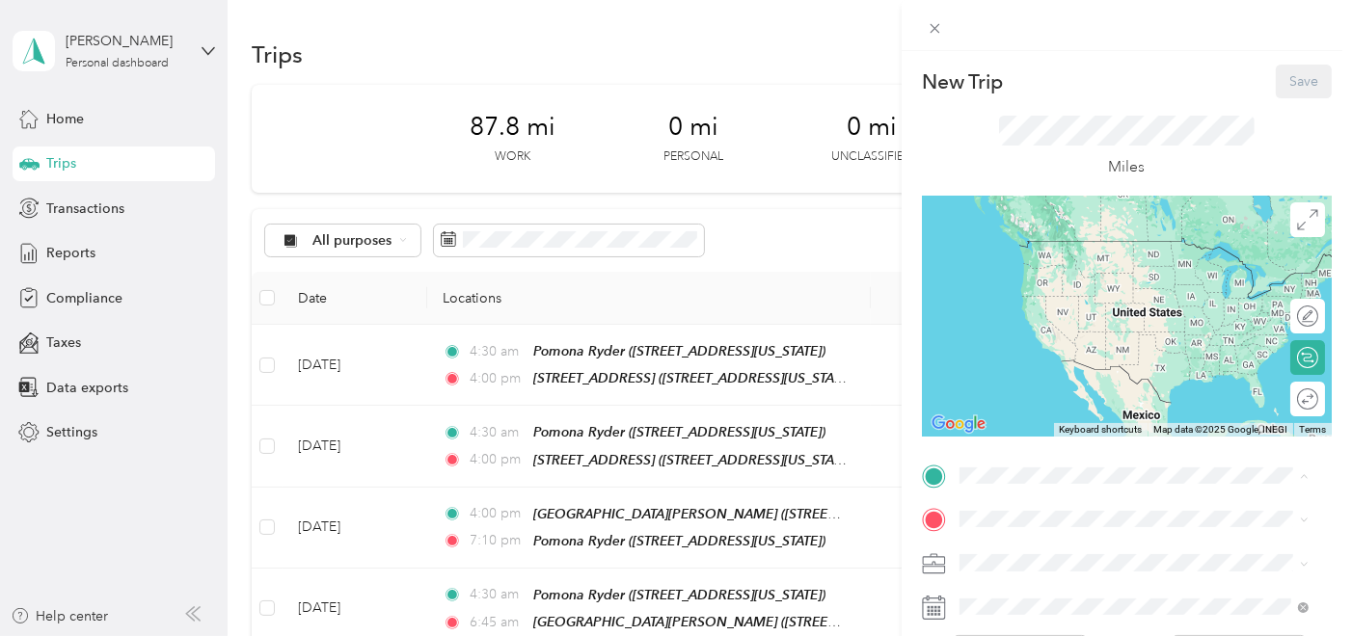
click at [1095, 256] on div "Pomona [PERSON_NAME] [STREET_ADDRESS][US_STATE]" at bounding box center [1091, 259] width 193 height 40
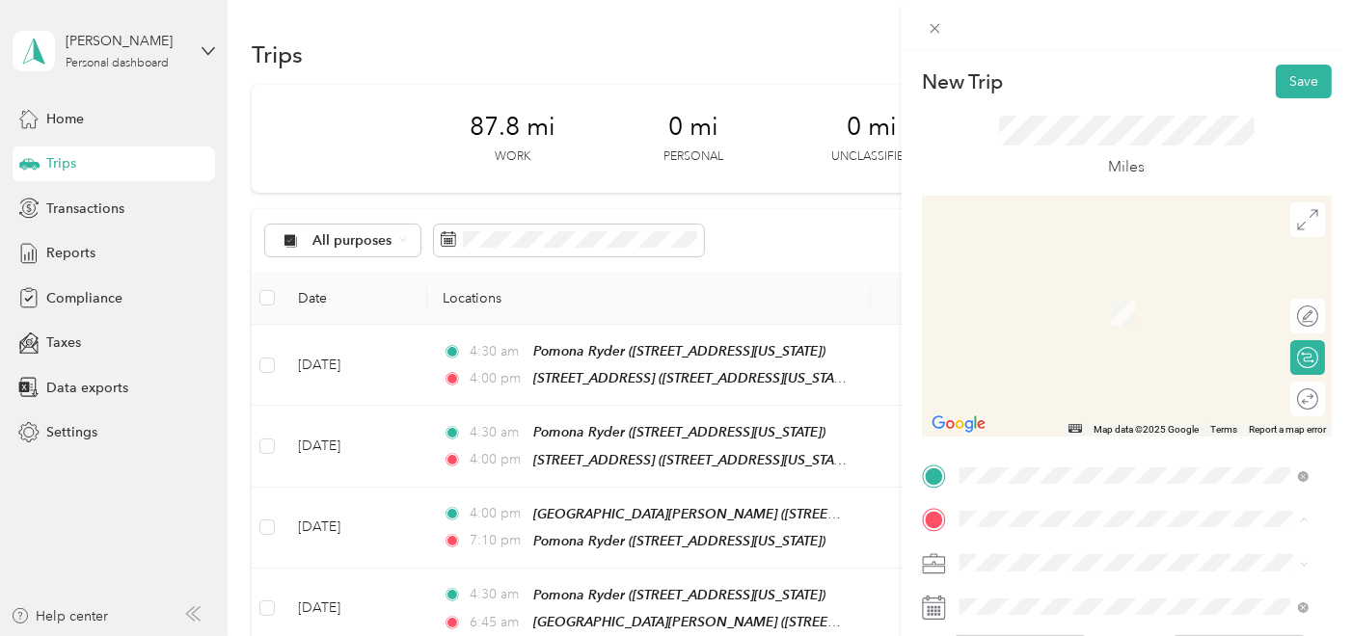
click at [1059, 444] on div "[GEOGRAPHIC_DATA] [STREET_ADDRESS][US_STATE]" at bounding box center [1091, 424] width 193 height 40
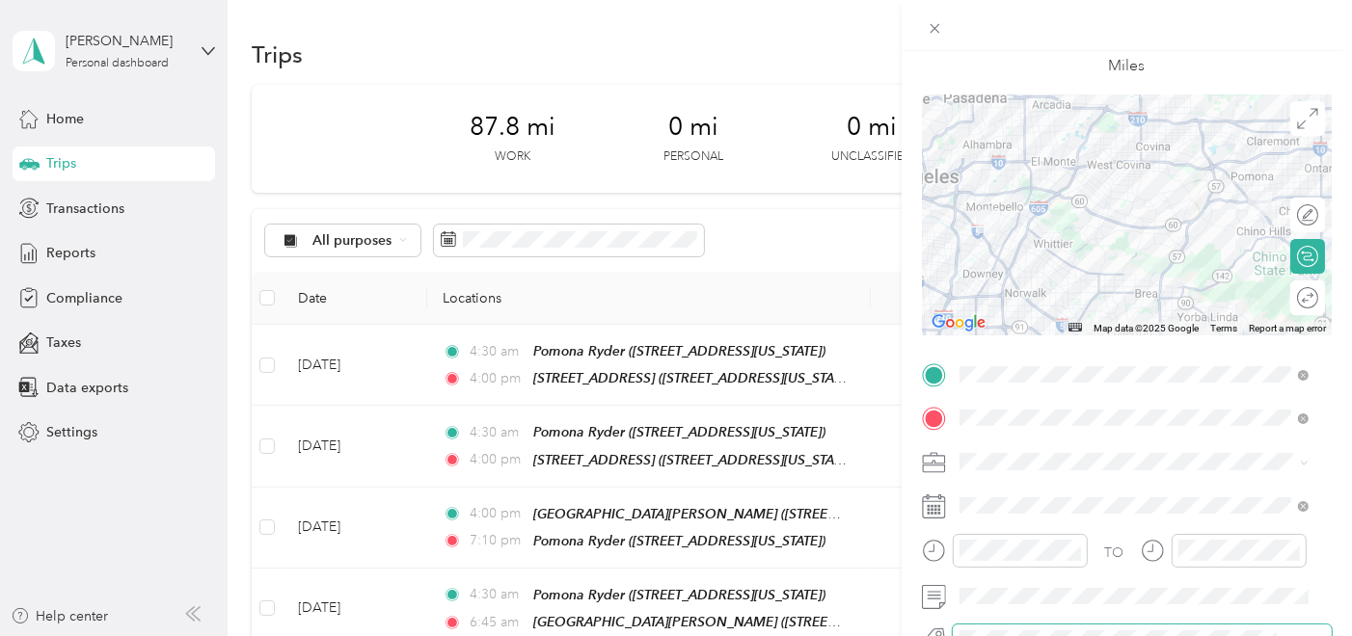
scroll to position [214, 0]
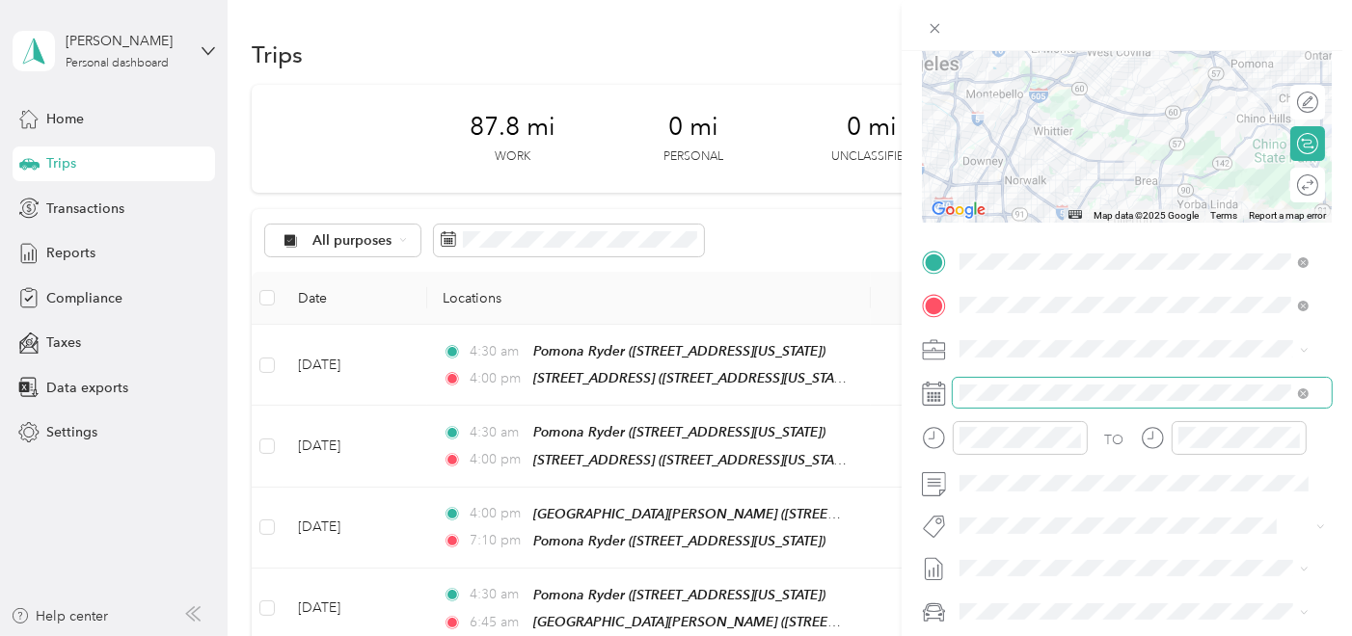
click at [1035, 383] on span at bounding box center [1142, 393] width 379 height 30
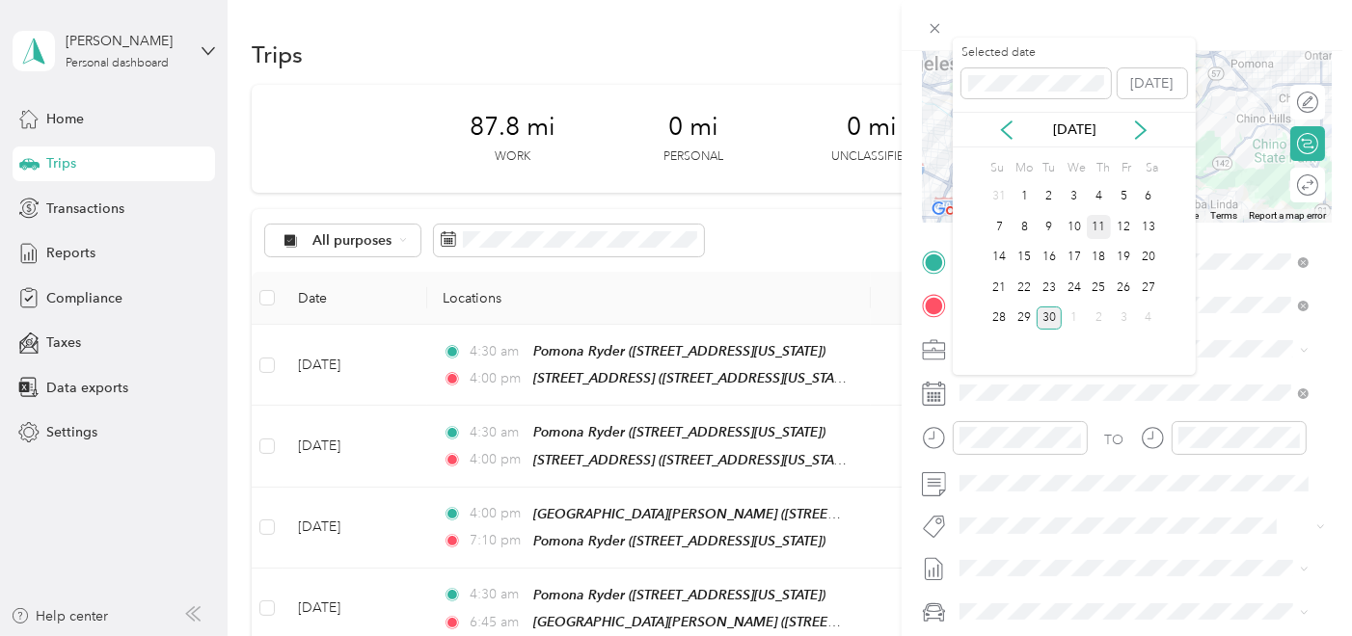
click at [1103, 217] on div "11" at bounding box center [1099, 227] width 25 height 24
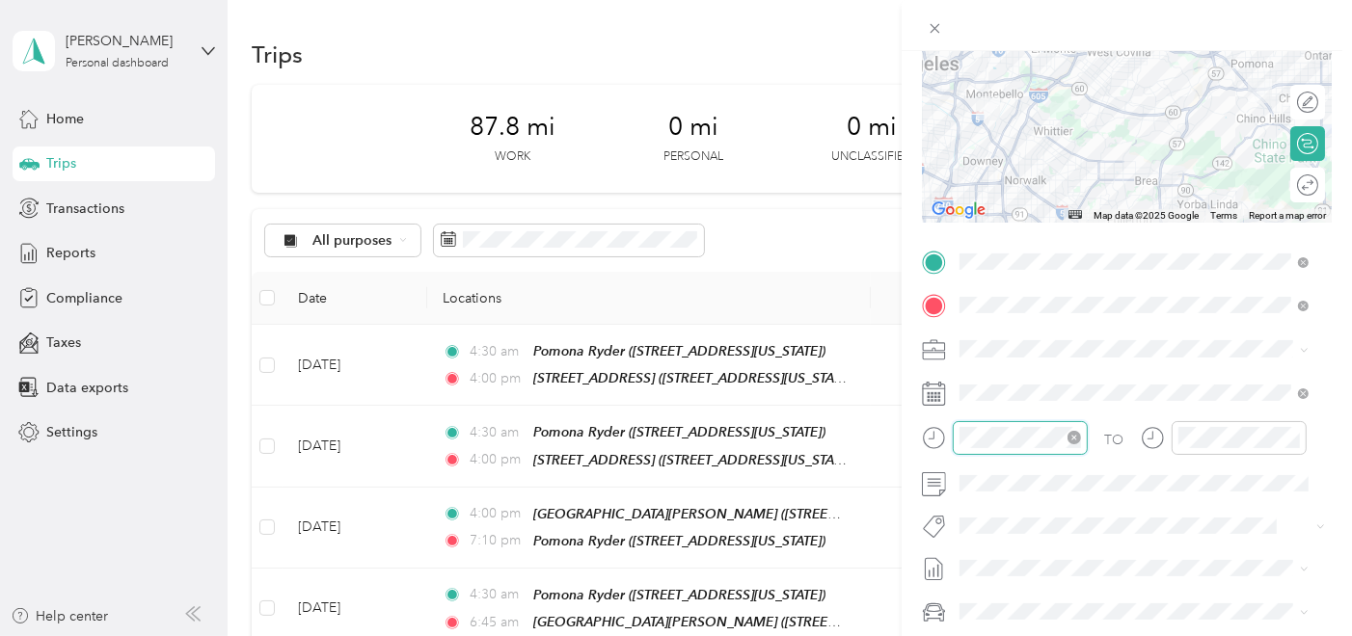
scroll to position [350, 0]
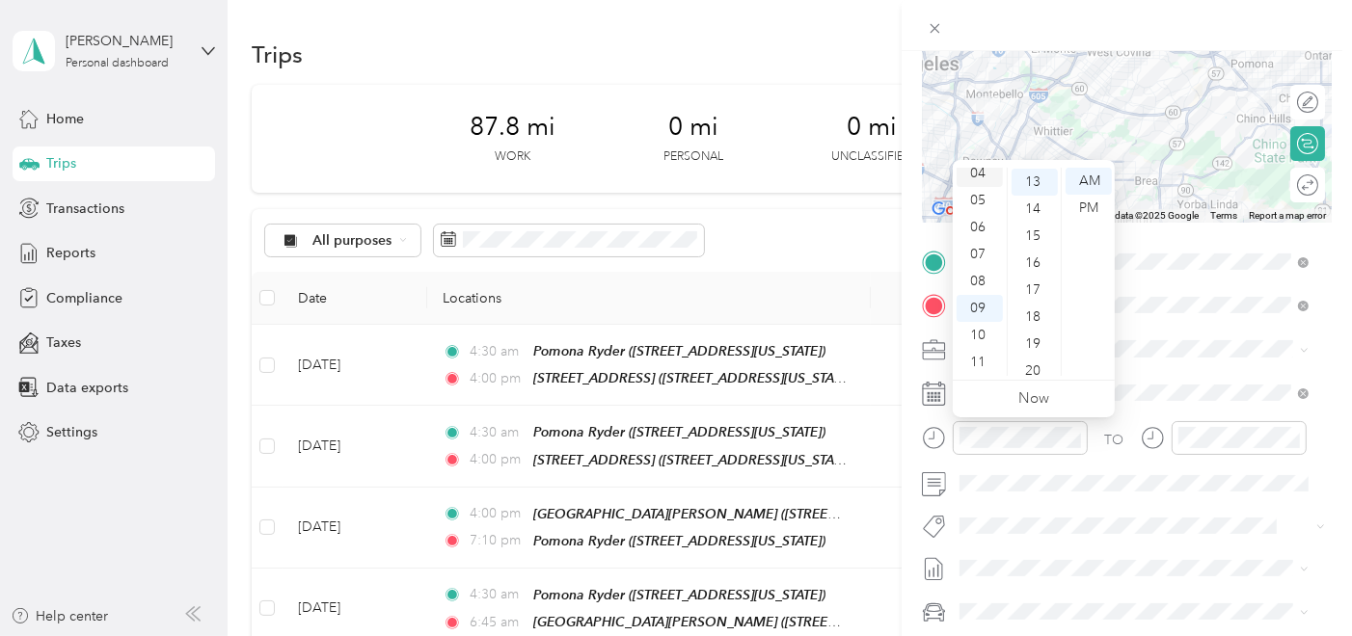
click at [980, 174] on div "04" at bounding box center [979, 173] width 46 height 27
click at [1035, 324] on div "30" at bounding box center [1034, 319] width 46 height 27
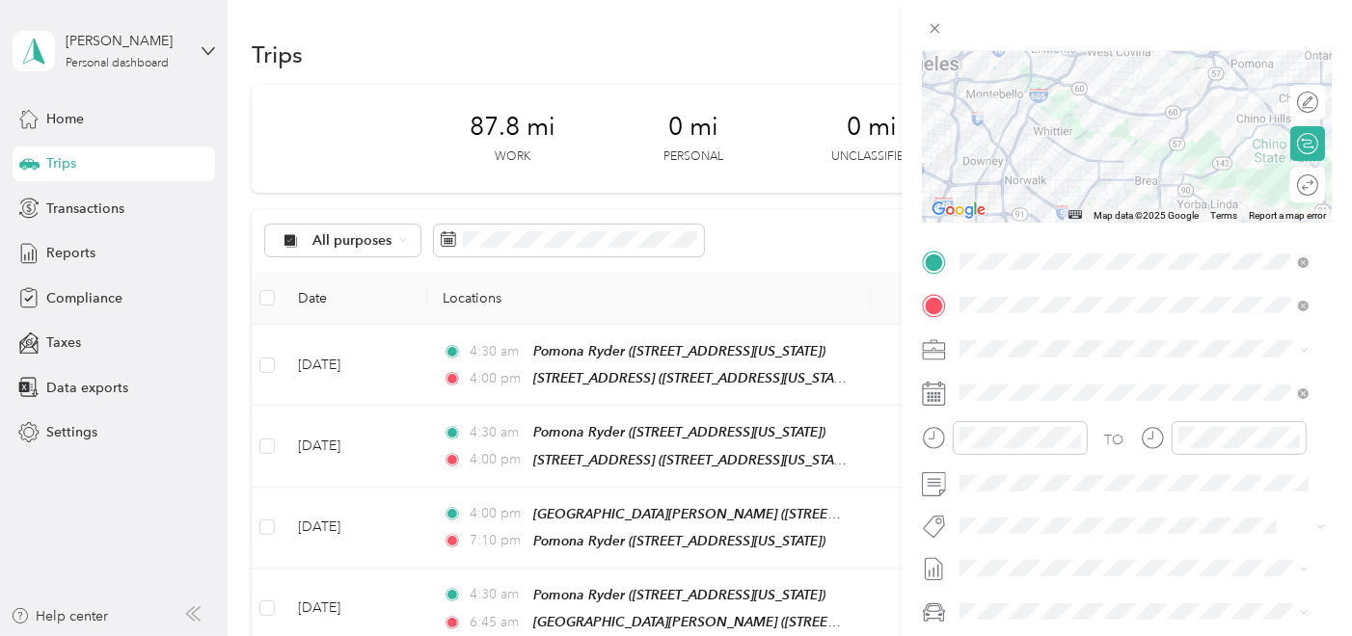
click at [1190, 503] on div "TO Add photo" at bounding box center [1127, 479] width 410 height 465
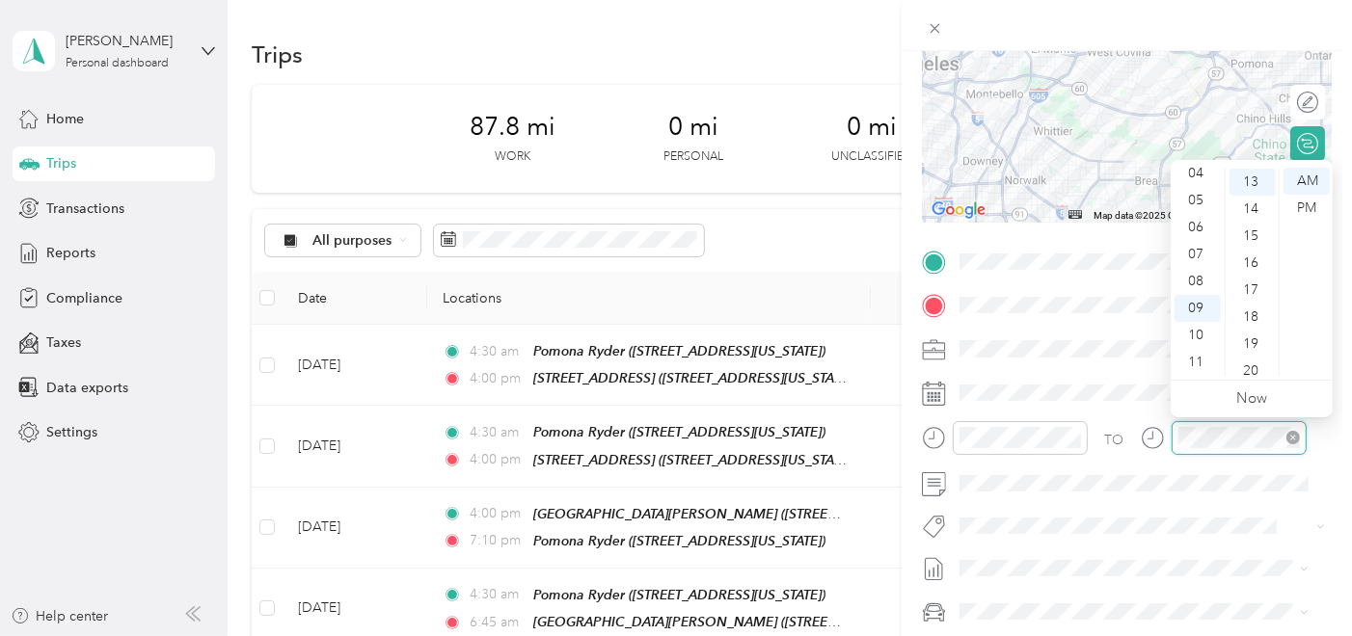
scroll to position [350, 0]
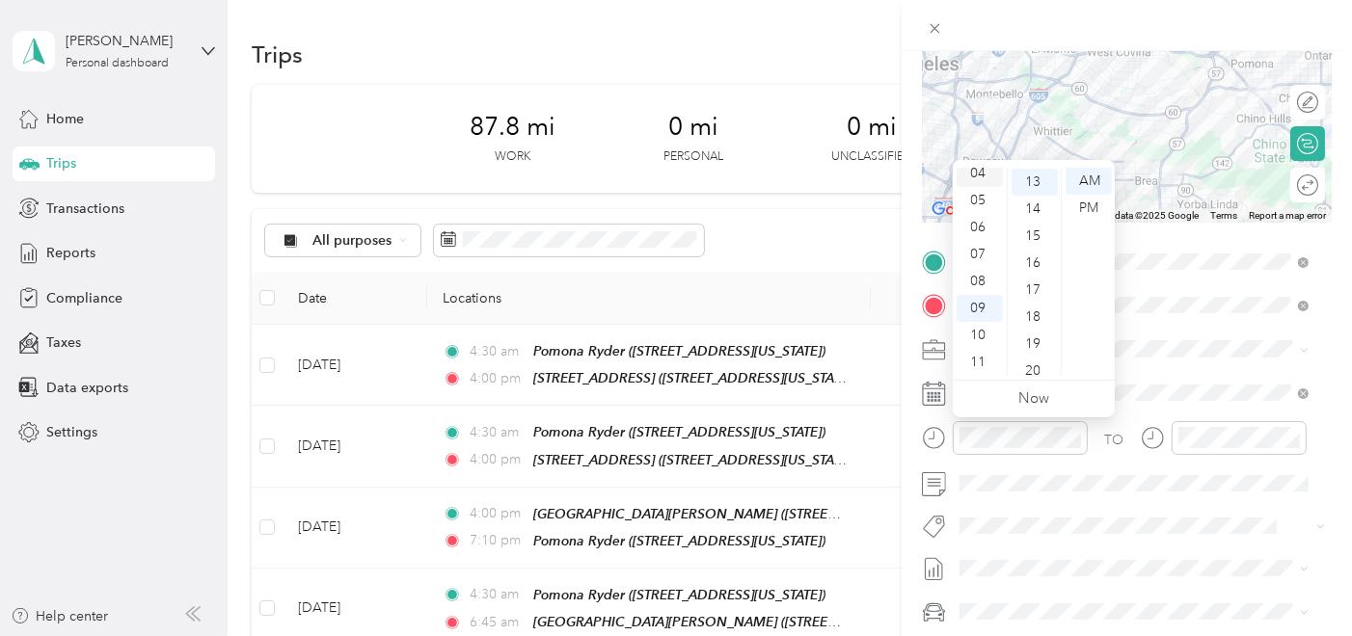
click at [980, 175] on div "04" at bounding box center [979, 173] width 46 height 27
click at [1034, 316] on div "30" at bounding box center [1034, 319] width 46 height 27
click at [1098, 184] on div "AM" at bounding box center [1088, 181] width 46 height 27
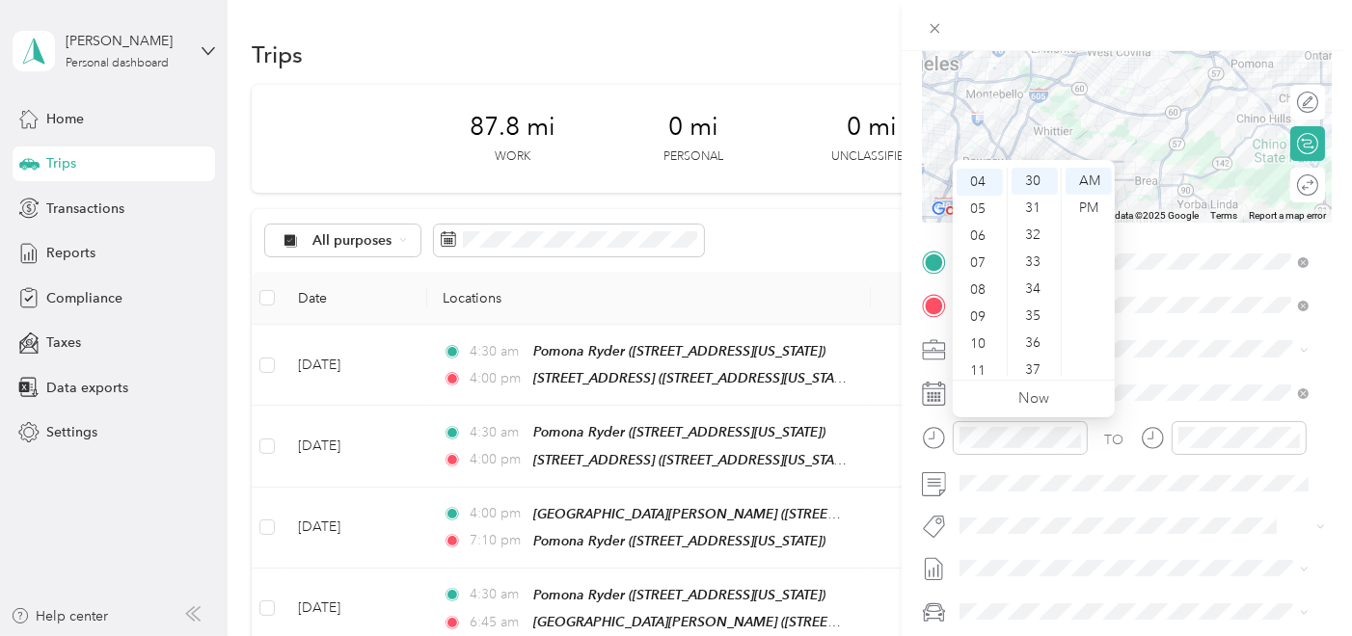
click at [1190, 374] on div "TO Add photo" at bounding box center [1127, 479] width 410 height 465
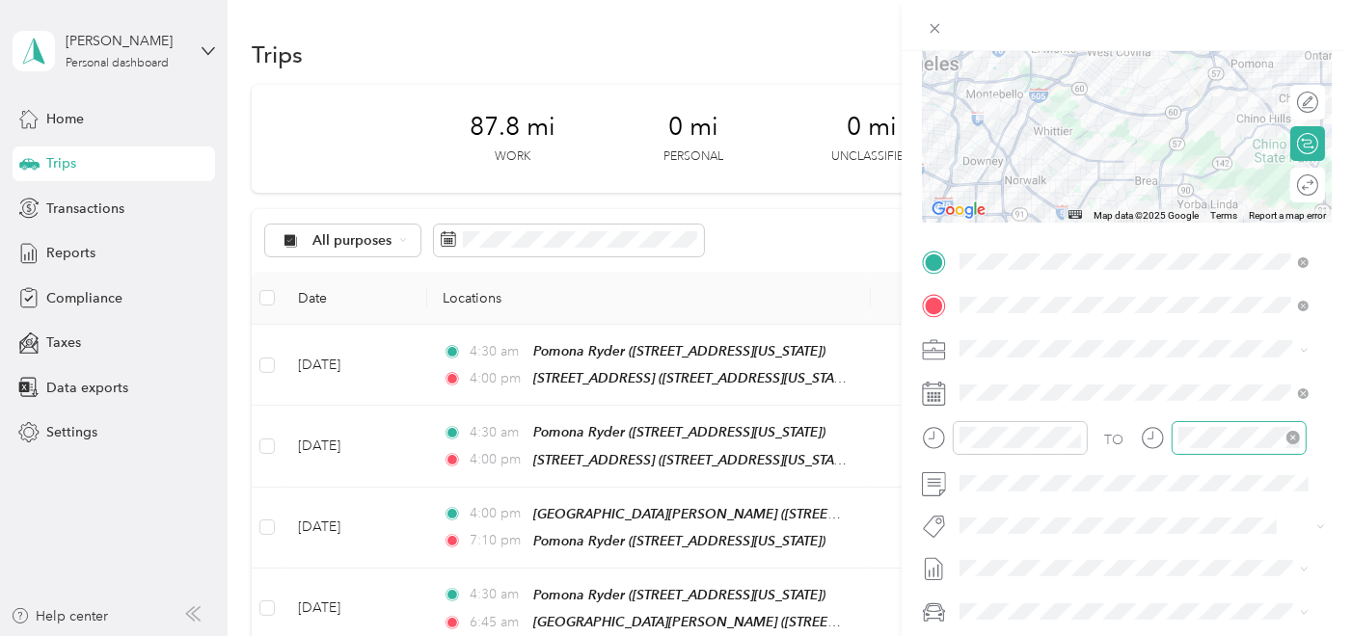
click at [1209, 448] on div at bounding box center [1238, 438] width 135 height 34
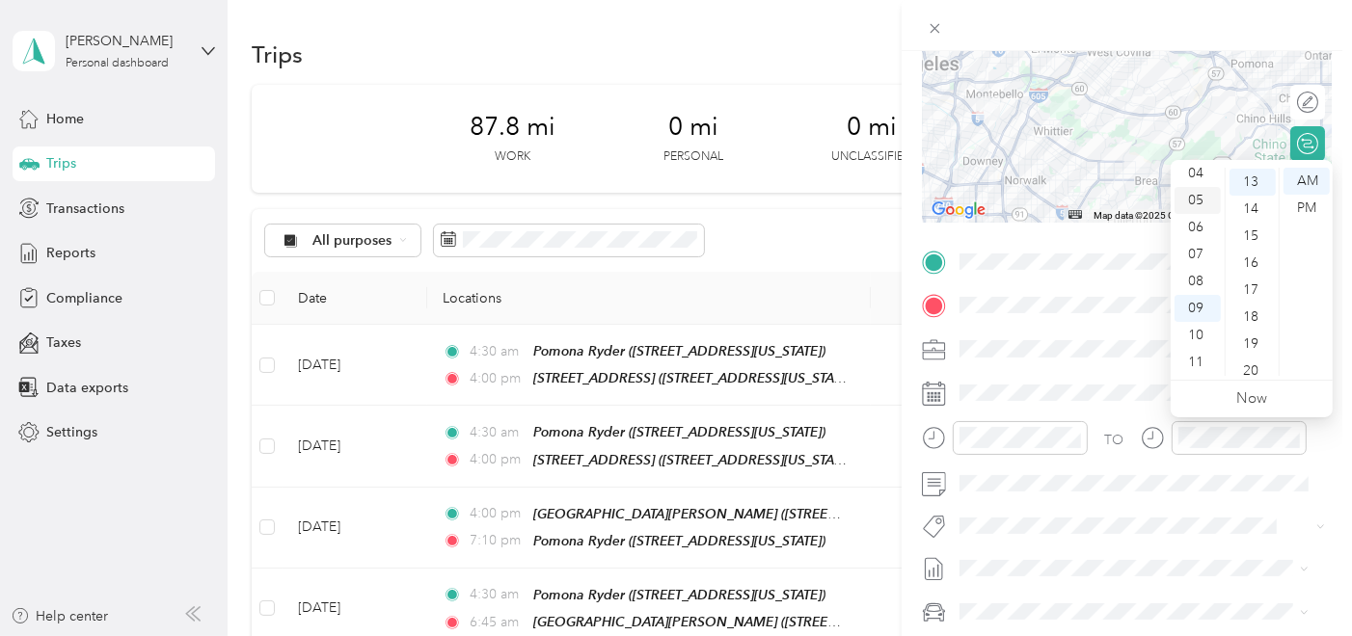
click at [1189, 201] on div "05" at bounding box center [1197, 200] width 46 height 27
click at [1190, 170] on div "04" at bounding box center [1197, 173] width 46 height 27
click at [1250, 187] on div "00" at bounding box center [1252, 181] width 46 height 27
click at [1322, 208] on div "PM" at bounding box center [1306, 208] width 46 height 27
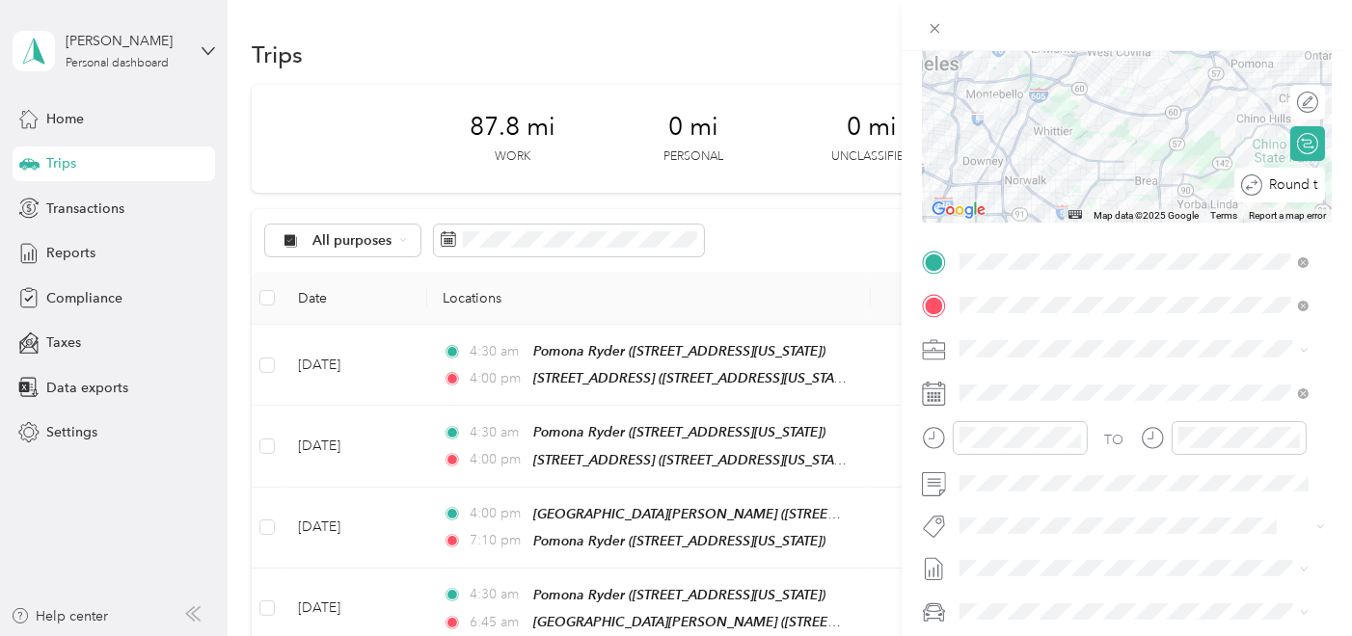
click at [1291, 184] on div "Round trip" at bounding box center [1279, 185] width 91 height 35
click at [1291, 184] on div at bounding box center [1297, 185] width 40 height 20
click at [1142, 361] on span at bounding box center [1142, 349] width 379 height 30
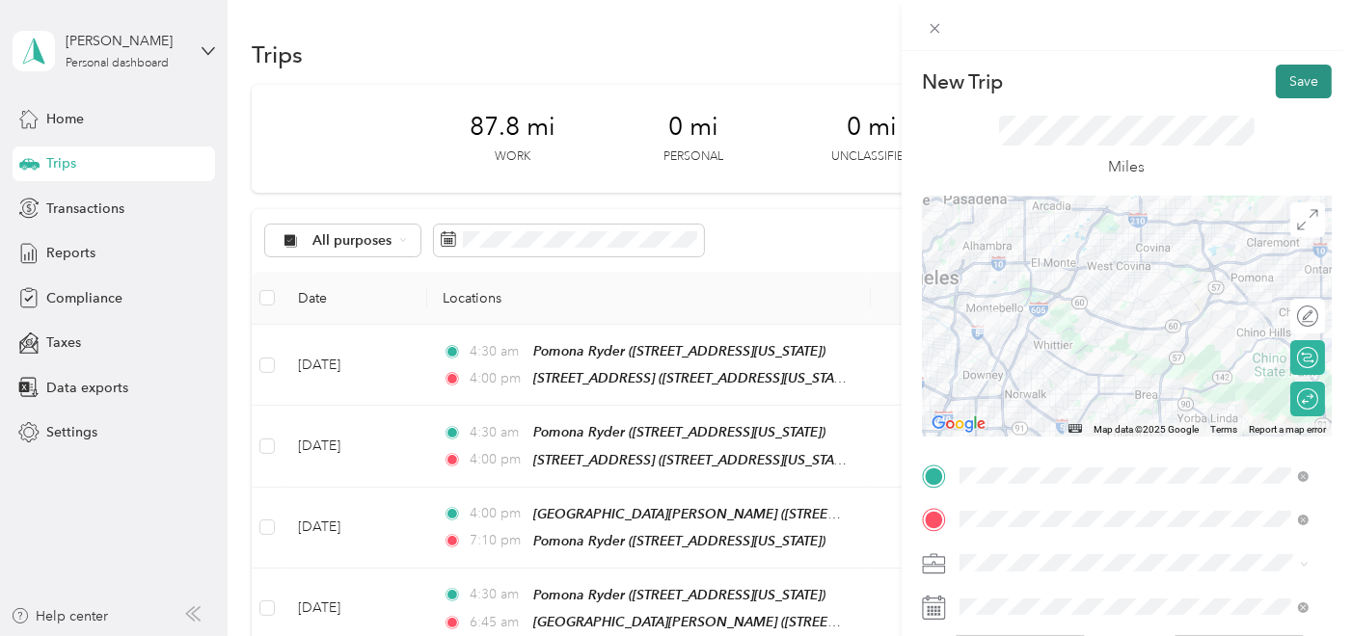
click at [1305, 71] on button "Save" at bounding box center [1304, 82] width 56 height 34
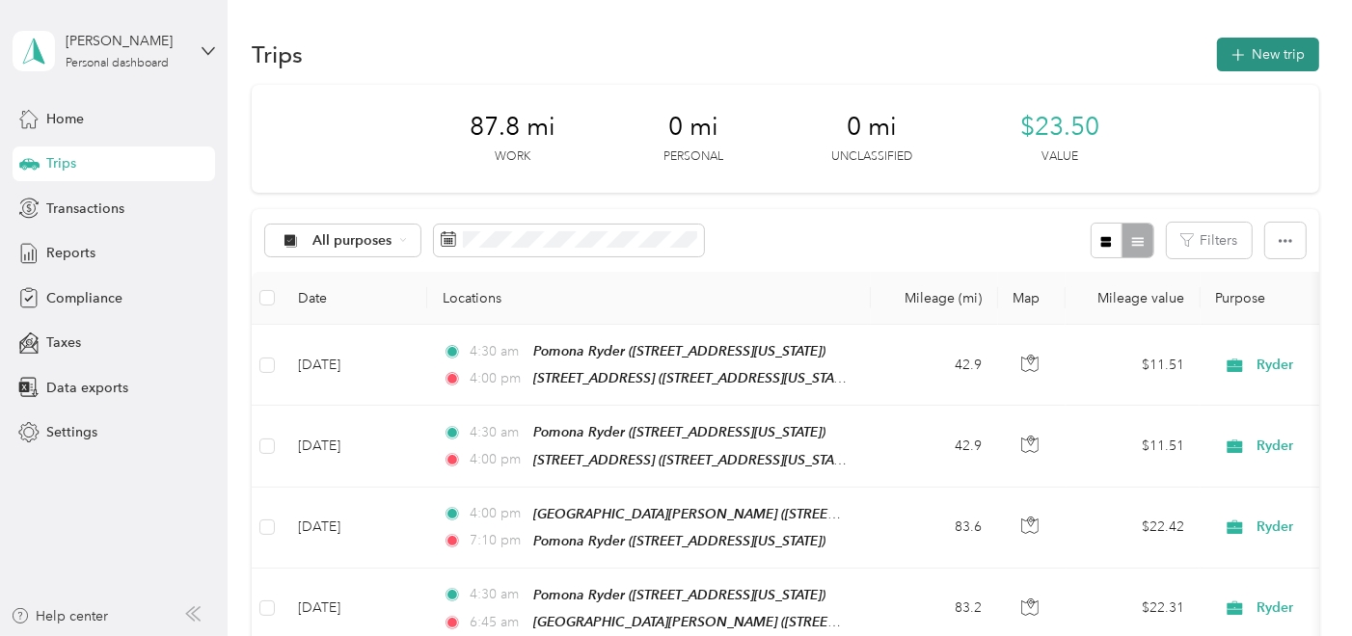
click at [1252, 59] on button "New trip" at bounding box center [1268, 55] width 102 height 34
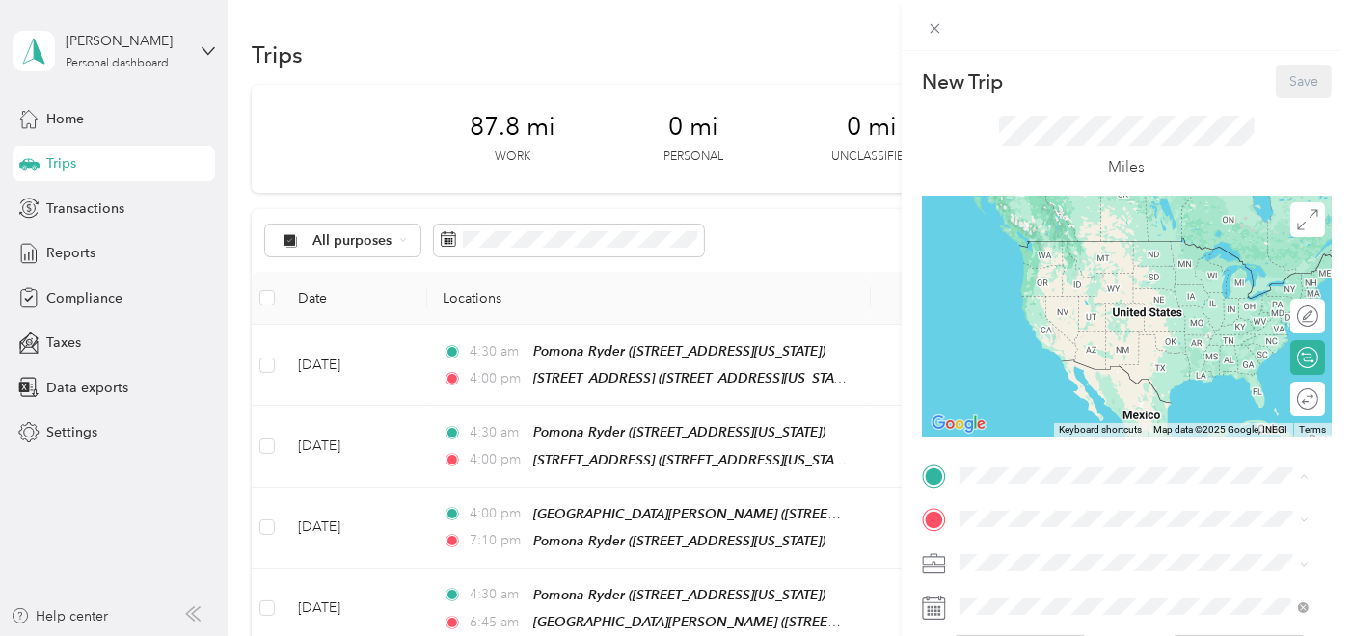
click at [1027, 280] on div "Pomona [PERSON_NAME] [STREET_ADDRESS][US_STATE]" at bounding box center [1091, 259] width 193 height 40
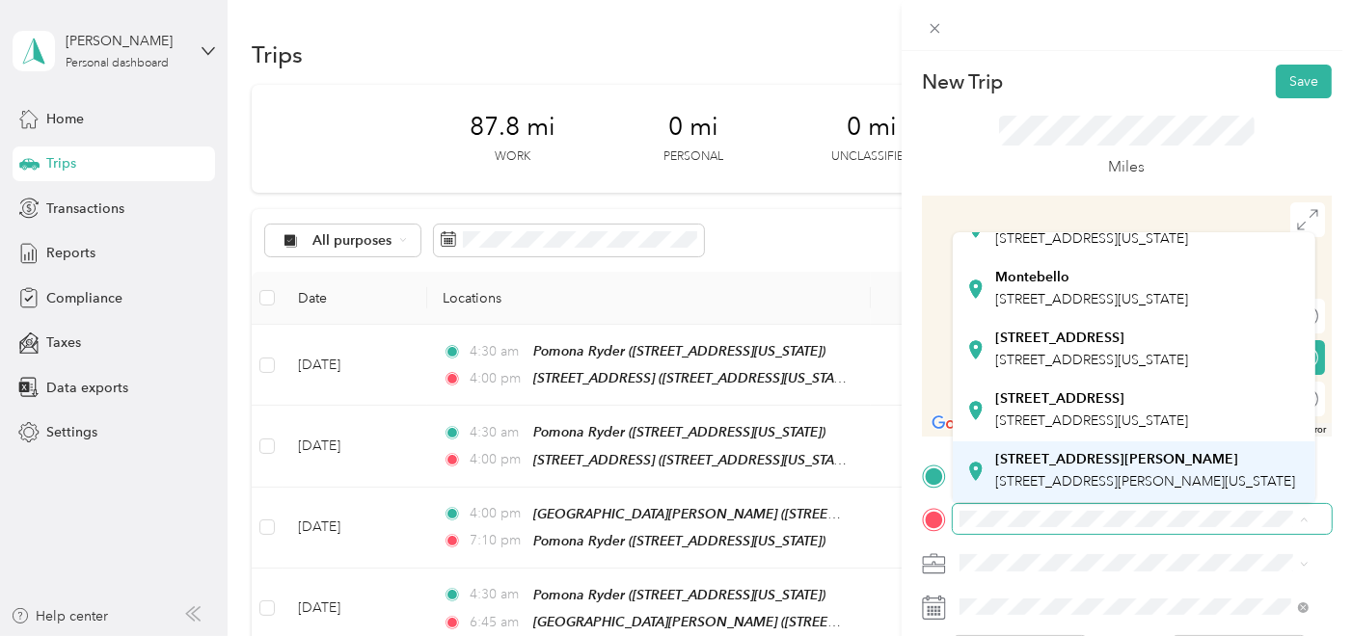
scroll to position [255, 0]
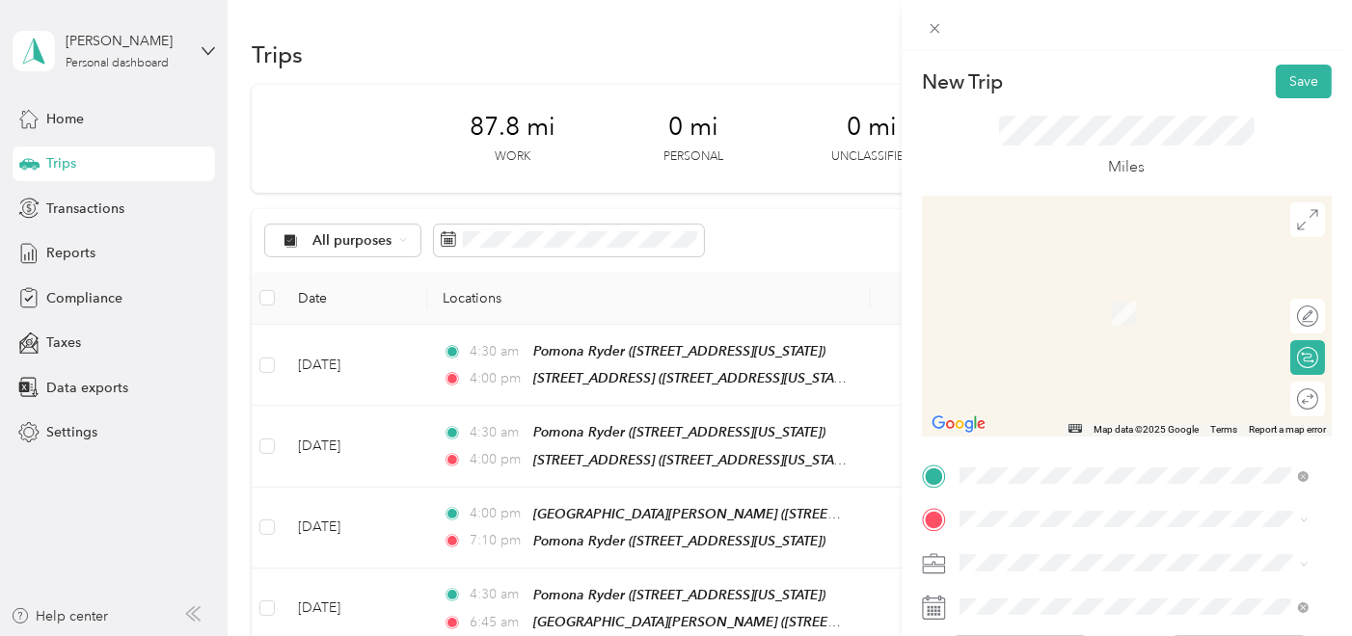
click at [1118, 413] on span "[STREET_ADDRESS][US_STATE]" at bounding box center [1091, 421] width 193 height 16
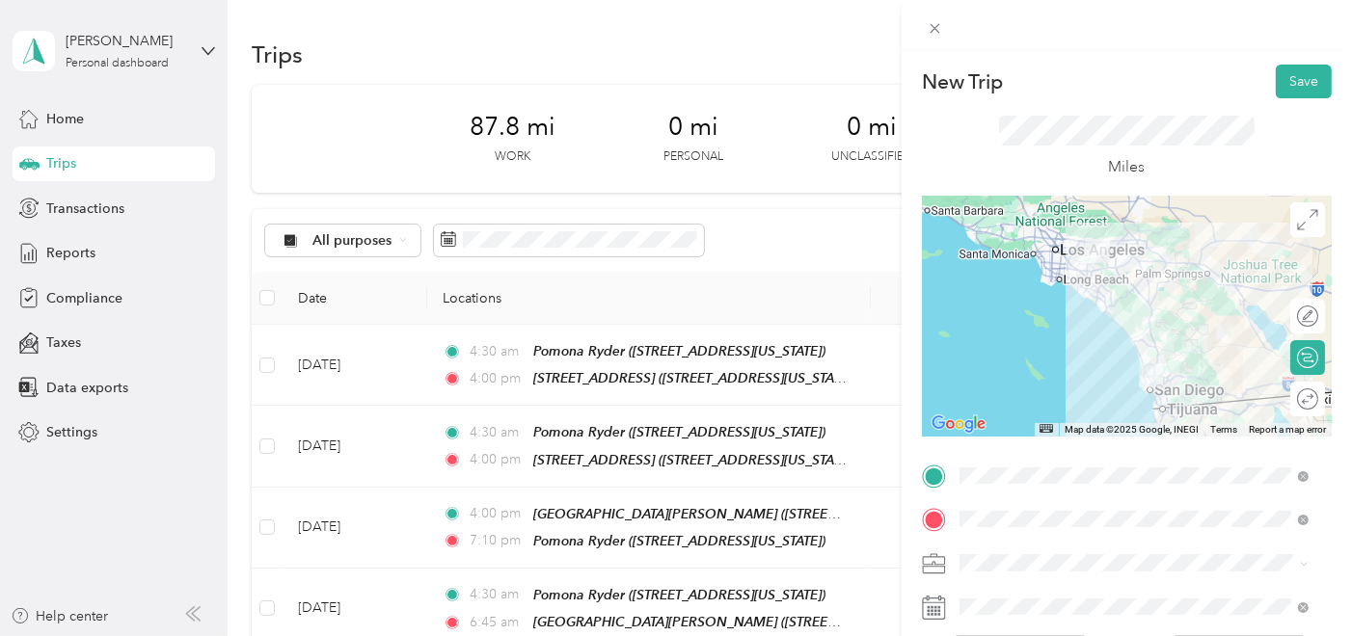
click at [1318, 399] on div "Round trip" at bounding box center [1318, 400] width 0 height 20
click at [1279, 399] on div at bounding box center [1287, 398] width 17 height 17
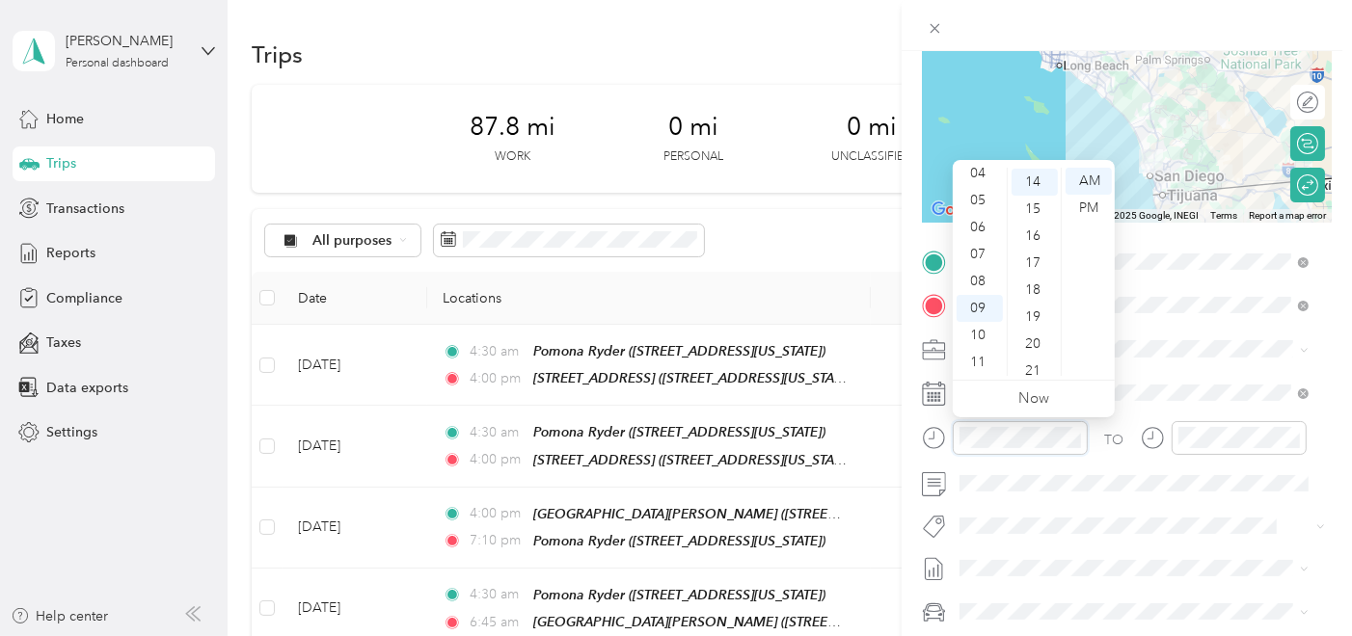
scroll to position [377, 0]
click at [981, 165] on div "12 01 02 03 04 05 06 07 08 09 10 11 00 01 02 03 04 05 06 07 08 09 10 11 12 13 1…" at bounding box center [1034, 272] width 162 height 216
click at [978, 174] on div "04" at bounding box center [979, 173] width 46 height 27
click at [1030, 289] on div "30" at bounding box center [1034, 292] width 46 height 27
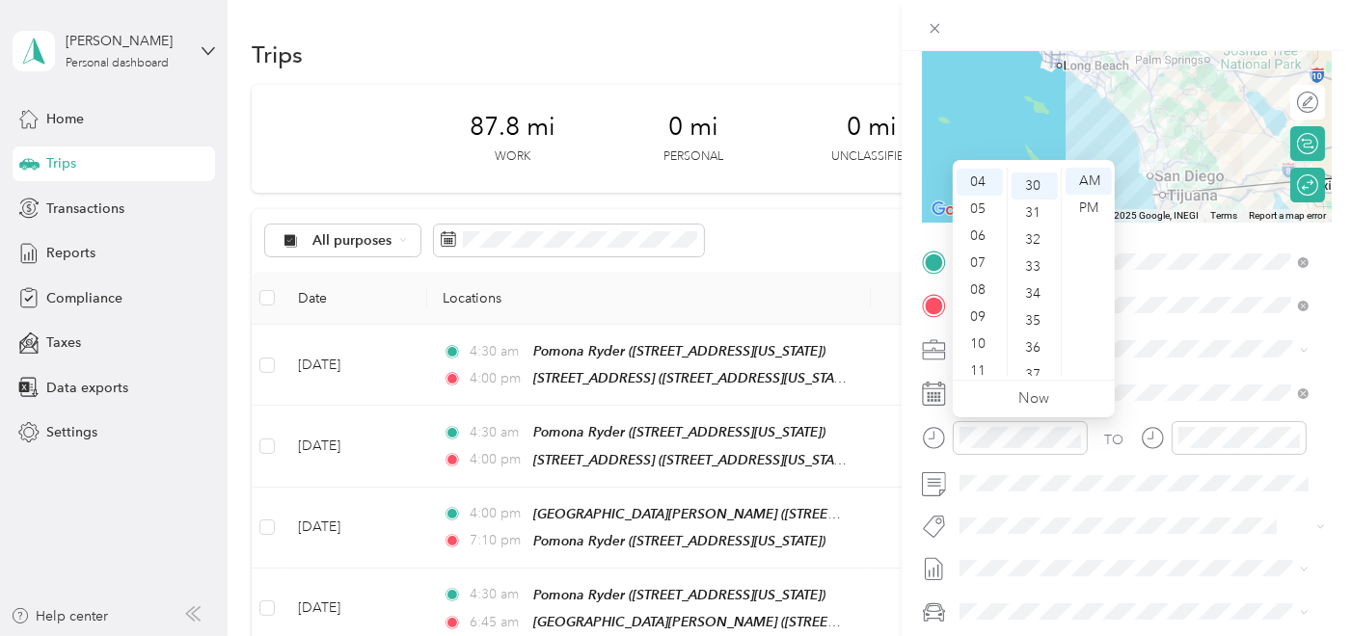
scroll to position [810, 0]
click at [1096, 177] on div "AM" at bounding box center [1088, 181] width 46 height 27
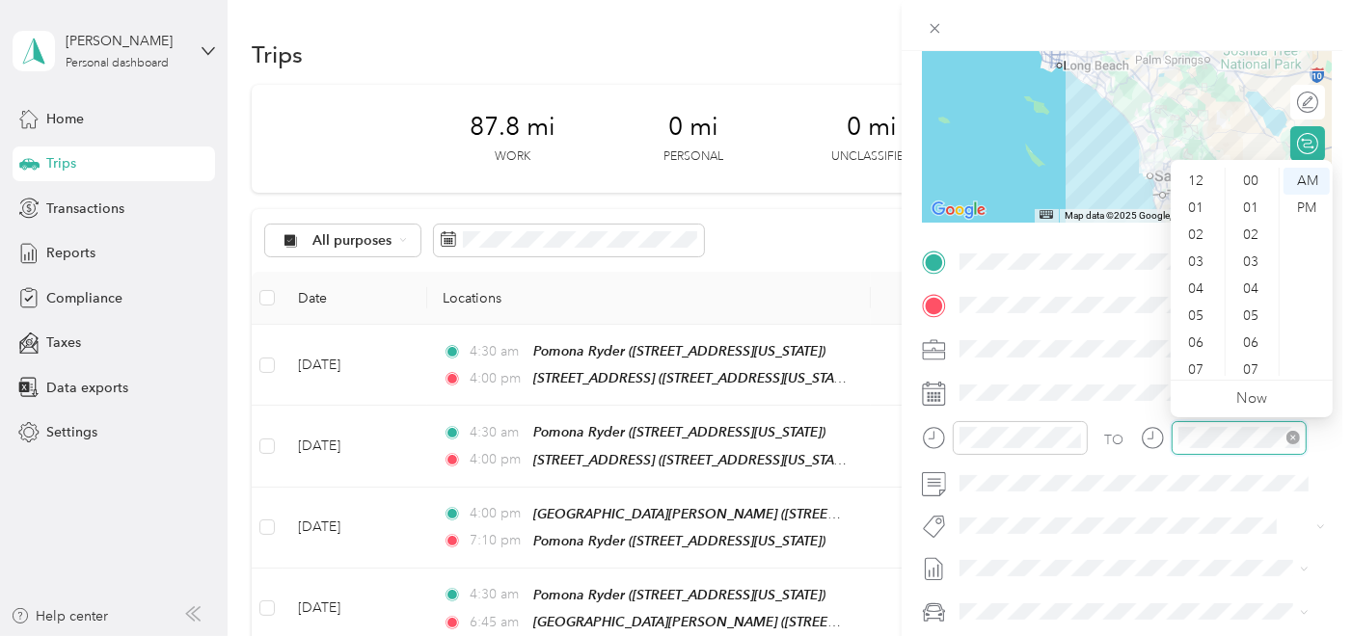
scroll to position [116, 0]
click at [1192, 198] on div "05" at bounding box center [1197, 200] width 46 height 27
click at [1248, 174] on div "00" at bounding box center [1252, 181] width 46 height 27
click at [1319, 210] on div "PM" at bounding box center [1306, 208] width 46 height 27
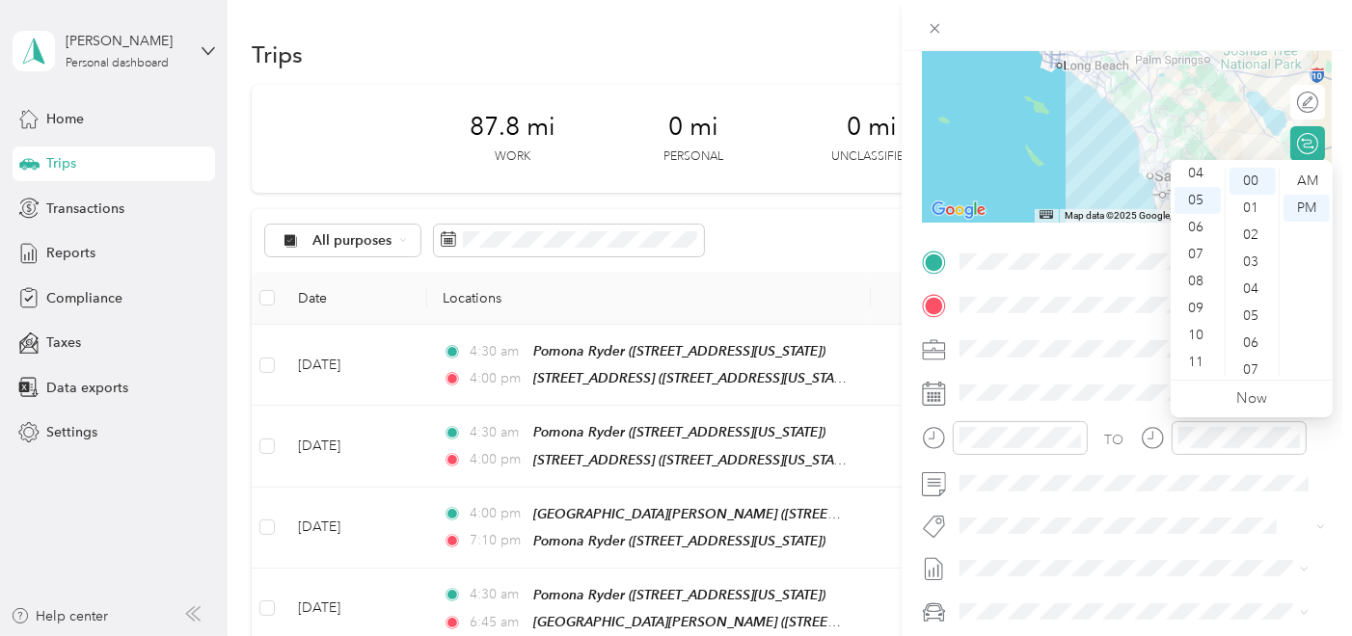
click at [1175, 505] on div "TO Add photo" at bounding box center [1127, 479] width 410 height 465
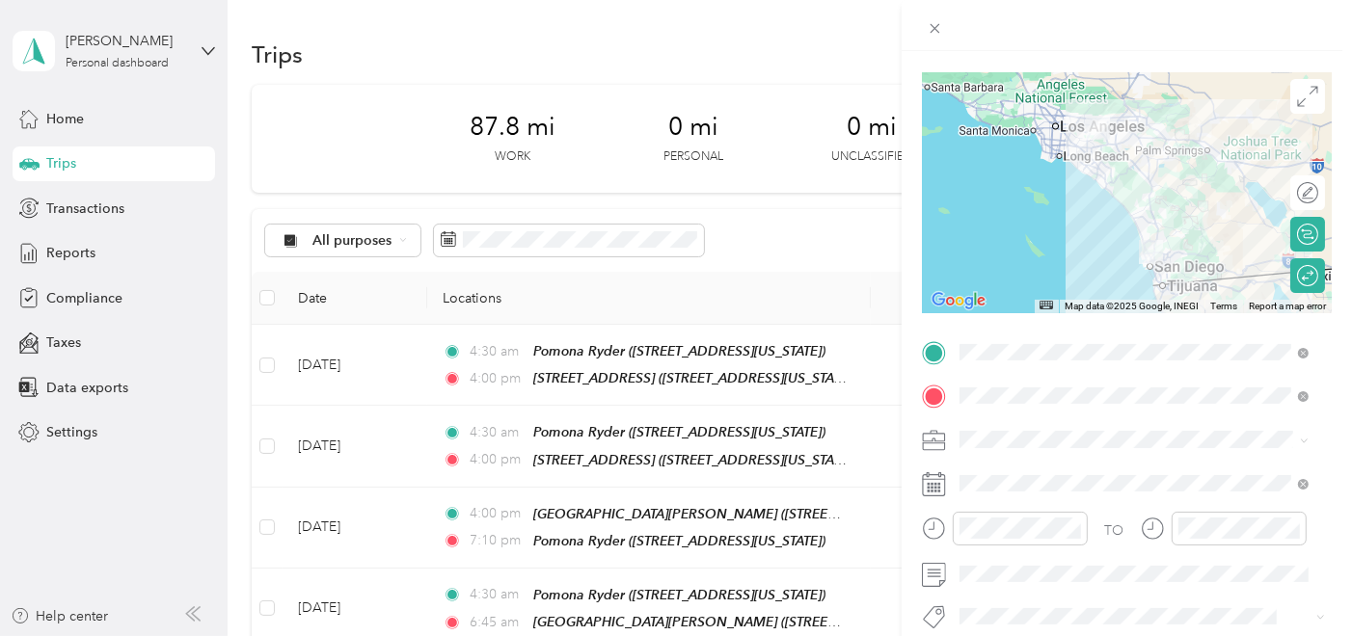
scroll to position [214, 0]
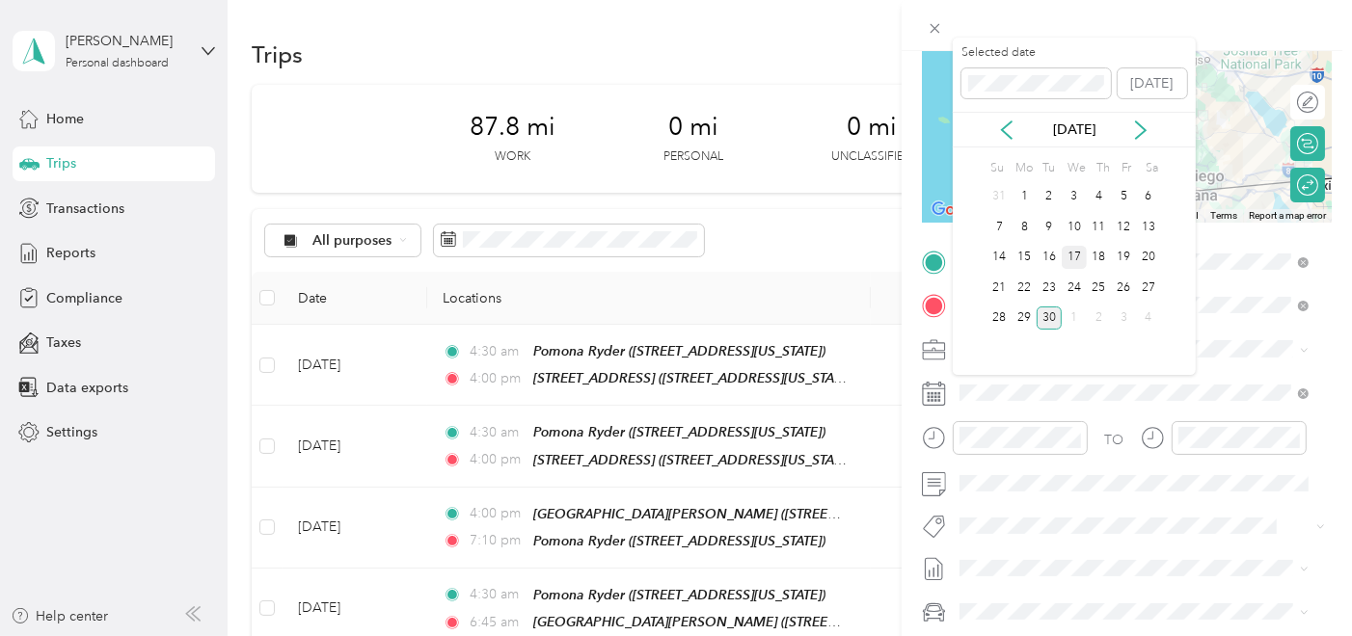
click at [1077, 250] on div "17" at bounding box center [1074, 258] width 25 height 24
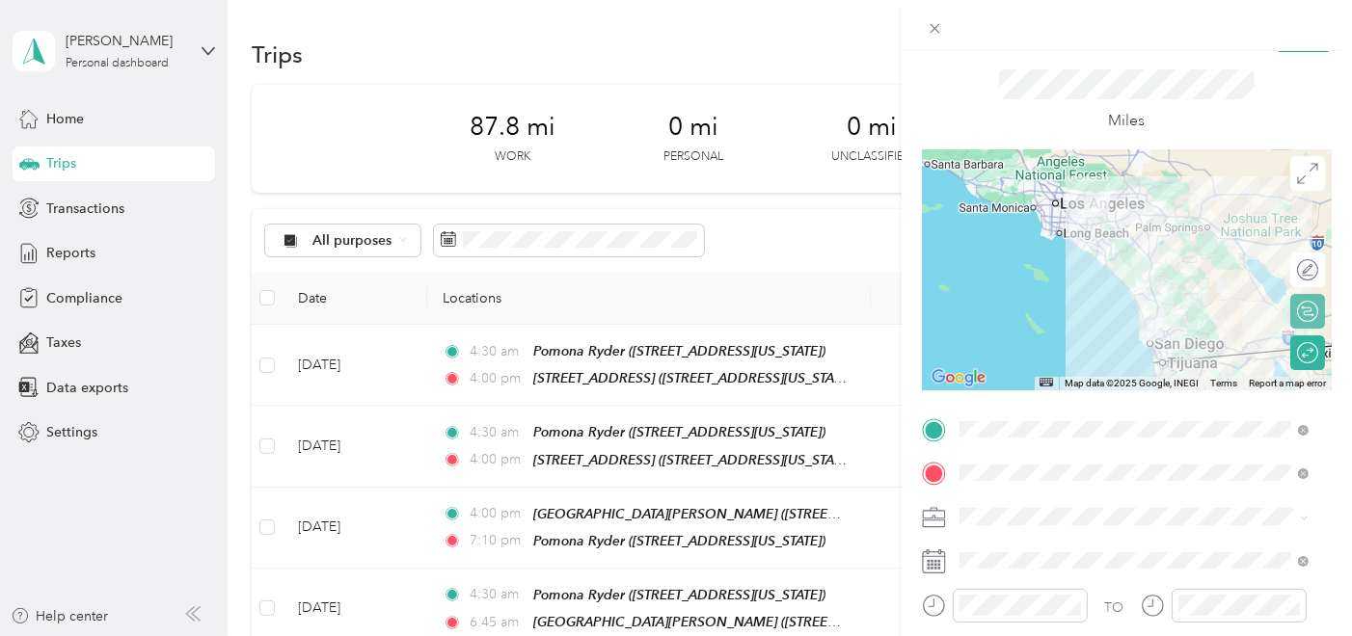
scroll to position [0, 0]
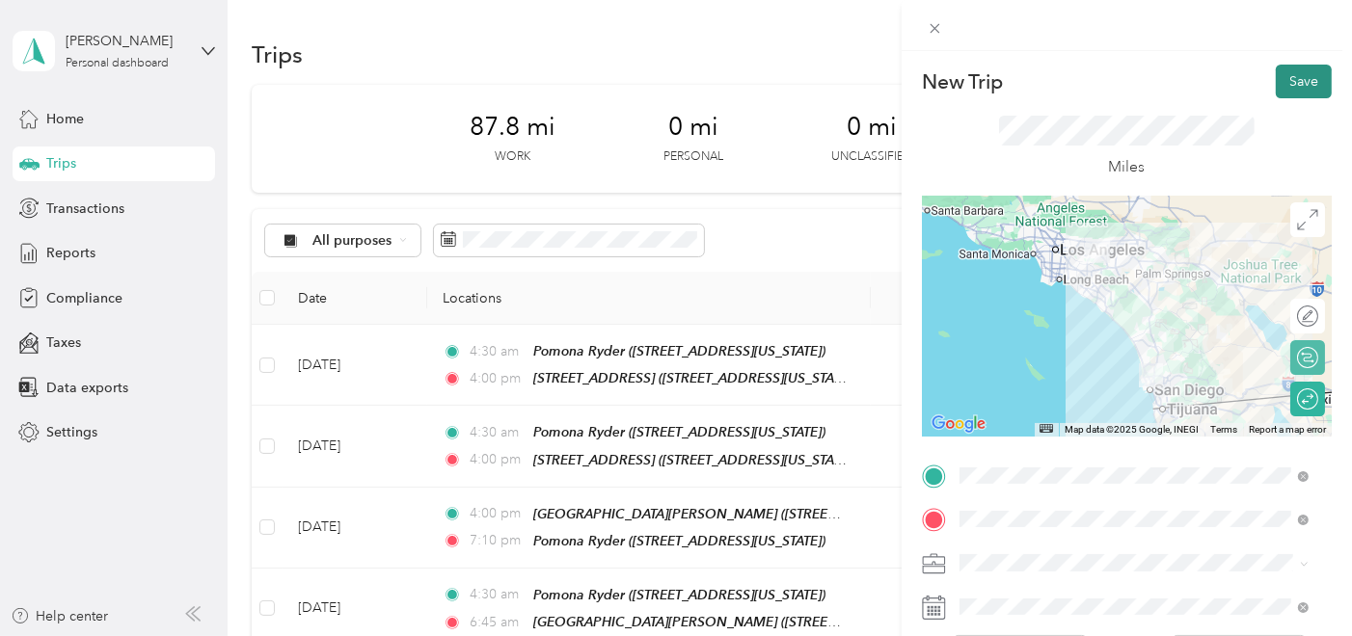
click at [1289, 71] on button "Save" at bounding box center [1304, 82] width 56 height 34
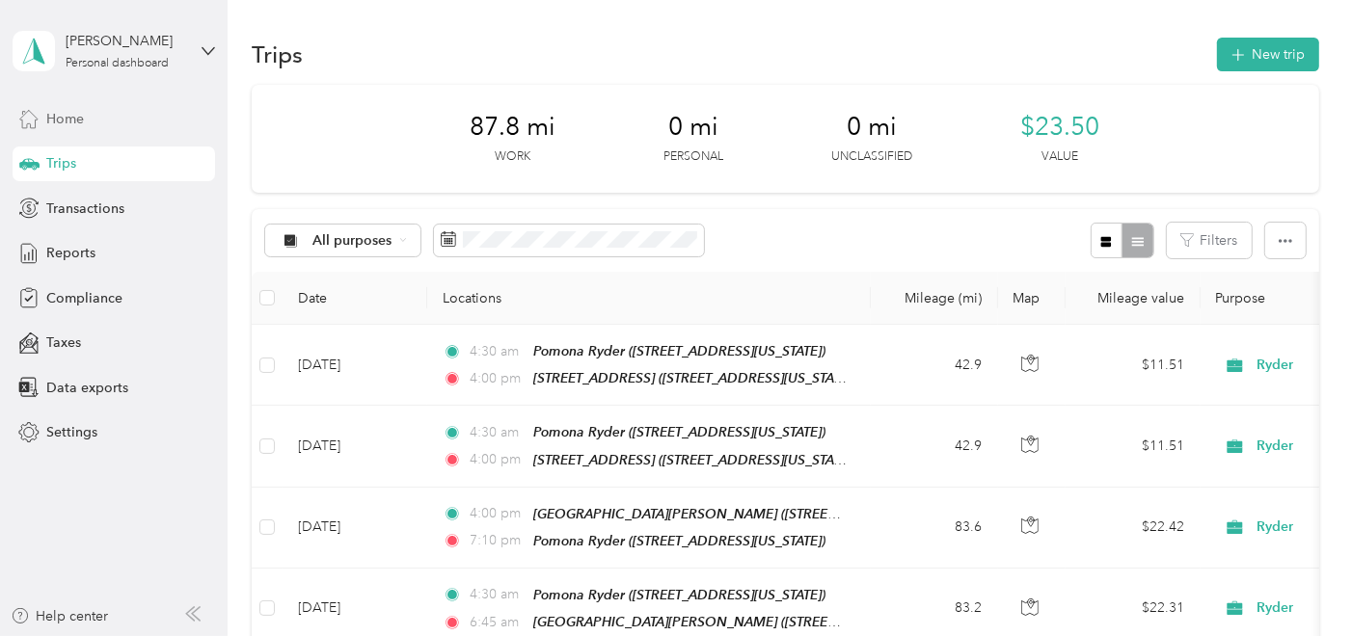
click at [85, 108] on div "Home" at bounding box center [114, 118] width 202 height 35
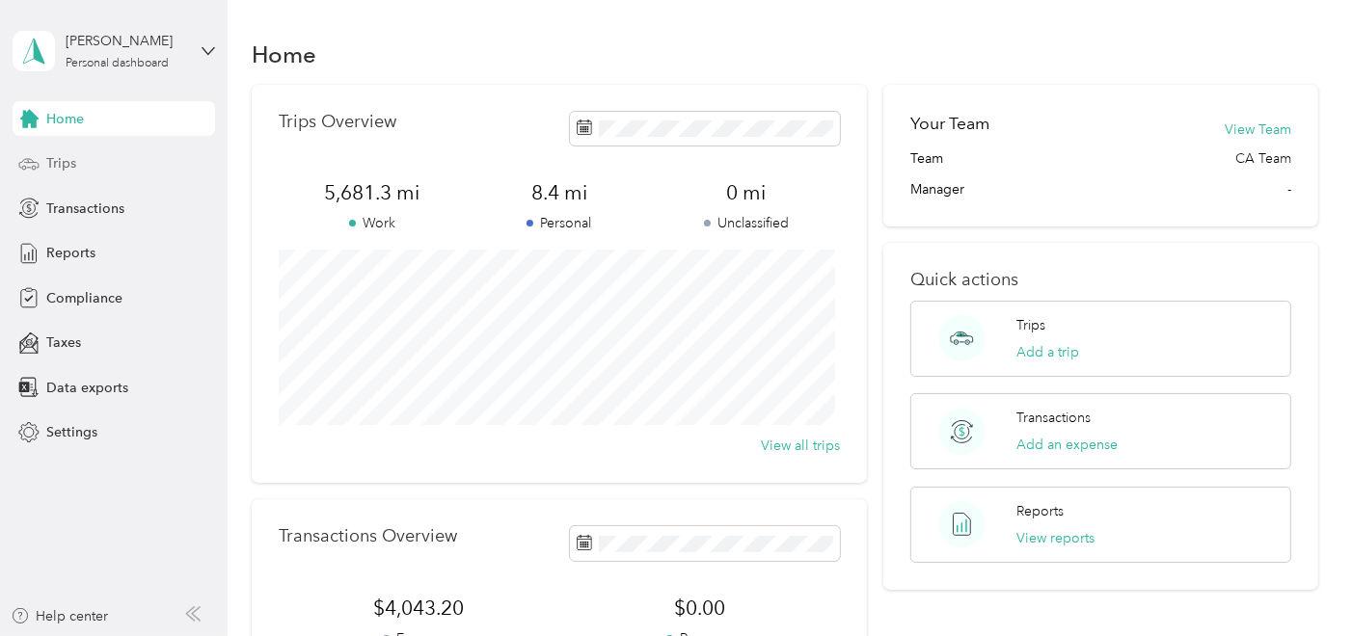
click at [112, 161] on div "Trips" at bounding box center [114, 164] width 202 height 35
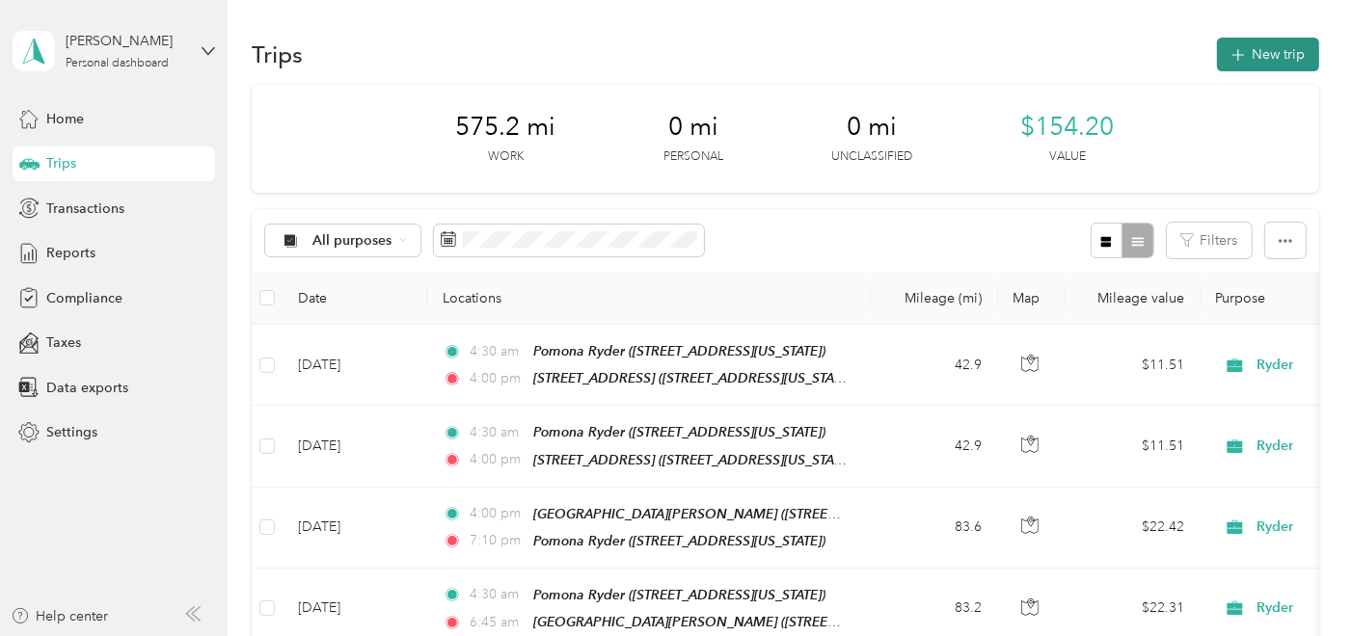
click at [1263, 56] on button "New trip" at bounding box center [1268, 55] width 102 height 34
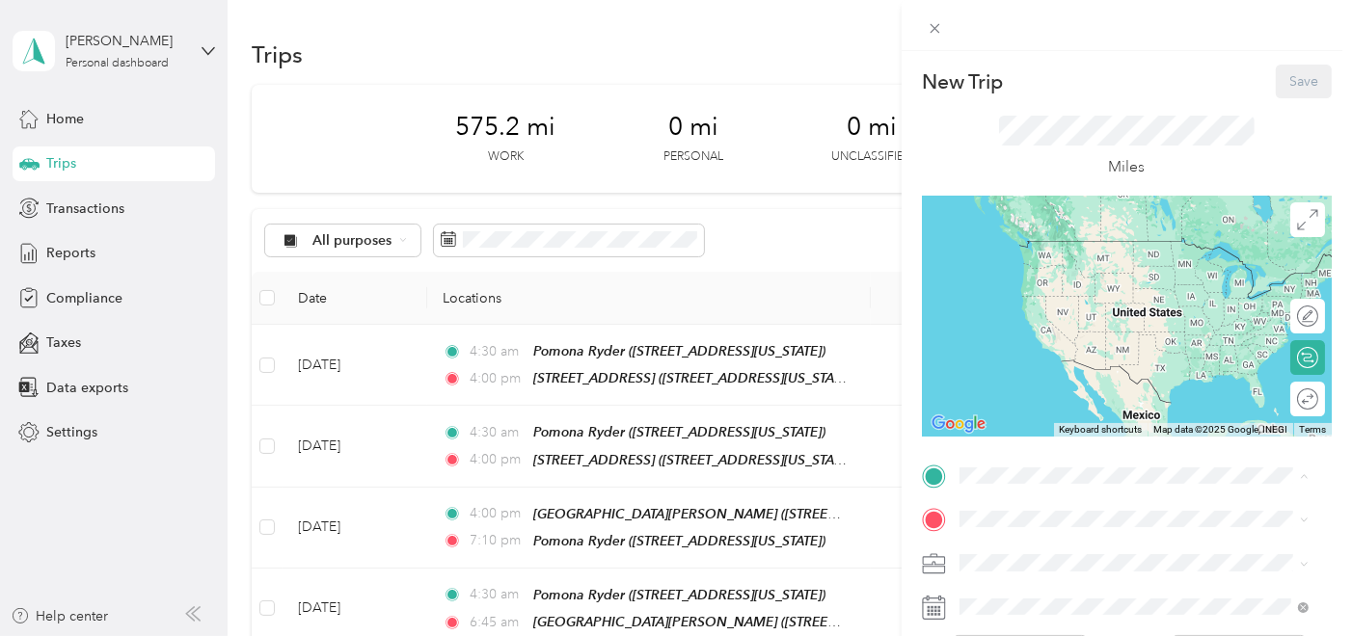
drag, startPoint x: 1058, startPoint y: 245, endPoint x: 1000, endPoint y: 551, distance: 311.1
click at [1057, 245] on strong "[PERSON_NAME]" at bounding box center [1052, 247] width 114 height 17
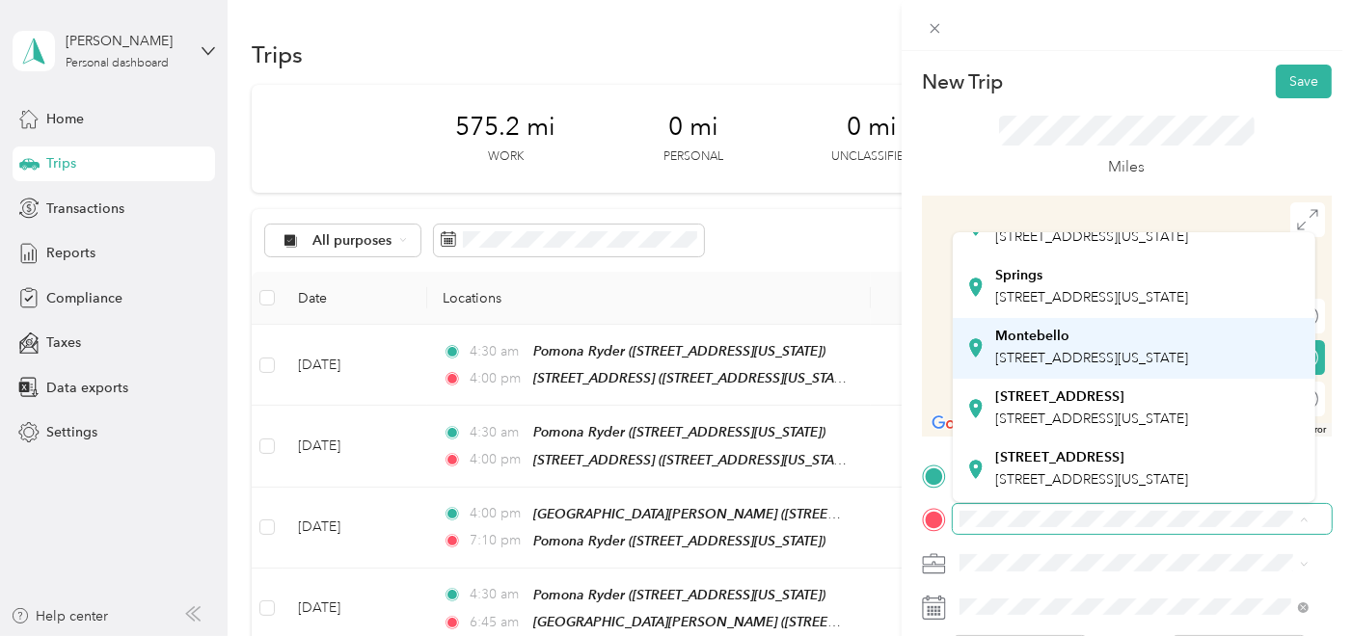
scroll to position [107, 0]
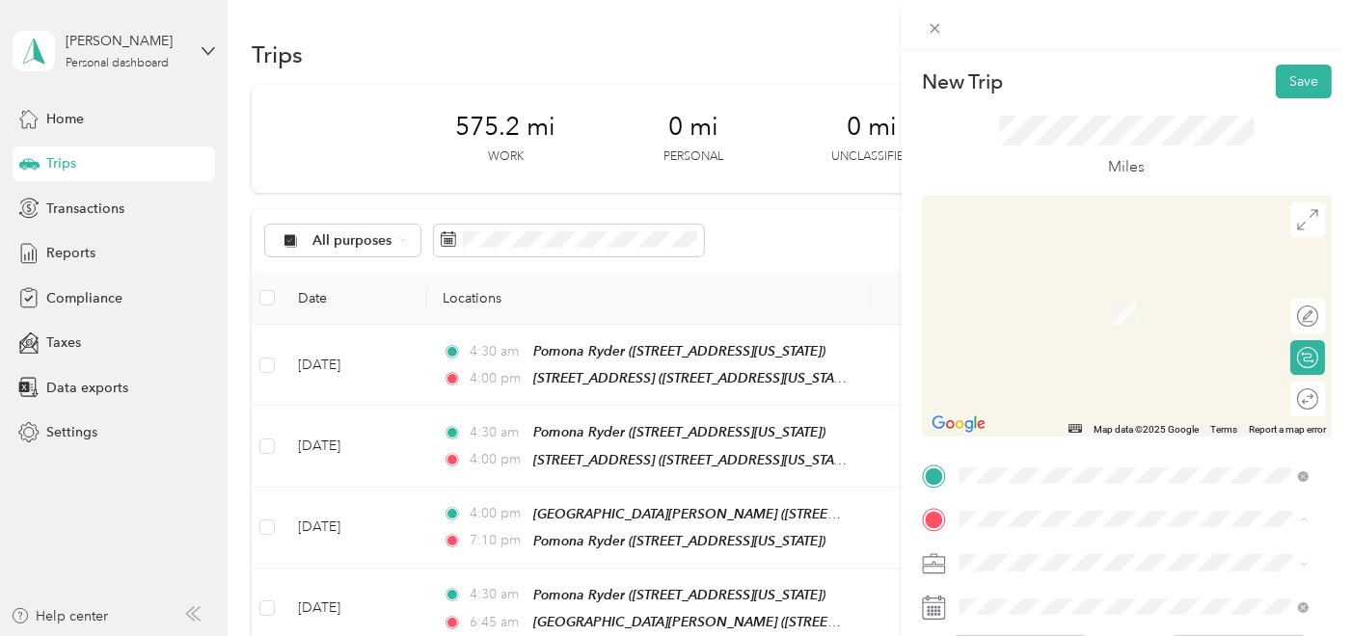
click at [1058, 336] on span "[STREET_ADDRESS][US_STATE]" at bounding box center [1091, 327] width 193 height 16
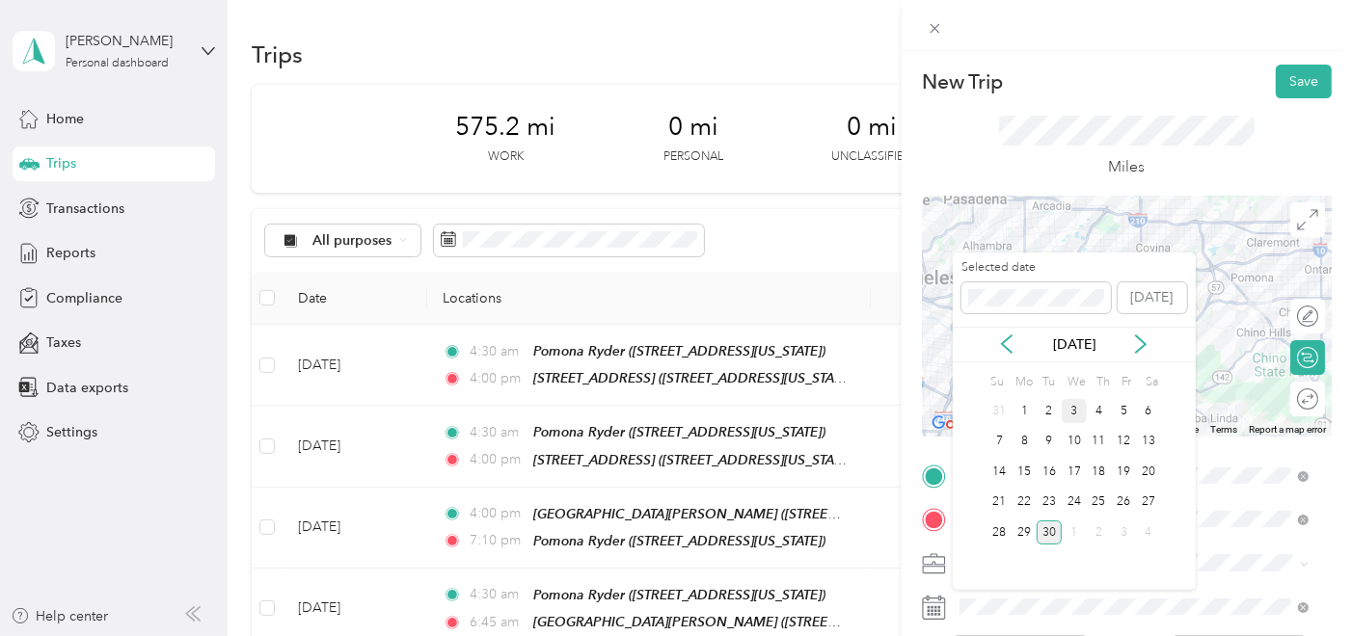
click at [1077, 405] on div "3" at bounding box center [1074, 411] width 25 height 24
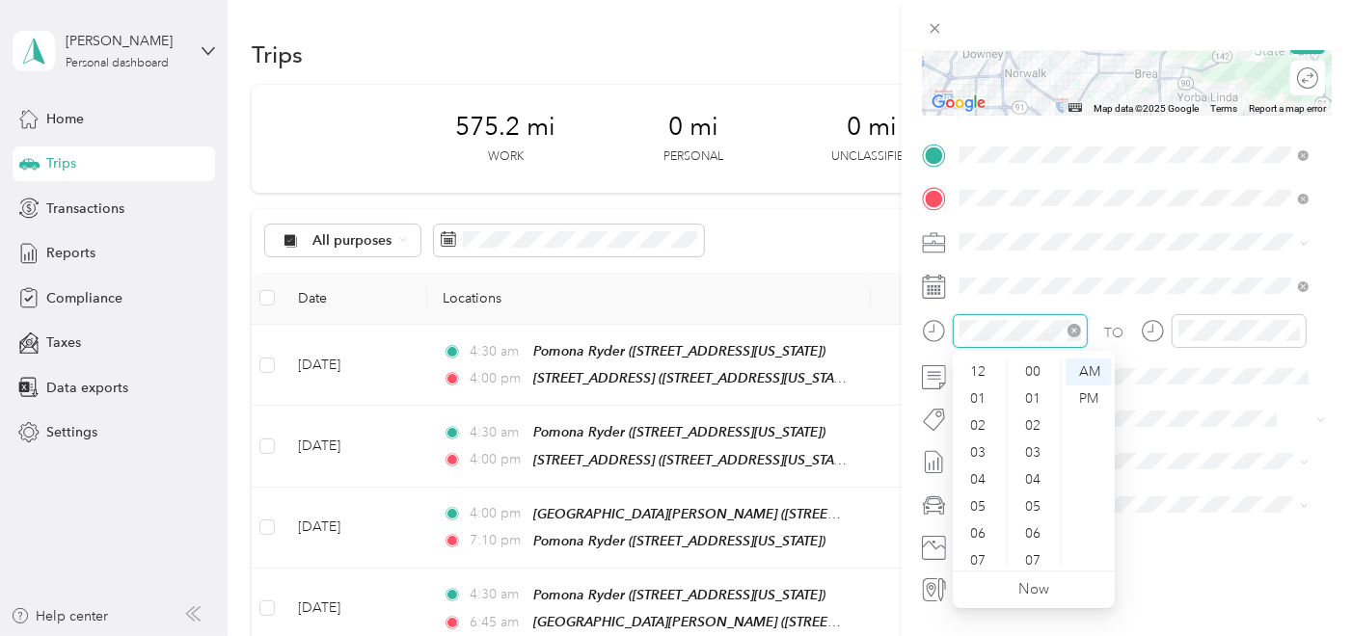
scroll to position [405, 0]
click at [978, 406] on div "04" at bounding box center [979, 407] width 46 height 27
click at [1038, 452] on div "30" at bounding box center [1034, 456] width 46 height 27
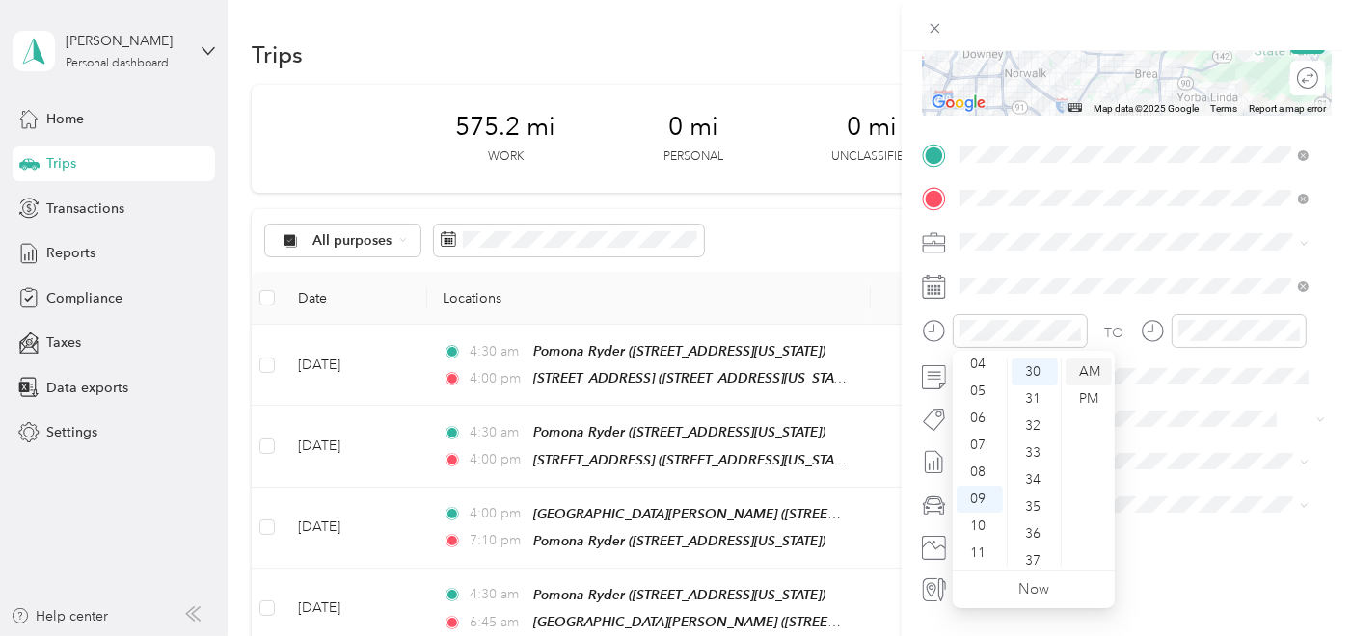
click at [1089, 367] on div "AM" at bounding box center [1088, 372] width 46 height 27
click at [972, 366] on div "04" at bounding box center [979, 364] width 46 height 27
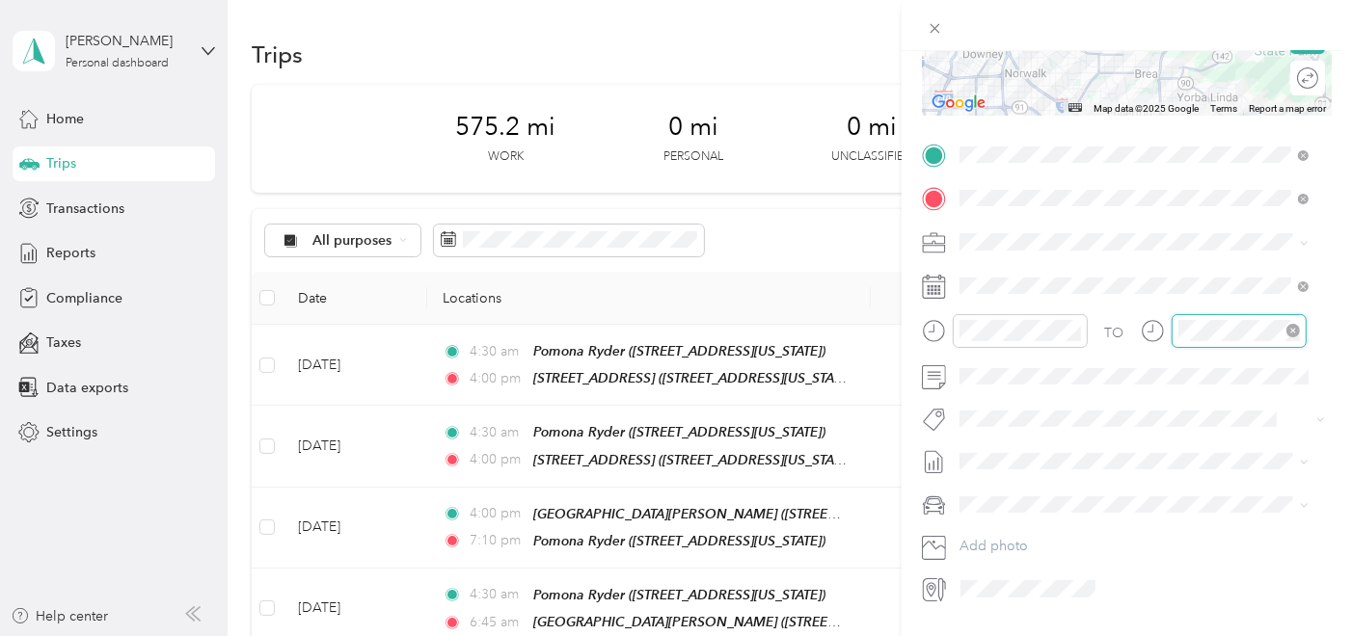
scroll to position [405, 0]
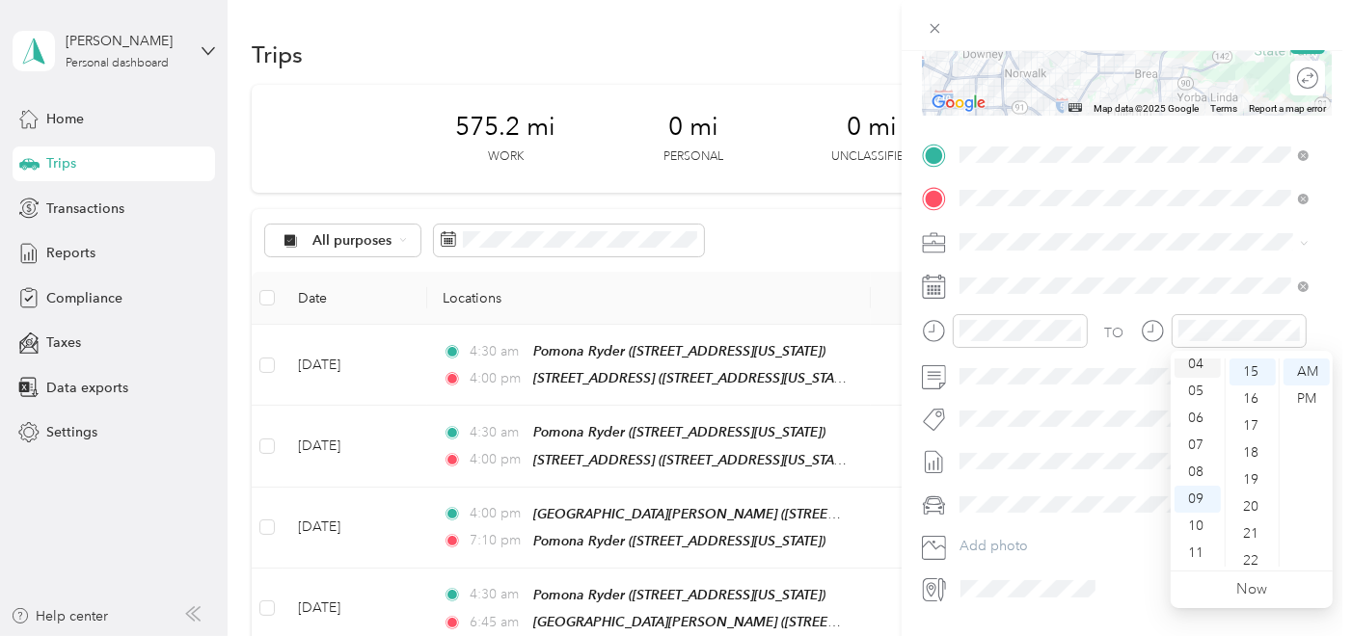
click at [1187, 361] on div "04" at bounding box center [1197, 364] width 46 height 27
click at [1248, 374] on div "00" at bounding box center [1252, 372] width 46 height 27
click at [1305, 395] on div "PM" at bounding box center [1306, 399] width 46 height 27
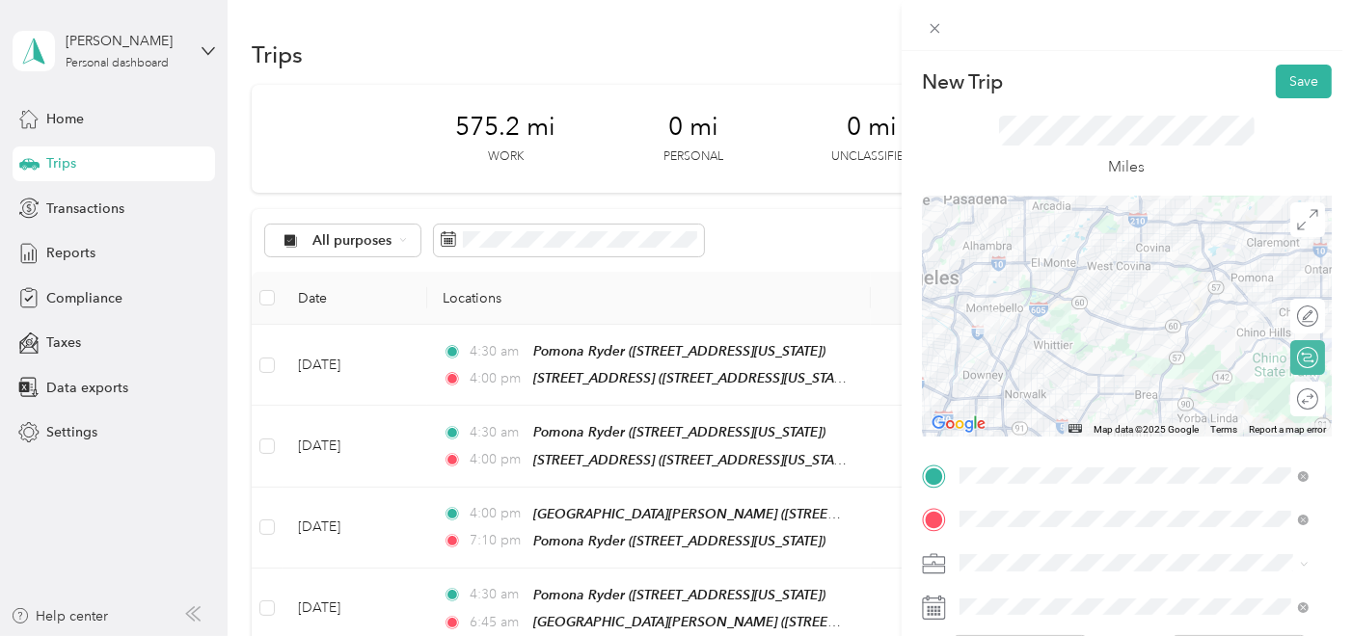
click at [1296, 397] on div "Round trip" at bounding box center [1307, 399] width 35 height 35
click at [1287, 399] on div at bounding box center [1297, 400] width 40 height 20
click at [1283, 73] on button "Save" at bounding box center [1304, 82] width 56 height 34
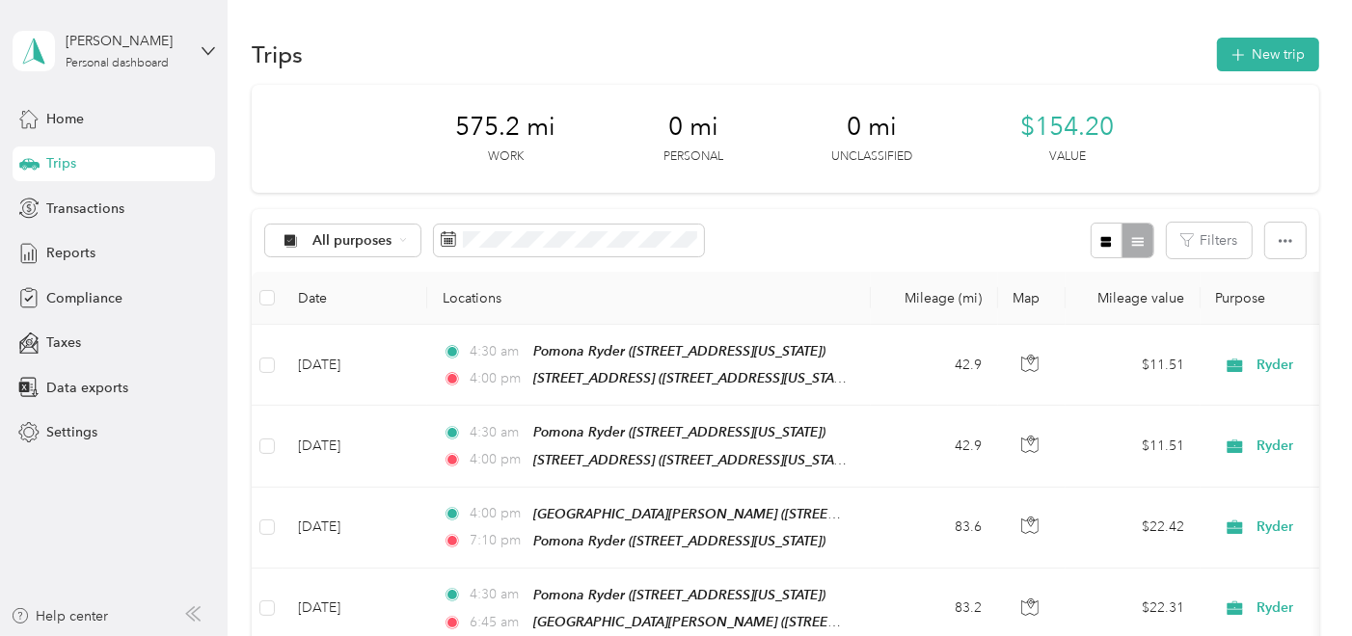
click at [103, 141] on div "Home Trips Transactions Reports Compliance Taxes Data exports Settings" at bounding box center [114, 275] width 202 height 349
click at [107, 123] on div "Home" at bounding box center [114, 118] width 202 height 35
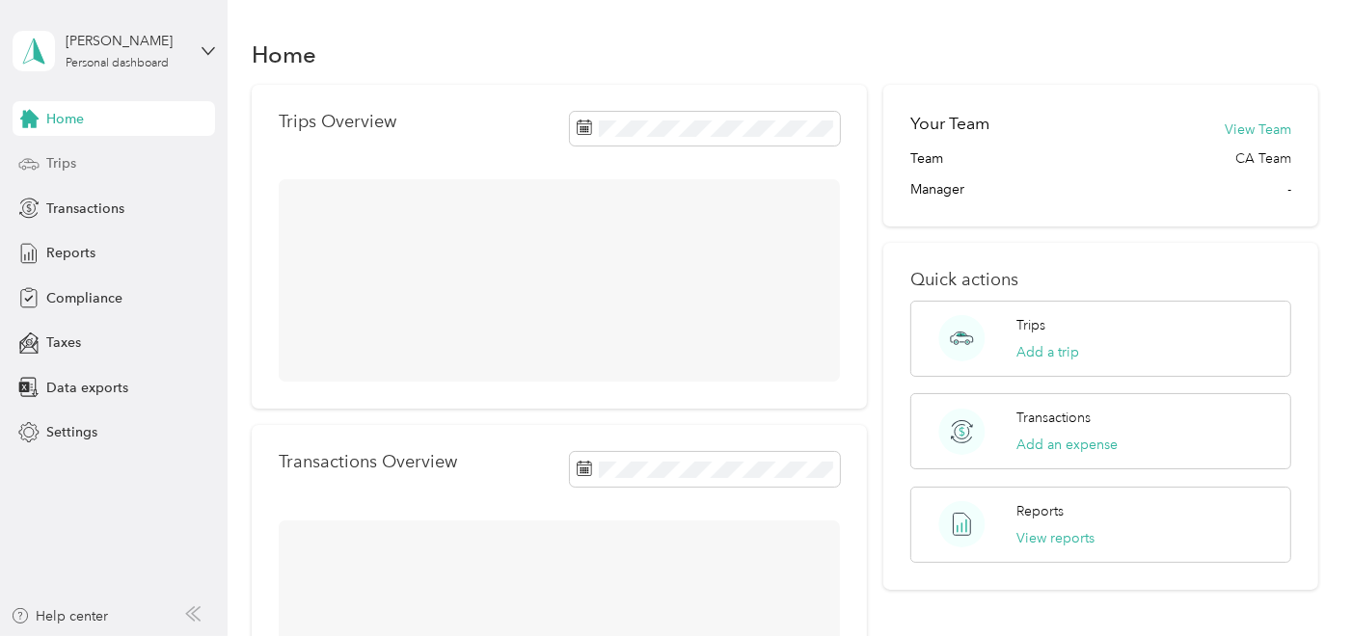
click at [78, 159] on div "Trips" at bounding box center [114, 164] width 202 height 35
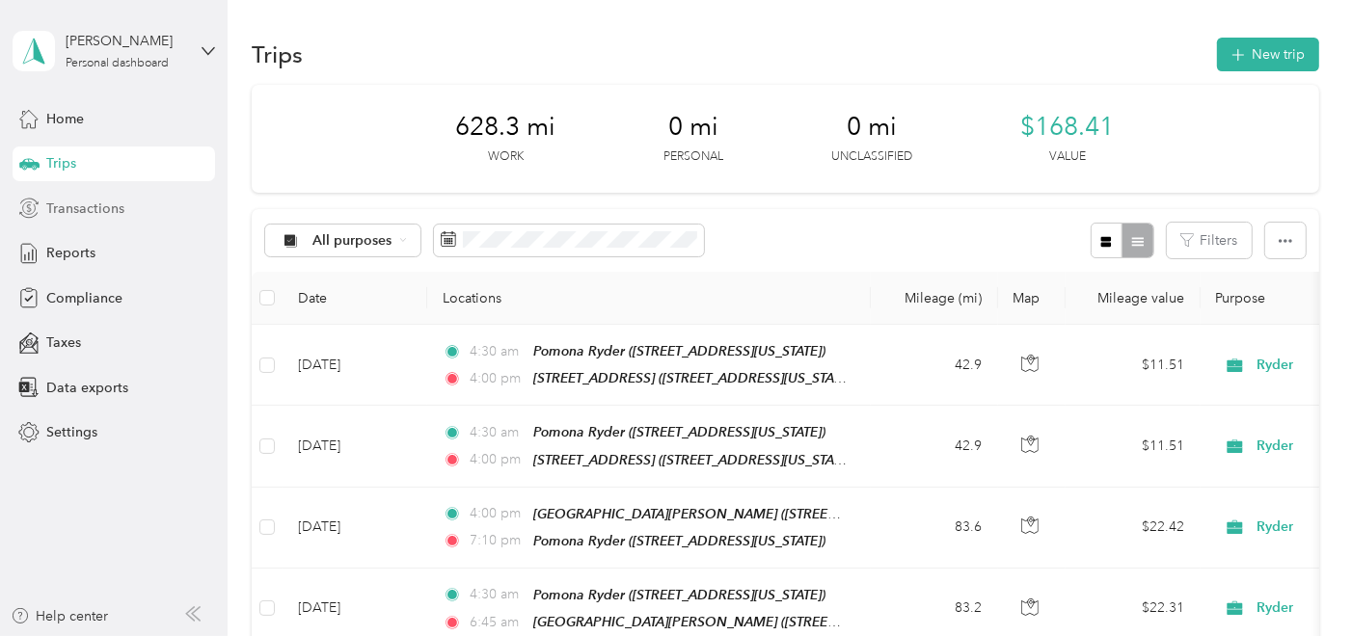
click at [105, 201] on span "Transactions" at bounding box center [85, 209] width 78 height 20
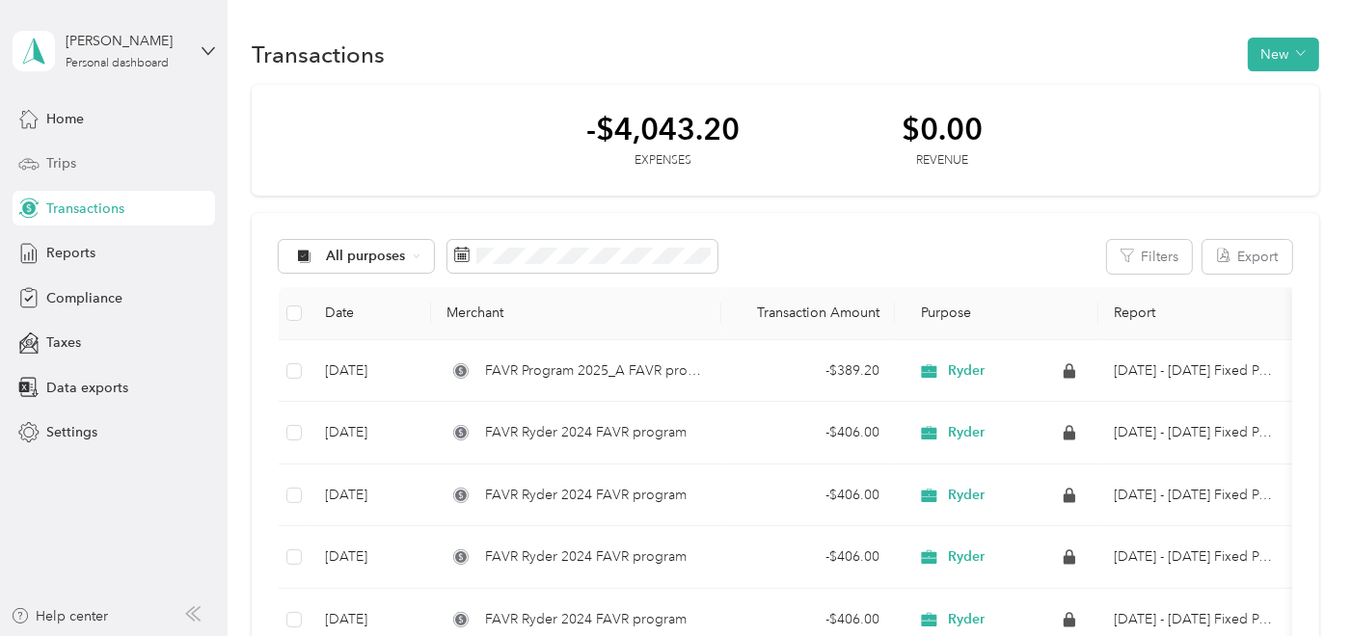
click at [57, 163] on span "Trips" at bounding box center [61, 163] width 30 height 20
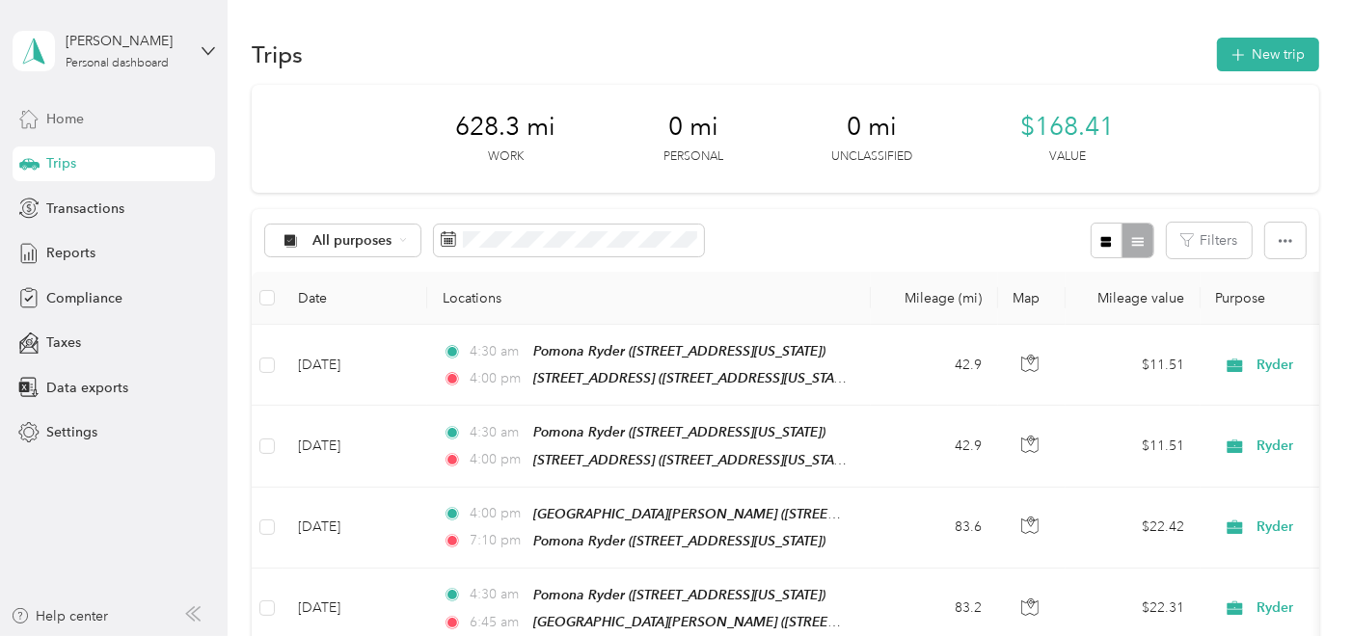
click at [77, 125] on span "Home" at bounding box center [65, 119] width 38 height 20
